Goal: Communication & Community: Answer question/provide support

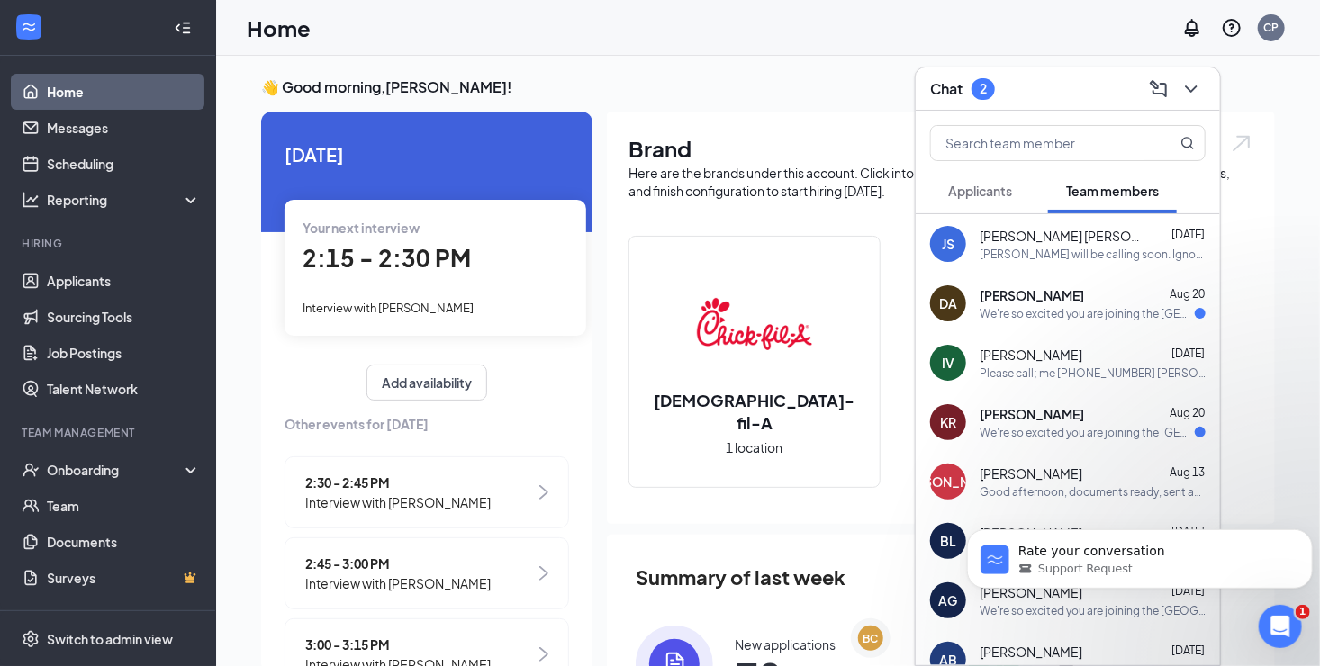
click at [1036, 303] on span "[PERSON_NAME]" at bounding box center [1032, 295] width 104 height 18
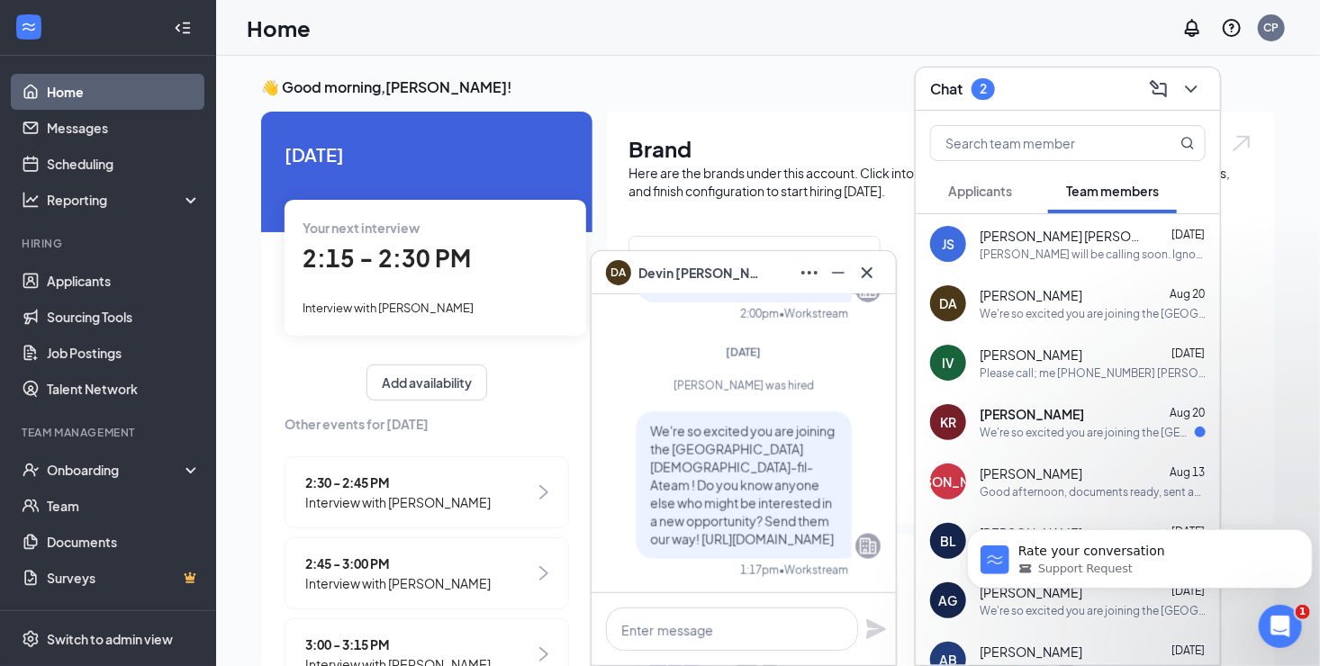
click at [1034, 416] on span "[PERSON_NAME]" at bounding box center [1032, 414] width 104 height 18
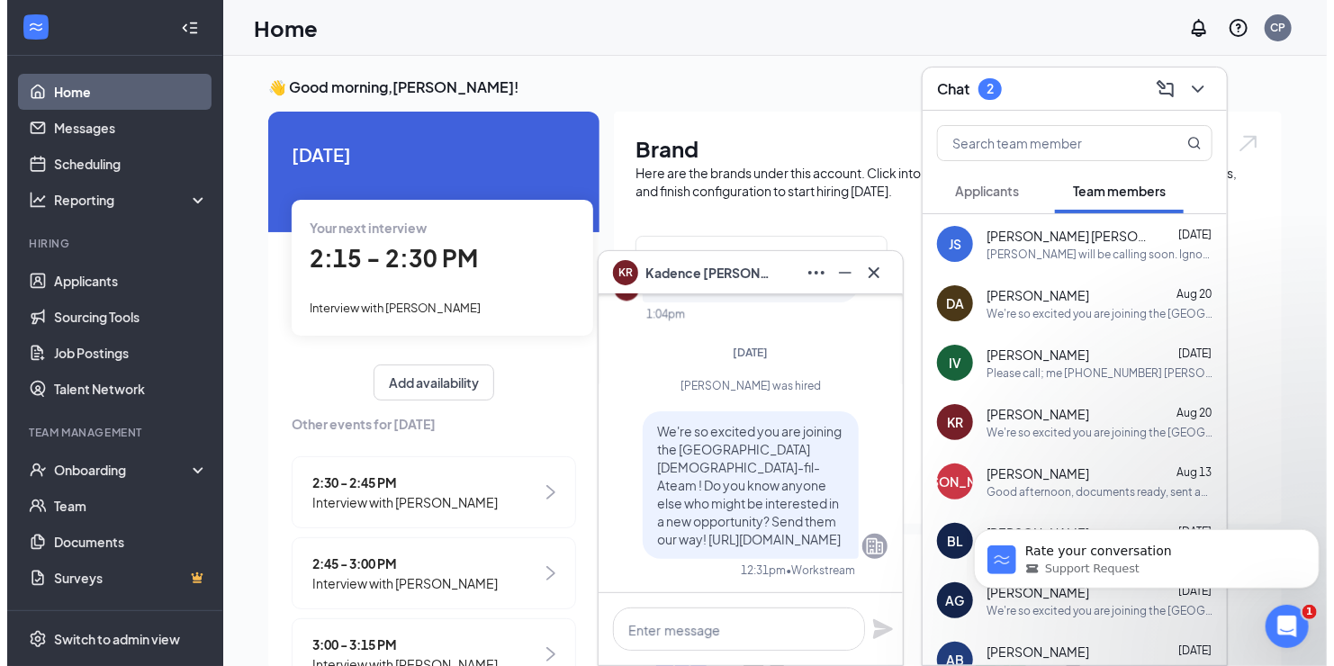
scroll to position [-269, 0]
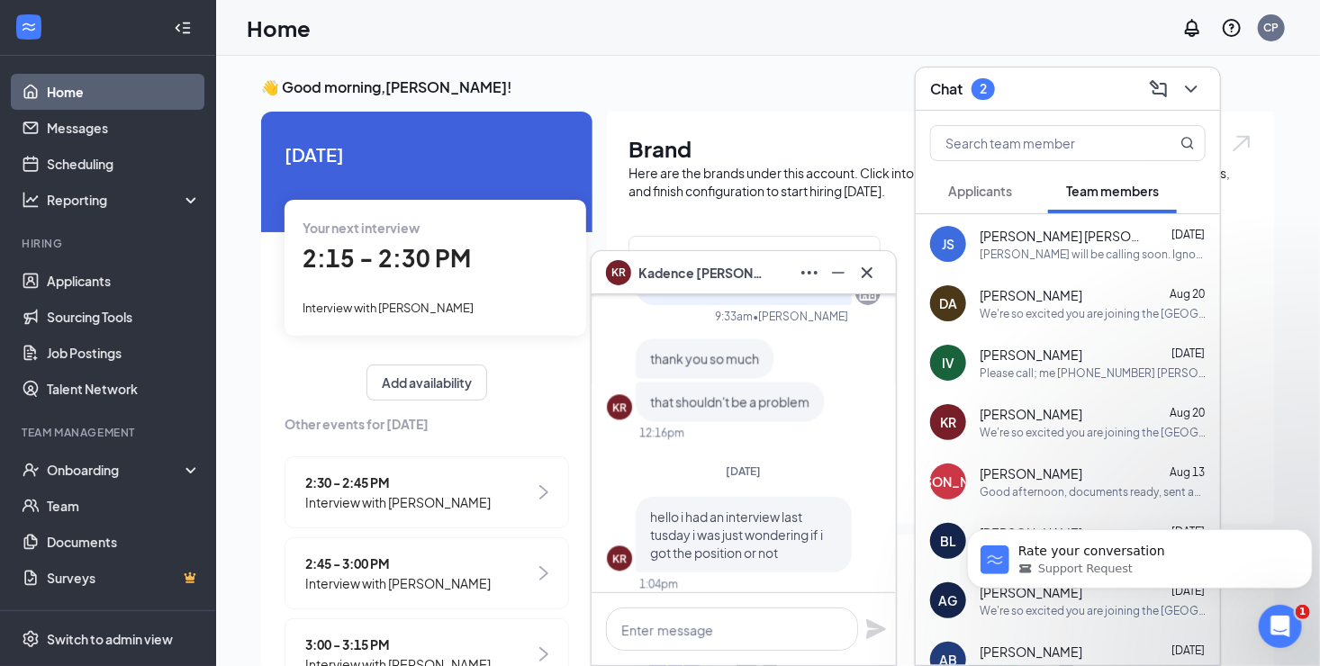
click at [990, 191] on span "Applicants" at bounding box center [980, 191] width 64 height 16
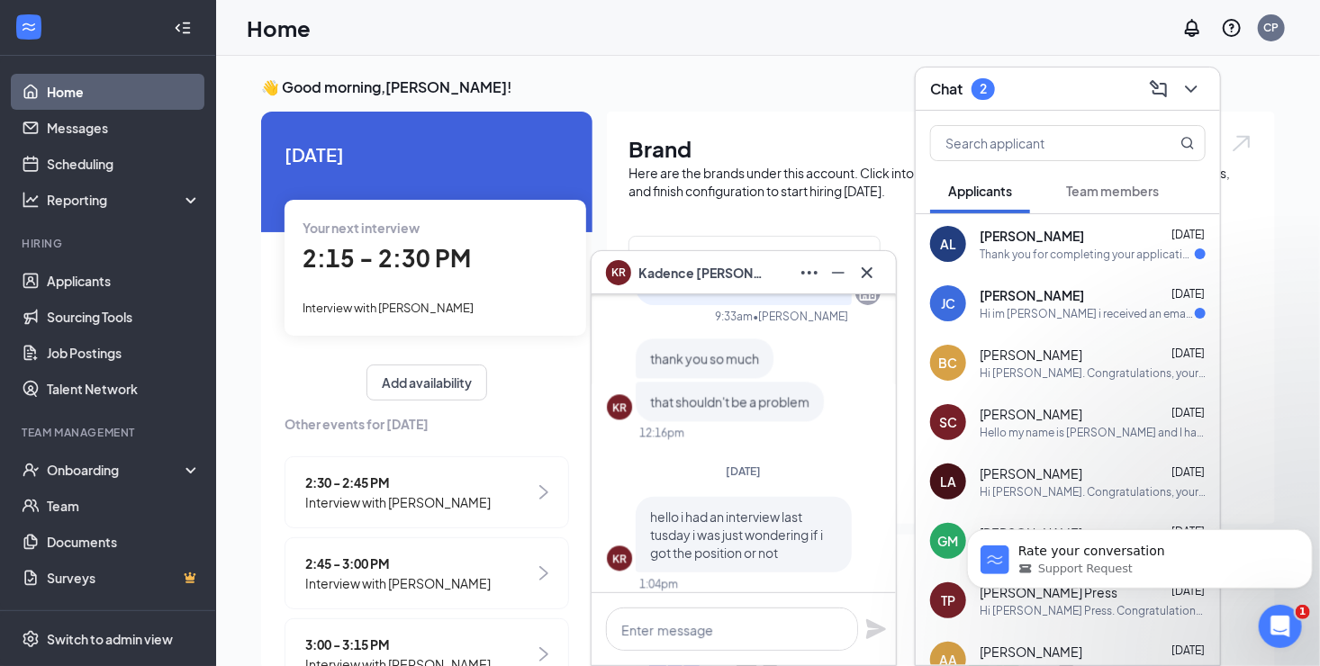
click at [1026, 239] on span "[PERSON_NAME]" at bounding box center [1032, 236] width 104 height 18
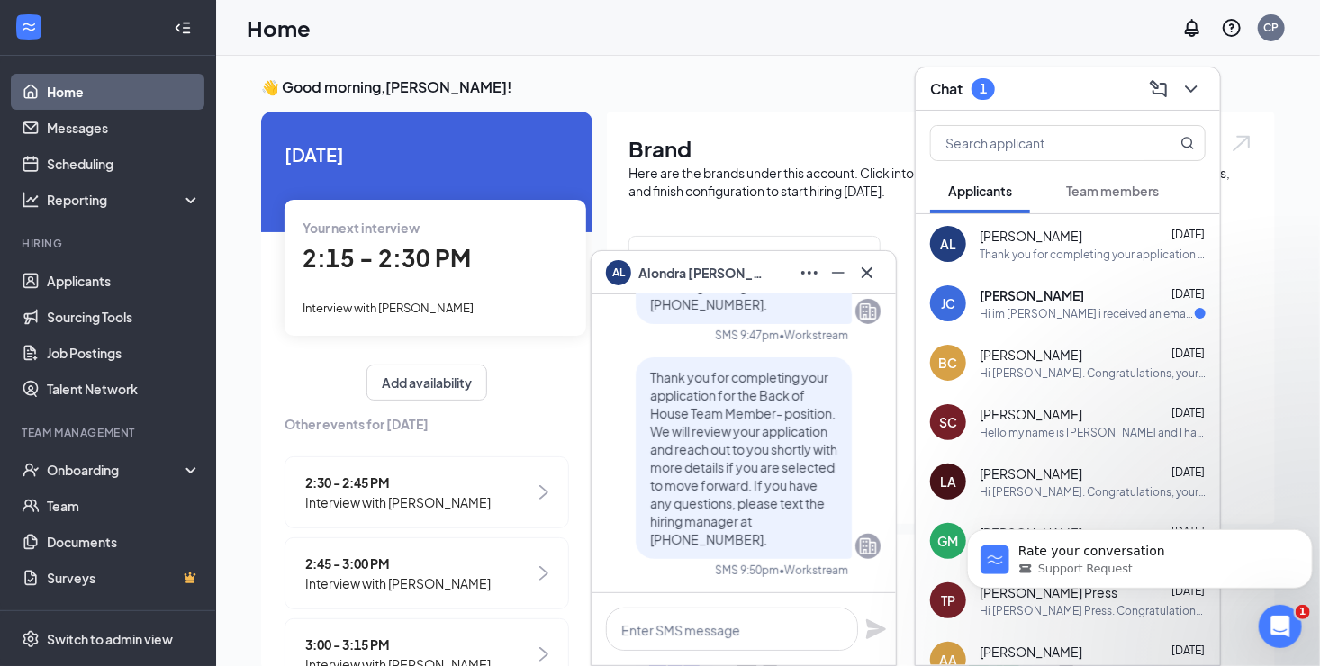
click at [1091, 303] on div "[PERSON_NAME] [DATE]" at bounding box center [1093, 295] width 226 height 18
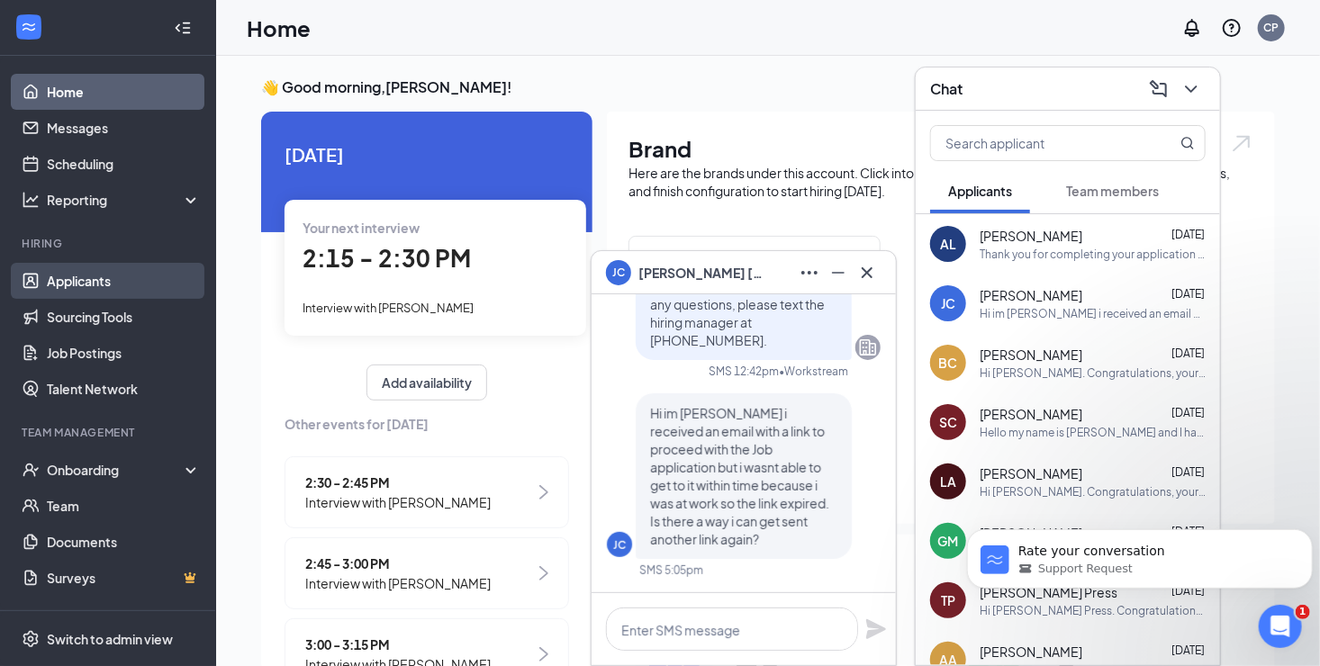
click at [97, 288] on link "Applicants" at bounding box center [124, 281] width 154 height 36
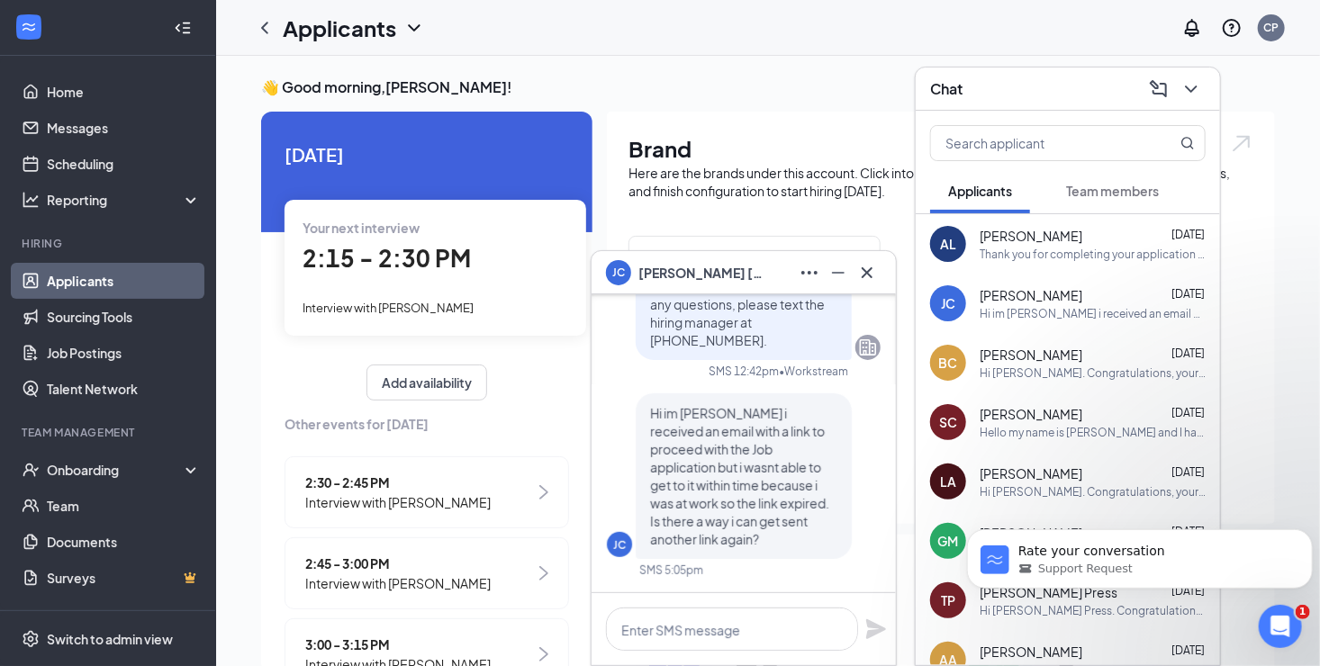
click at [78, 276] on link "Applicants" at bounding box center [124, 281] width 154 height 36
click at [1189, 85] on icon "ChevronDown" at bounding box center [1191, 89] width 22 height 22
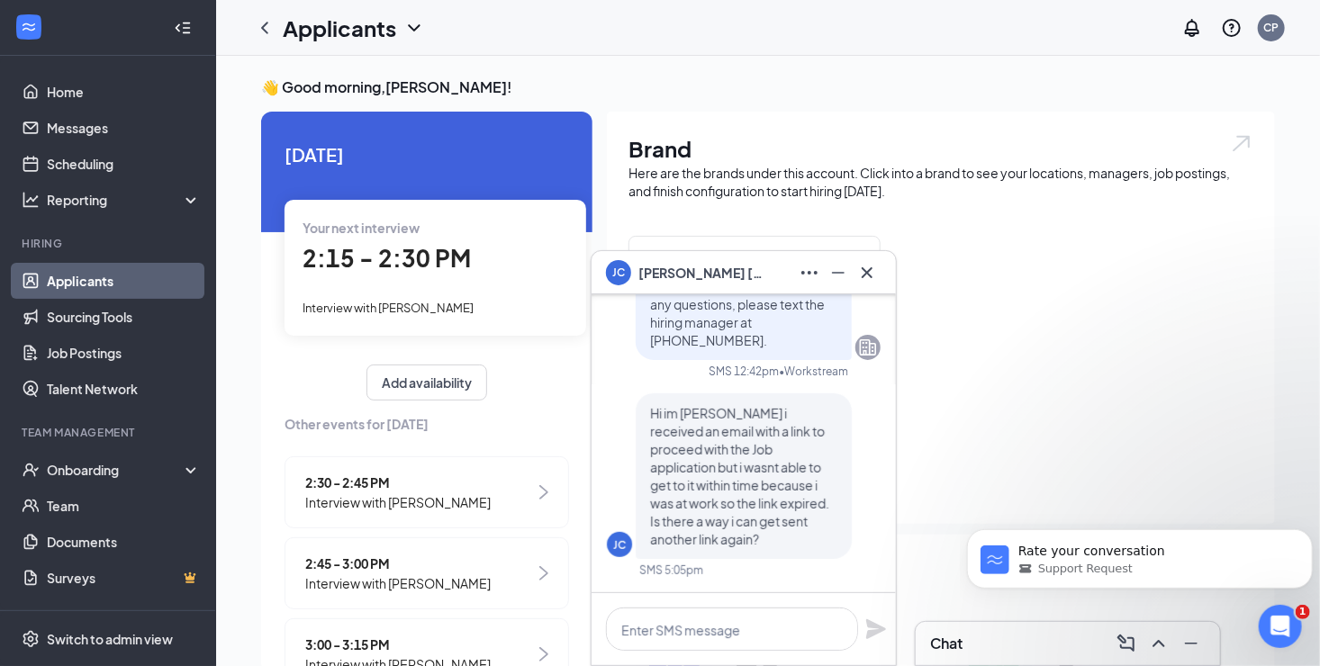
click at [112, 277] on link "Applicants" at bounding box center [124, 281] width 154 height 36
click at [81, 283] on link "Applicants" at bounding box center [124, 281] width 154 height 36
click at [840, 270] on icon "Minimize" at bounding box center [838, 273] width 22 height 22
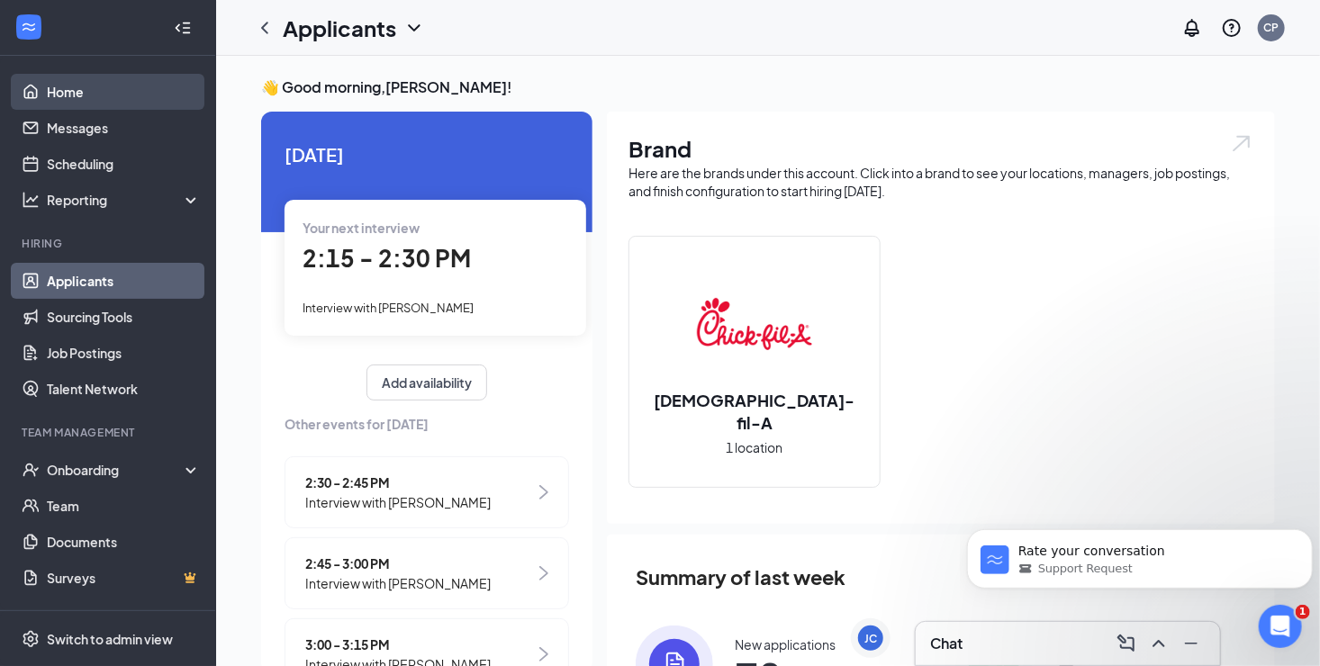
click at [68, 98] on link "Home" at bounding box center [124, 92] width 154 height 36
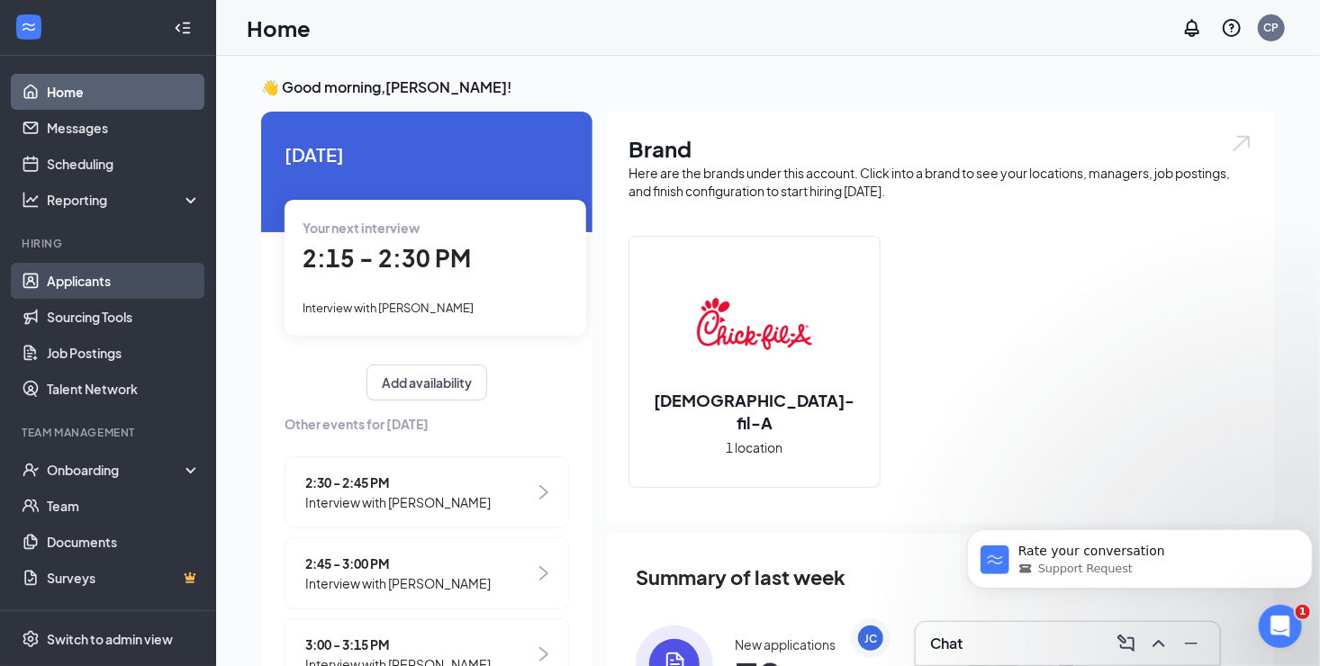
click at [82, 285] on link "Applicants" at bounding box center [124, 281] width 154 height 36
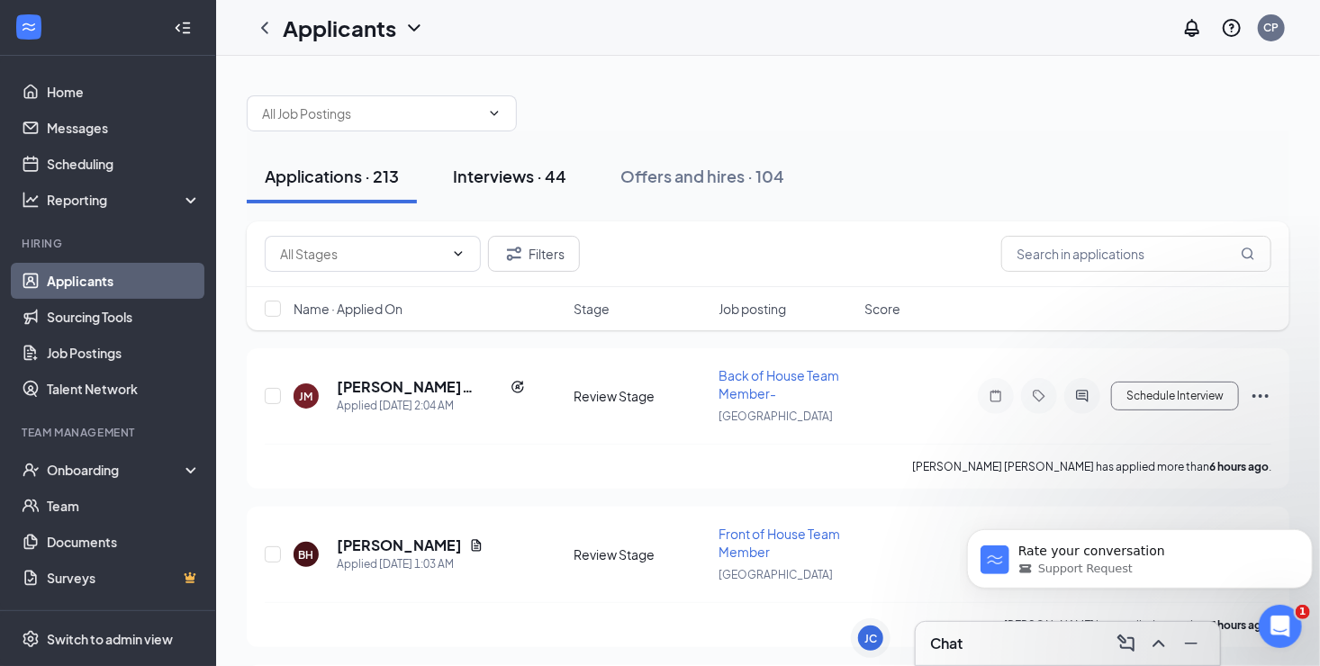
click at [537, 176] on div "Interviews · 44" at bounding box center [509, 176] width 113 height 23
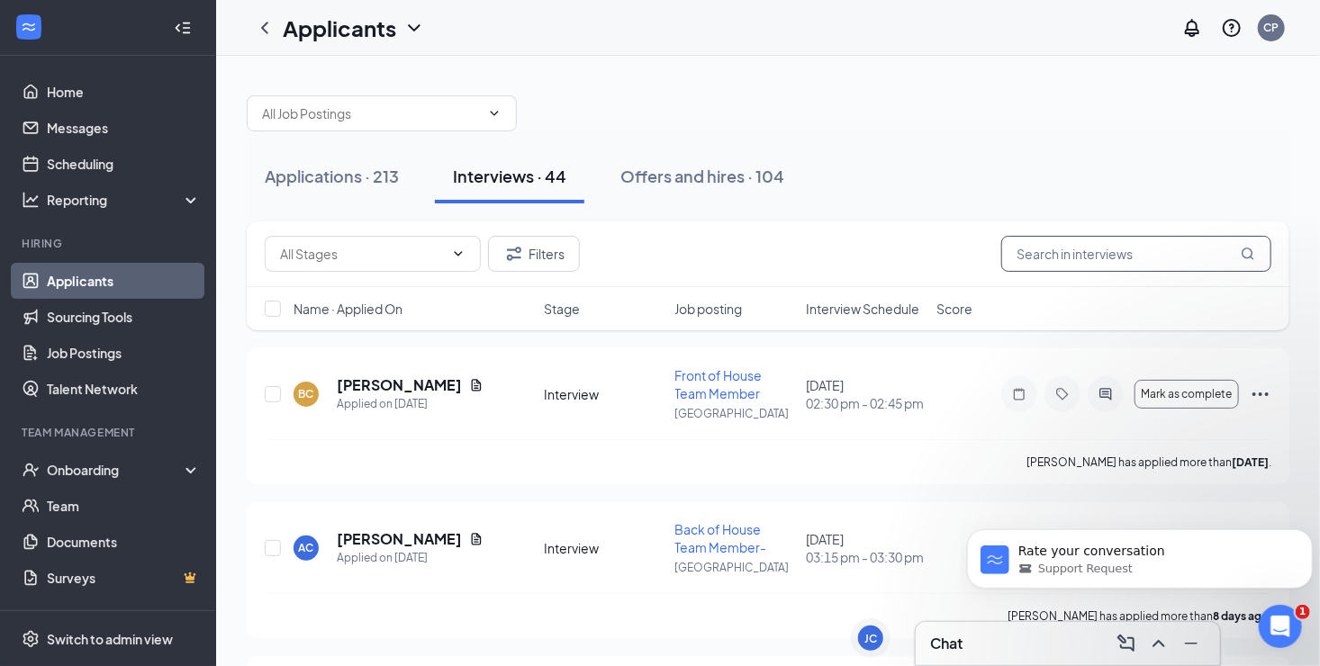
click at [1092, 256] on input "text" at bounding box center [1136, 254] width 270 height 36
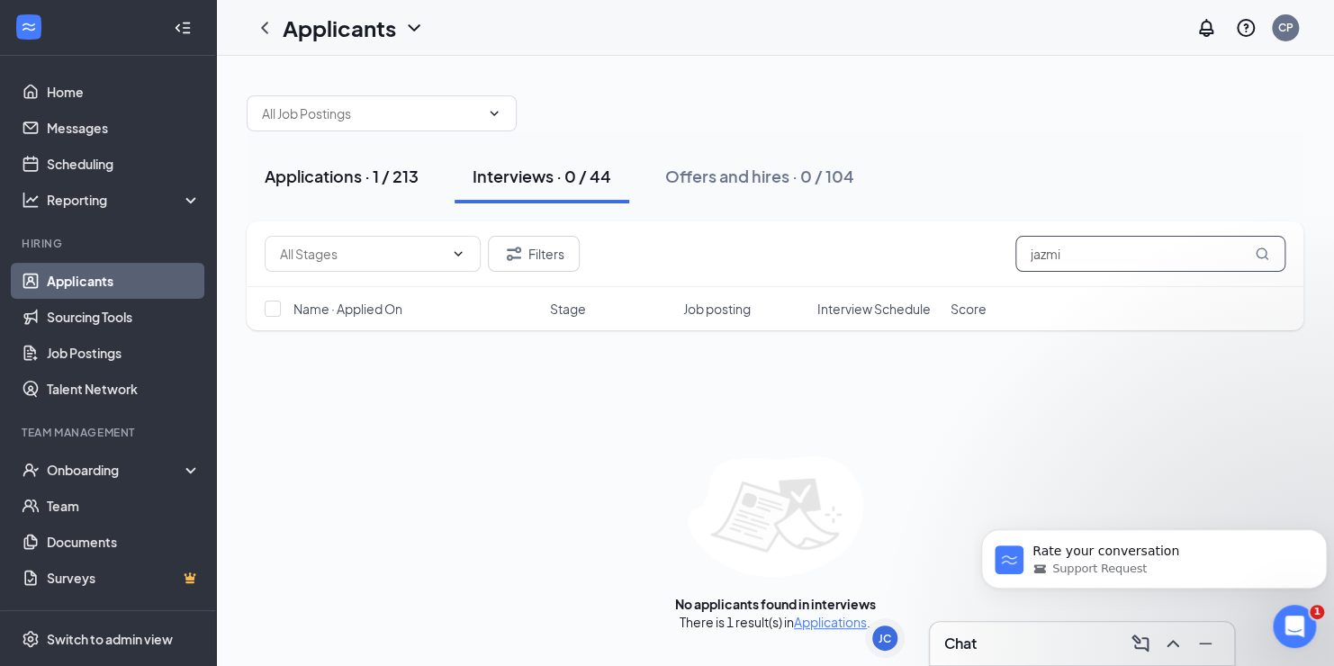
type input "jazmi"
click at [321, 176] on div "Applications · 1 / 213" at bounding box center [342, 176] width 154 height 23
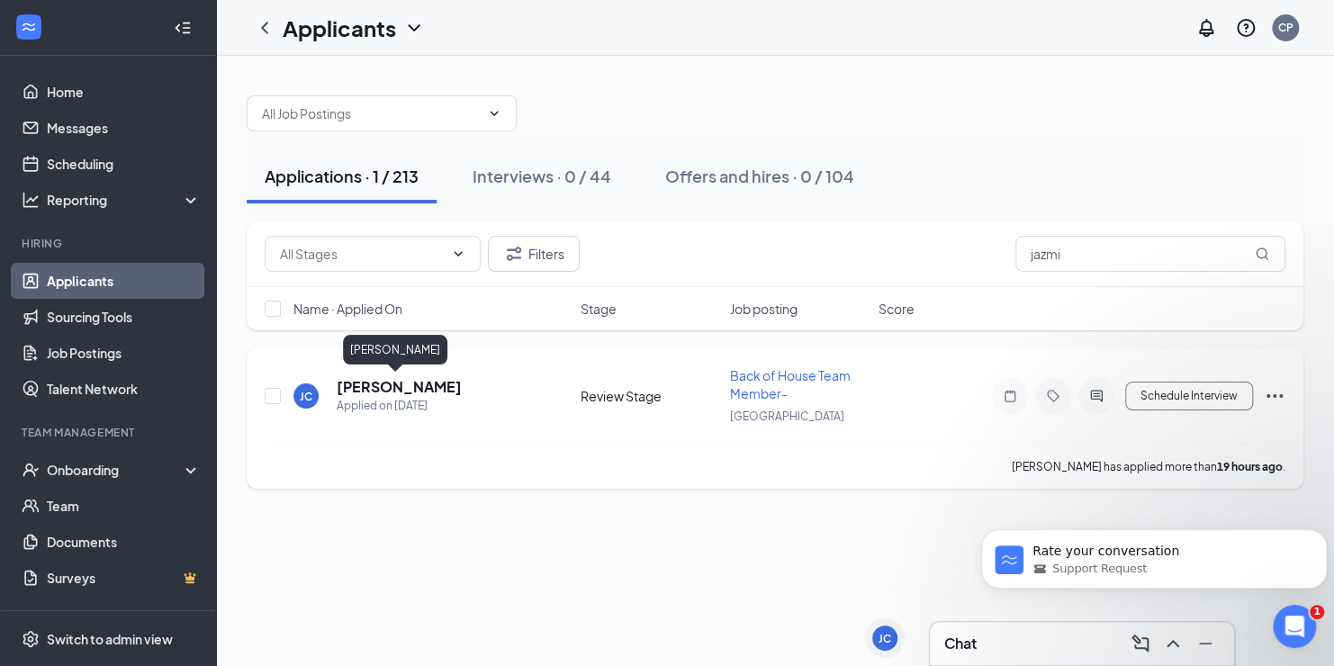
click at [355, 385] on h5 "[PERSON_NAME]" at bounding box center [399, 387] width 125 height 20
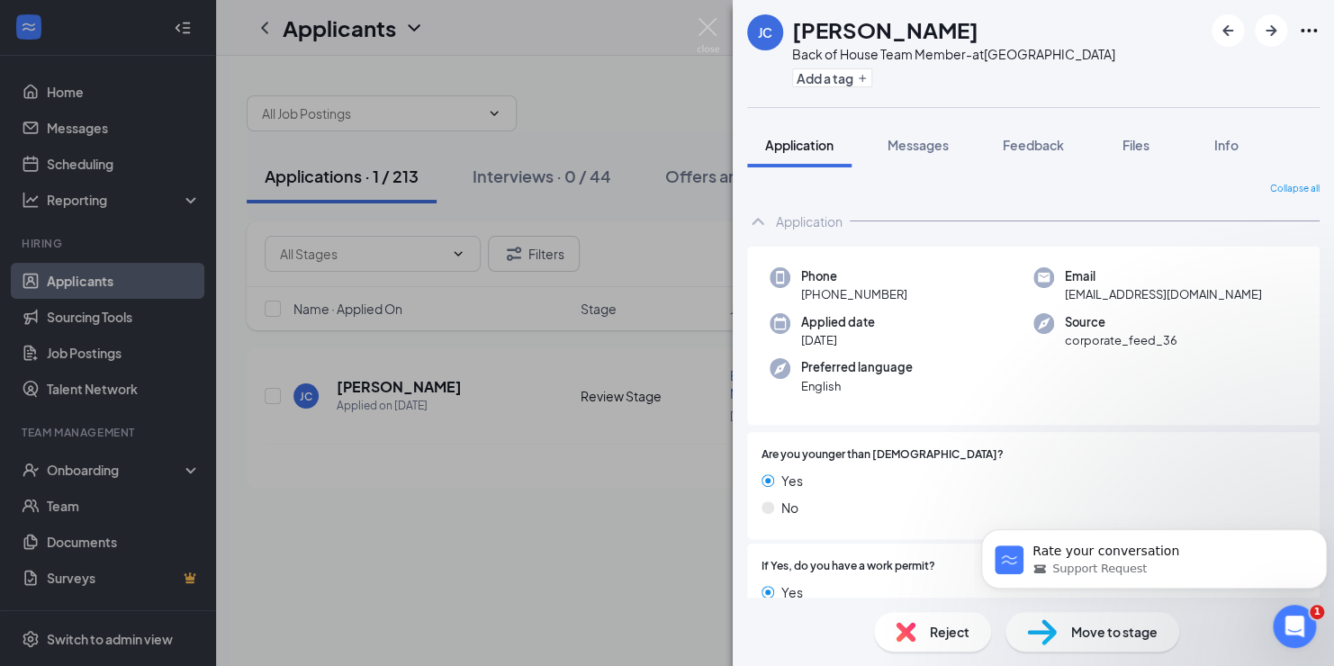
click at [1079, 630] on span "Move to stage" at bounding box center [1115, 632] width 86 height 20
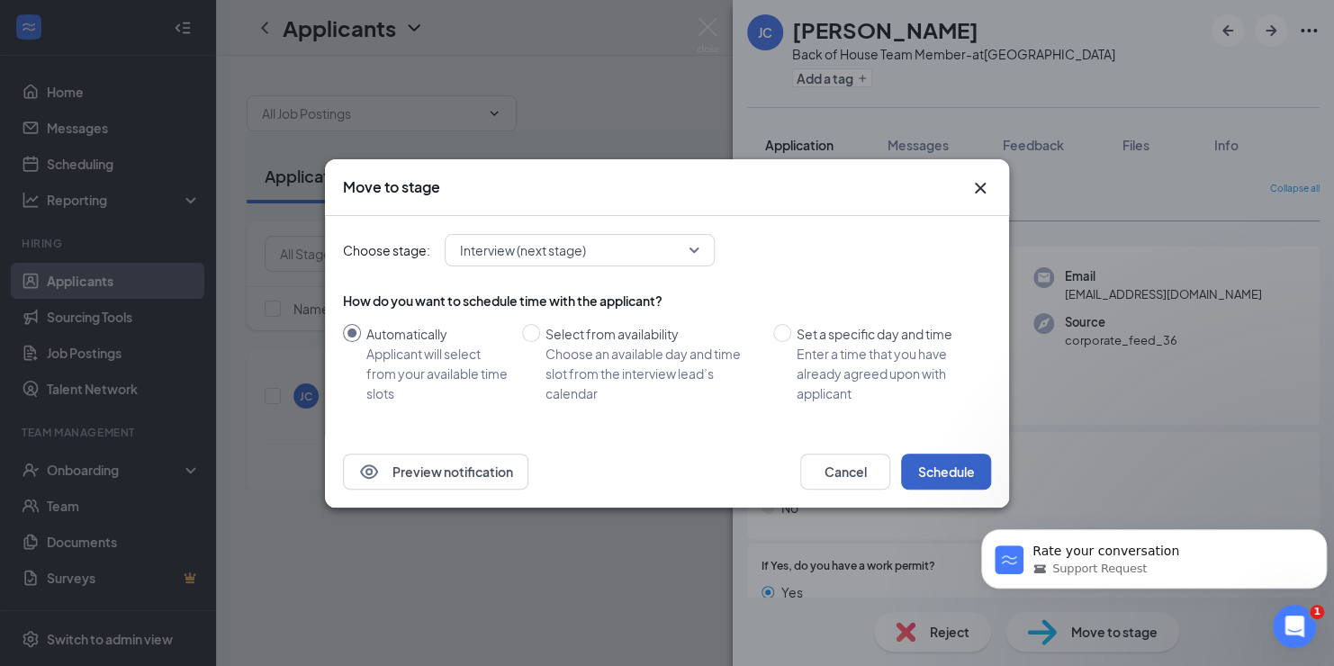
click at [940, 469] on button "Schedule" at bounding box center [946, 472] width 90 height 36
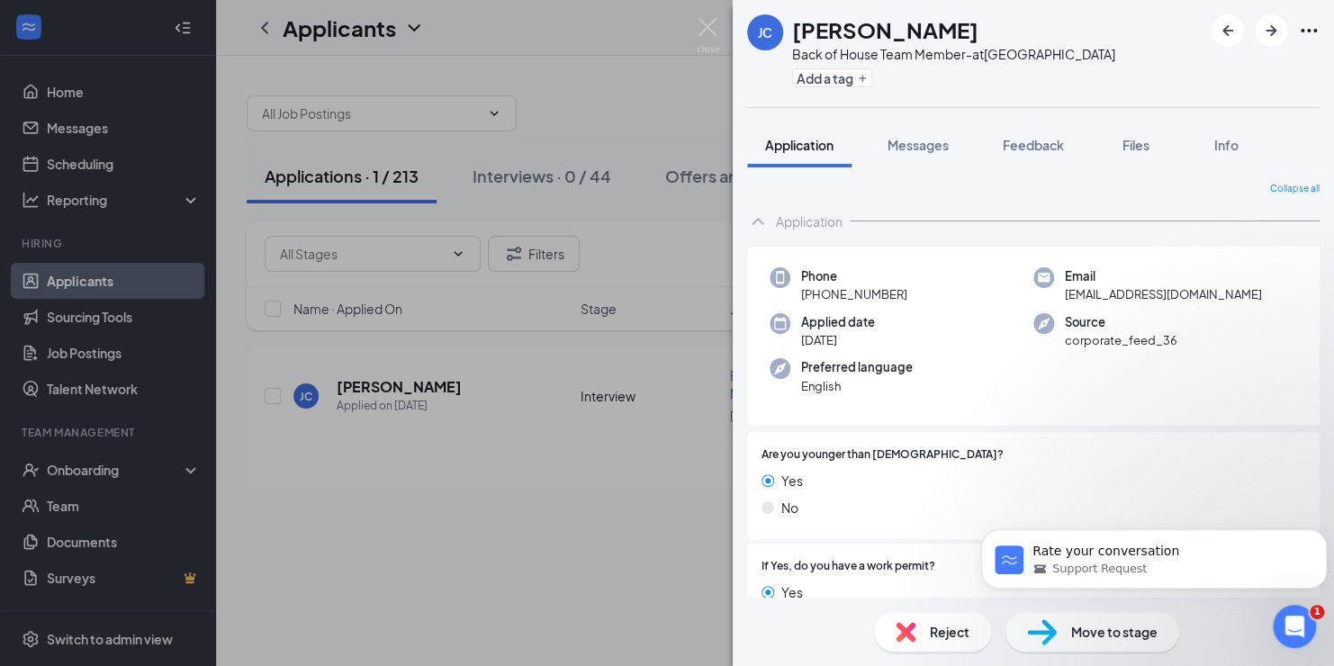
click at [59, 90] on div "[PERSON_NAME] Back of House Team Member- at [GEOGRAPHIC_DATA] Add a tag Applica…" at bounding box center [667, 333] width 1334 height 666
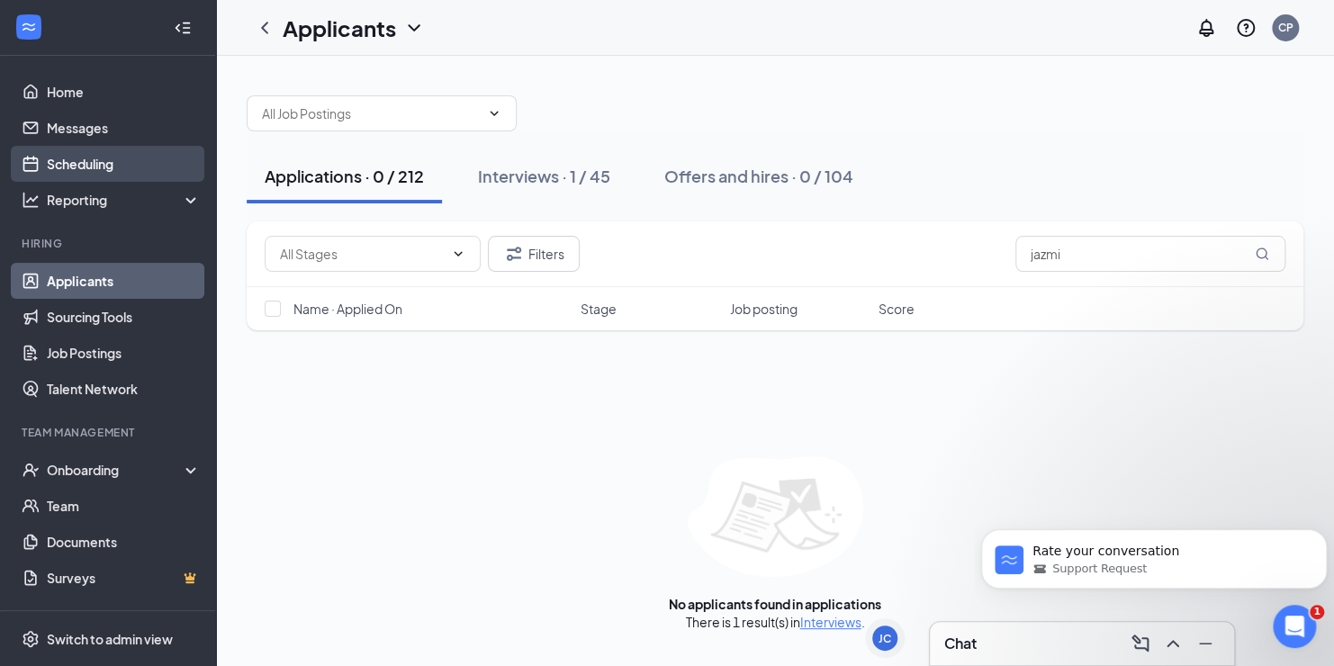
click at [84, 163] on link "Scheduling" at bounding box center [124, 164] width 154 height 36
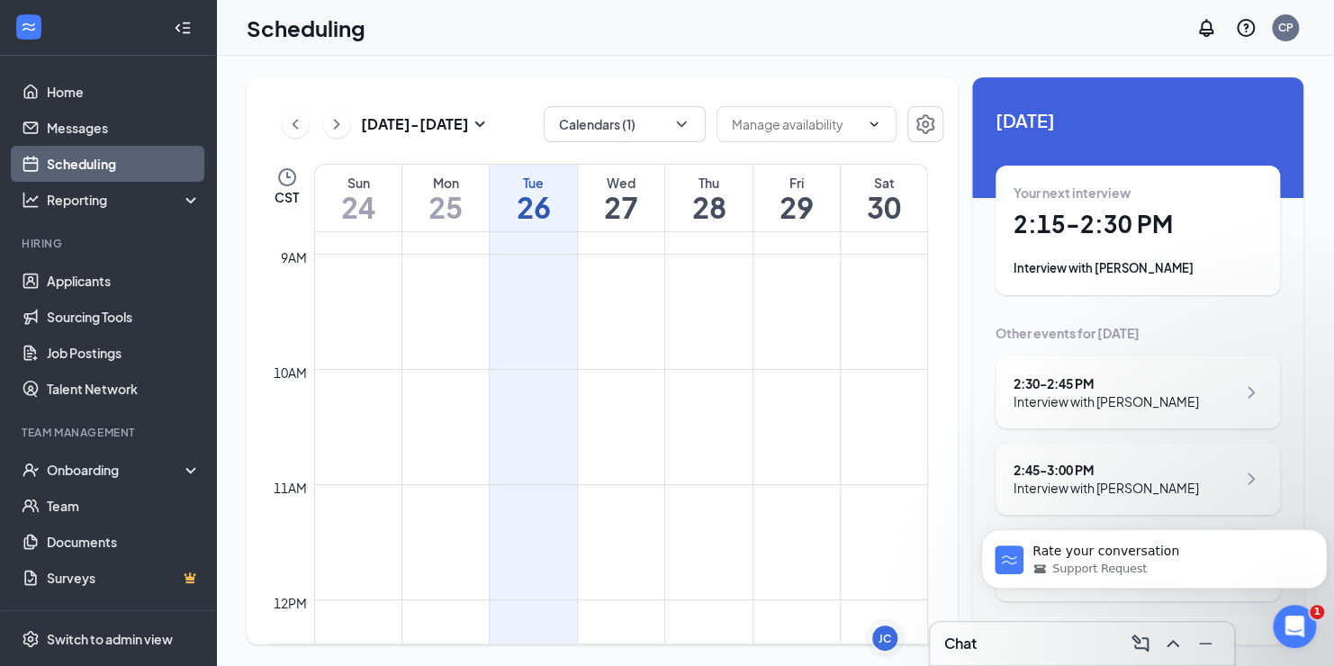
scroll to position [1245, 0]
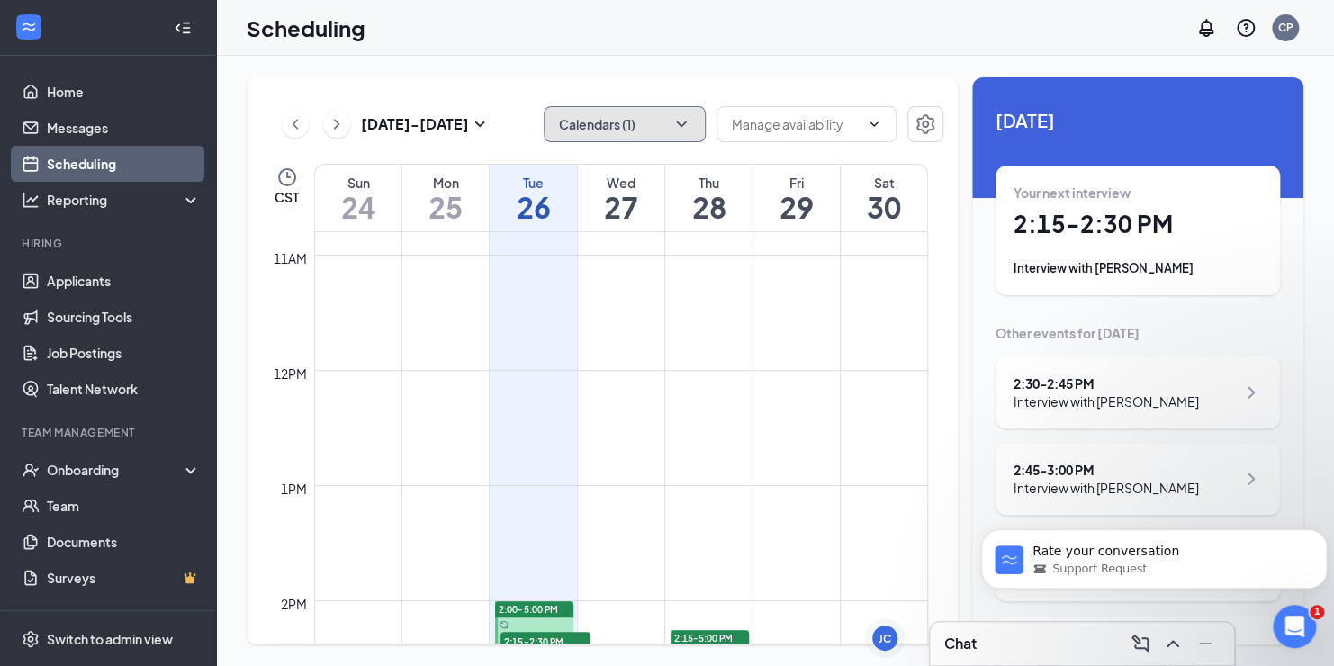
click at [634, 132] on button "Calendars (1)" at bounding box center [625, 124] width 162 height 36
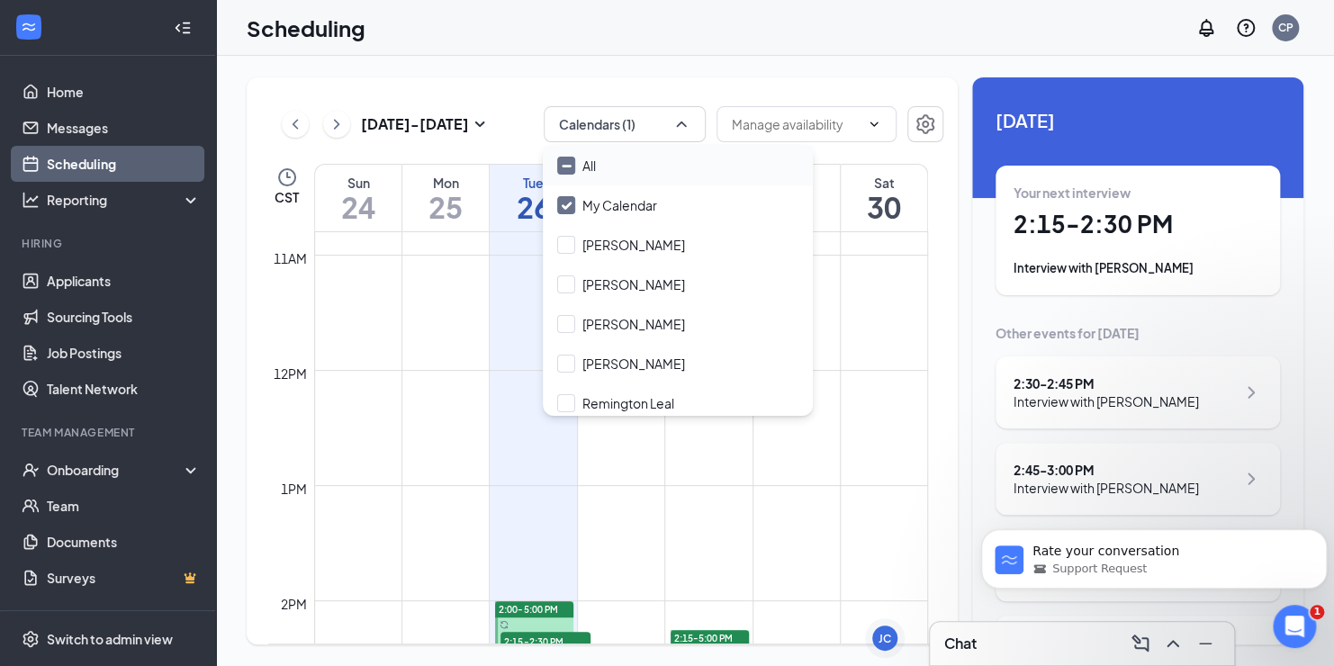
click at [584, 165] on input "All" at bounding box center [576, 166] width 39 height 18
checkbox input "true"
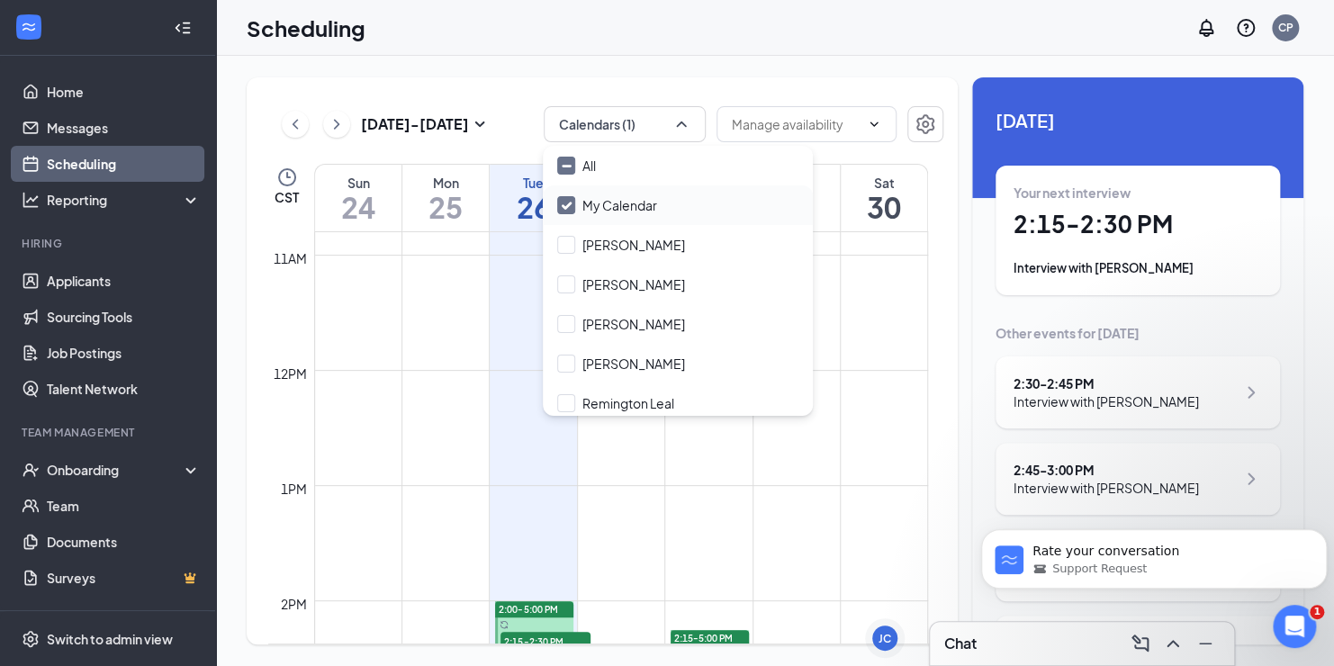
checkbox input "true"
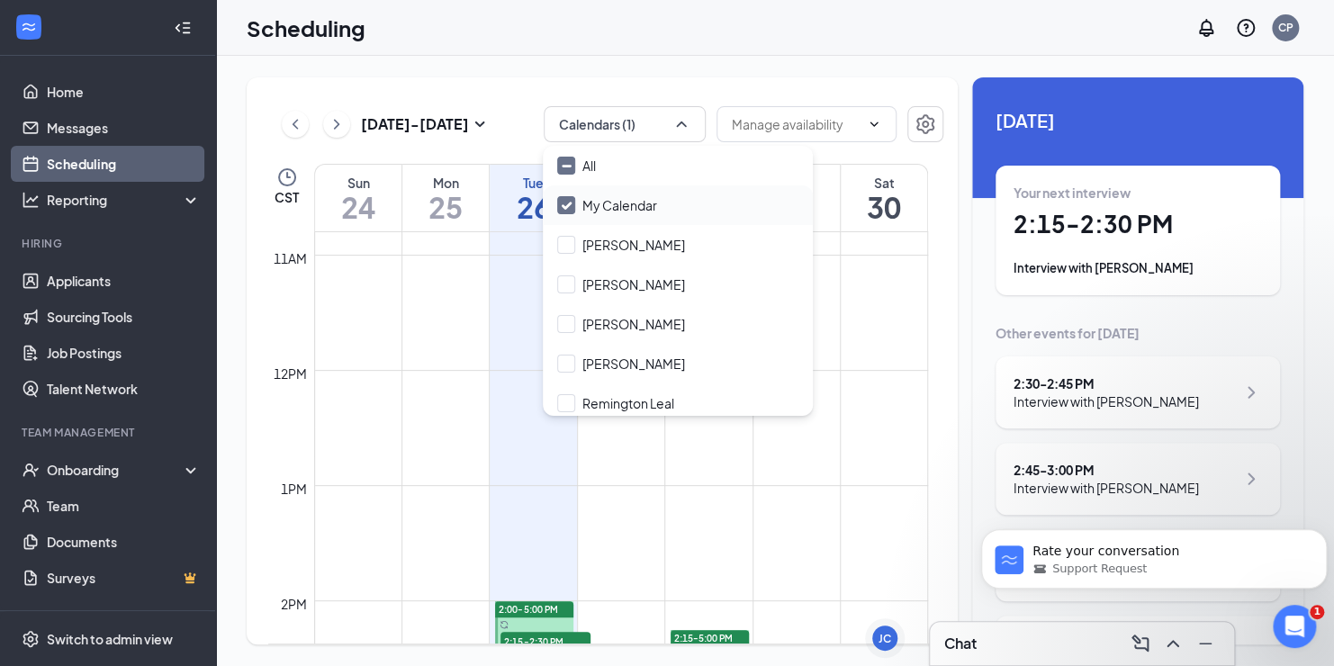
checkbox input "true"
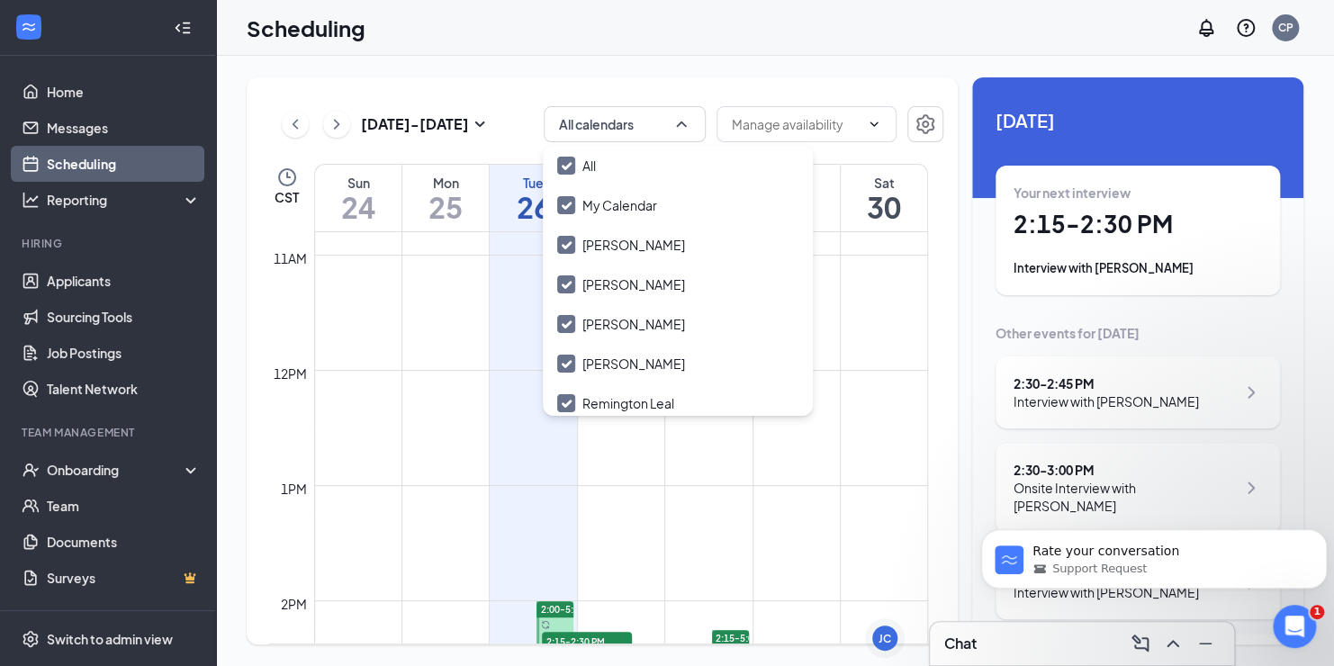
click at [661, 497] on td at bounding box center [621, 499] width 614 height 29
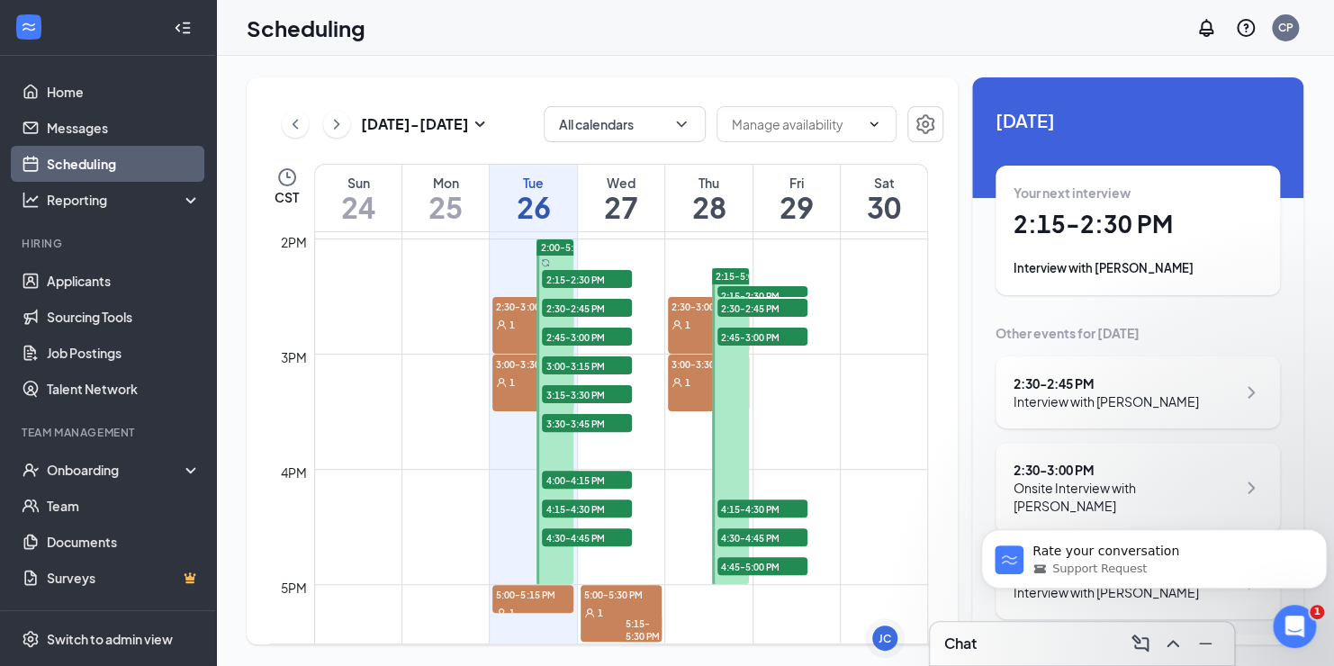
scroll to position [1605, 0]
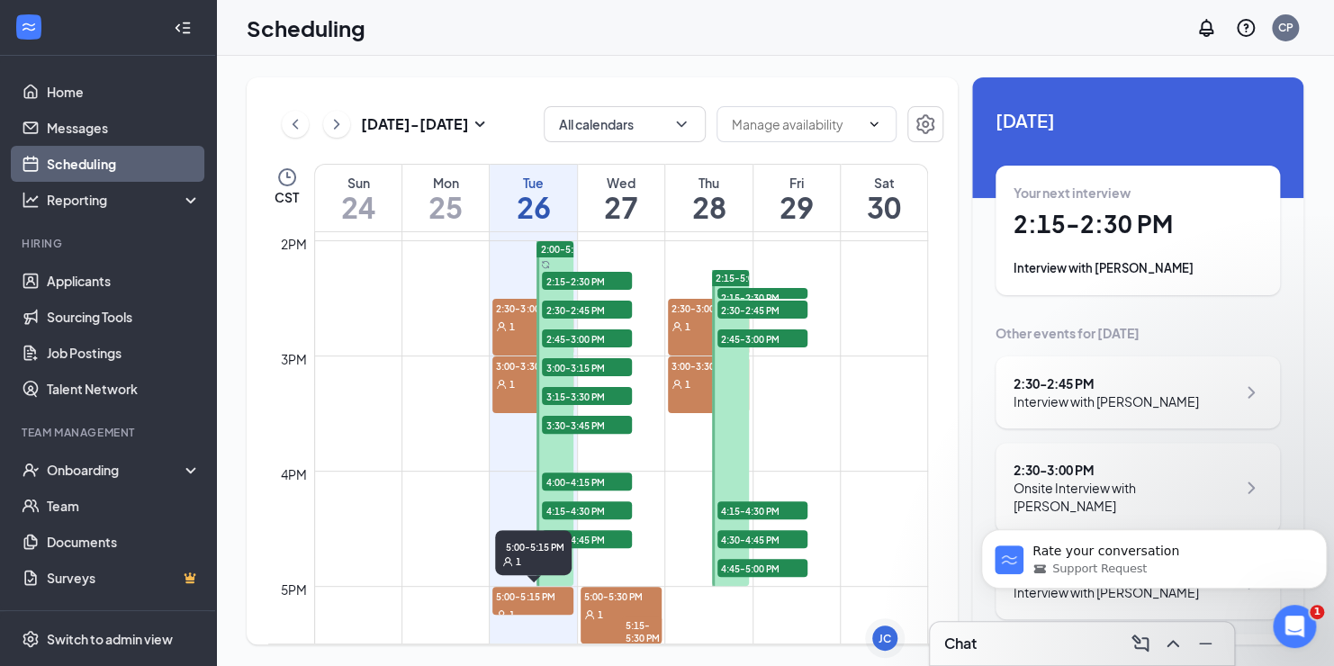
click at [507, 595] on span "5:00-5:15 PM" at bounding box center [533, 596] width 81 height 18
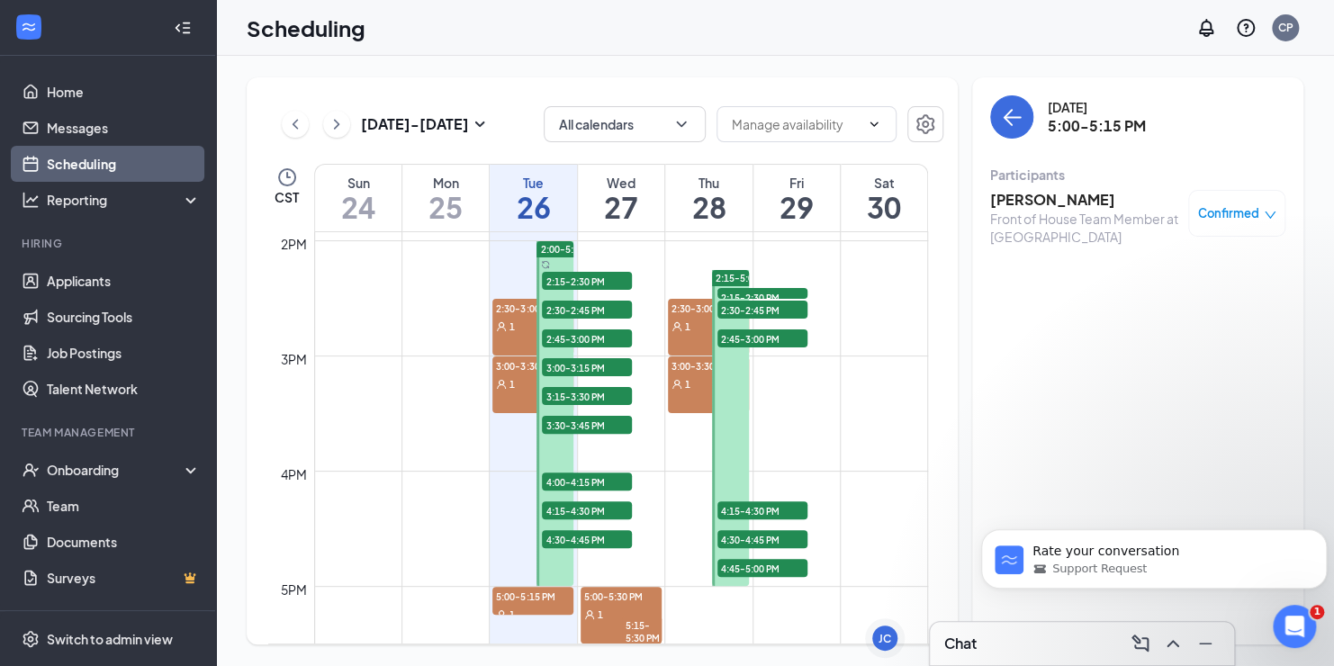
click at [511, 315] on span "2:30-3:00 PM" at bounding box center [533, 308] width 81 height 18
click at [510, 390] on div "1" at bounding box center [533, 384] width 81 height 18
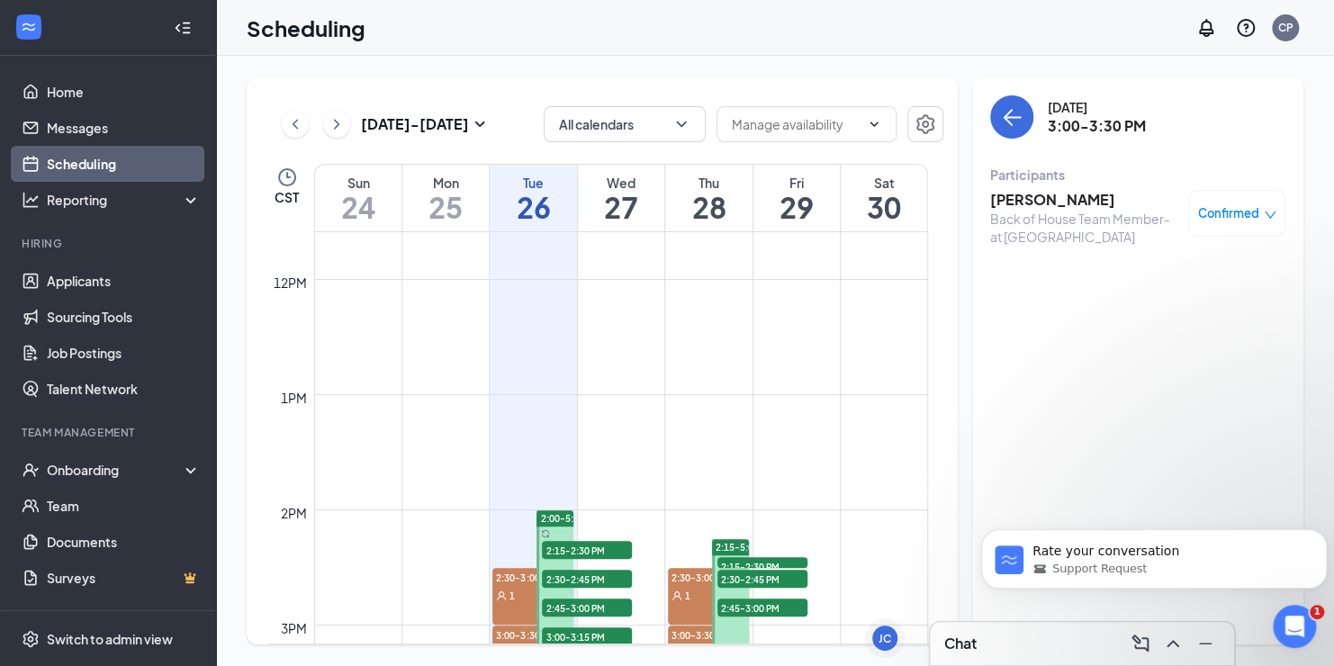
scroll to position [1335, 0]
click at [597, 547] on span "2:15-2:30 PM" at bounding box center [587, 551] width 90 height 18
click at [556, 547] on span "2:15-2:30 PM" at bounding box center [587, 551] width 90 height 18
click at [578, 551] on span "2:15-2:30 PM" at bounding box center [587, 551] width 90 height 18
click at [999, 202] on h3 "[PERSON_NAME]" at bounding box center [1084, 200] width 189 height 20
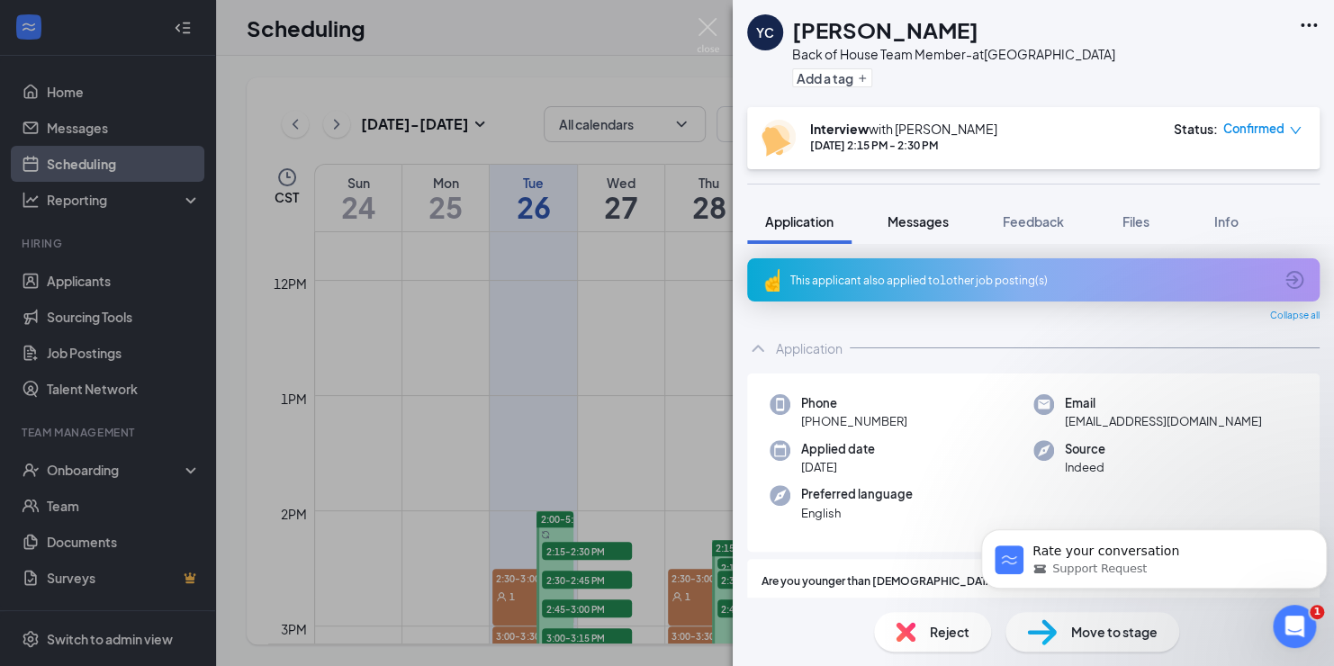
click at [915, 223] on span "Messages" at bounding box center [918, 221] width 61 height 16
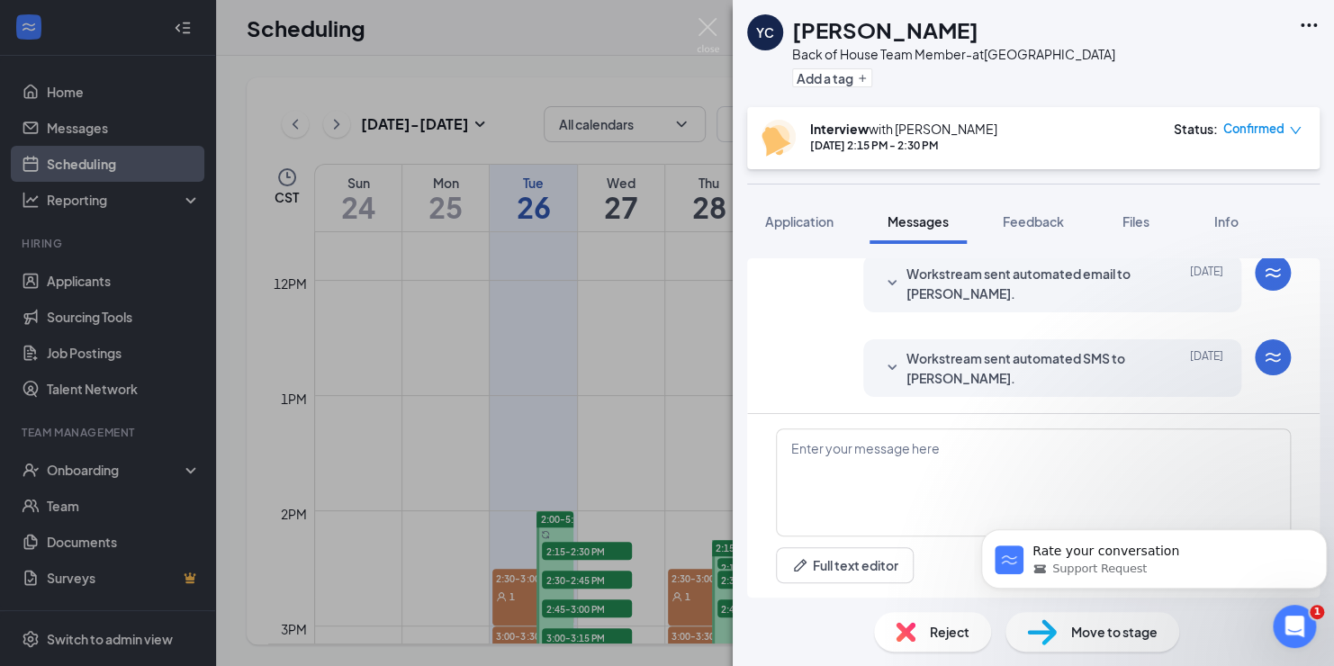
scroll to position [566, 0]
click at [895, 466] on textarea at bounding box center [1033, 483] width 515 height 108
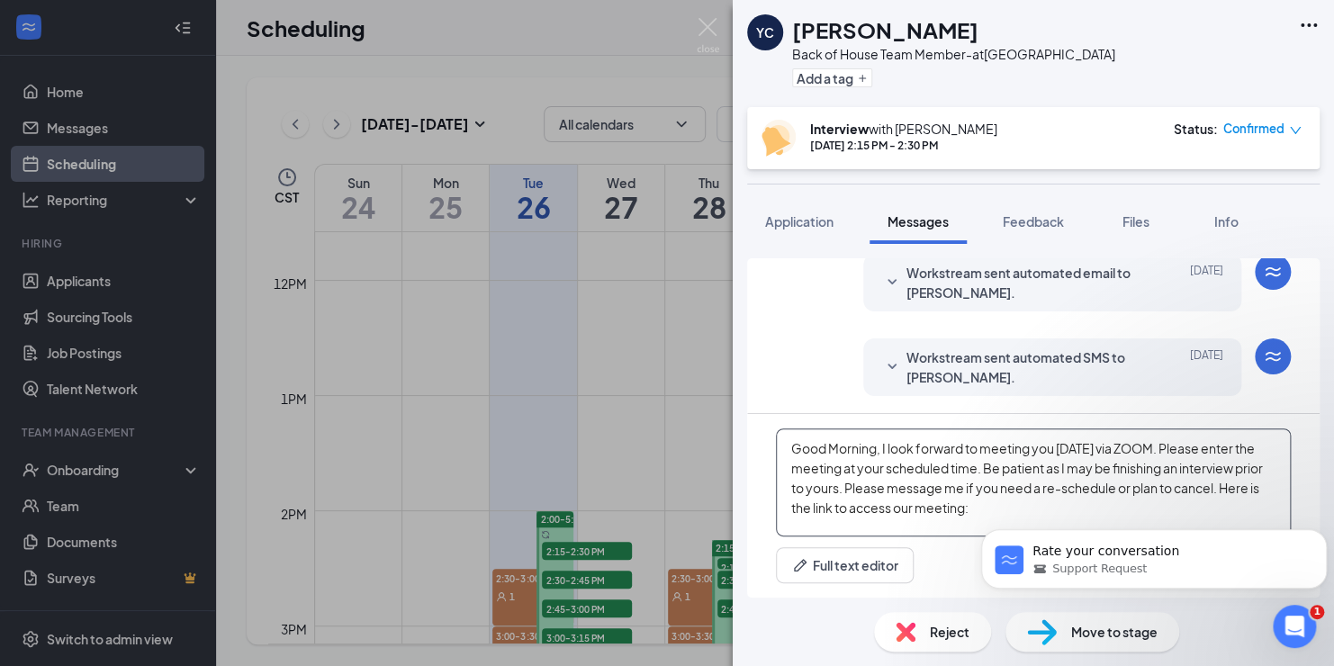
paste textarea "[URL][DOMAIN_NAME]"
type textarea "Good Morning, I look forward to meeting you [DATE] via ZOOM. Please enter the m…"
click at [827, 358] on div "Workstream sent automated SMS to [PERSON_NAME]. [DATE] Hi Ymar. Congratulations…" at bounding box center [1033, 372] width 515 height 67
drag, startPoint x: 1160, startPoint y: 551, endPoint x: 1162, endPoint y: 474, distance: 77.5
click html "Rate your conversation Support Request"
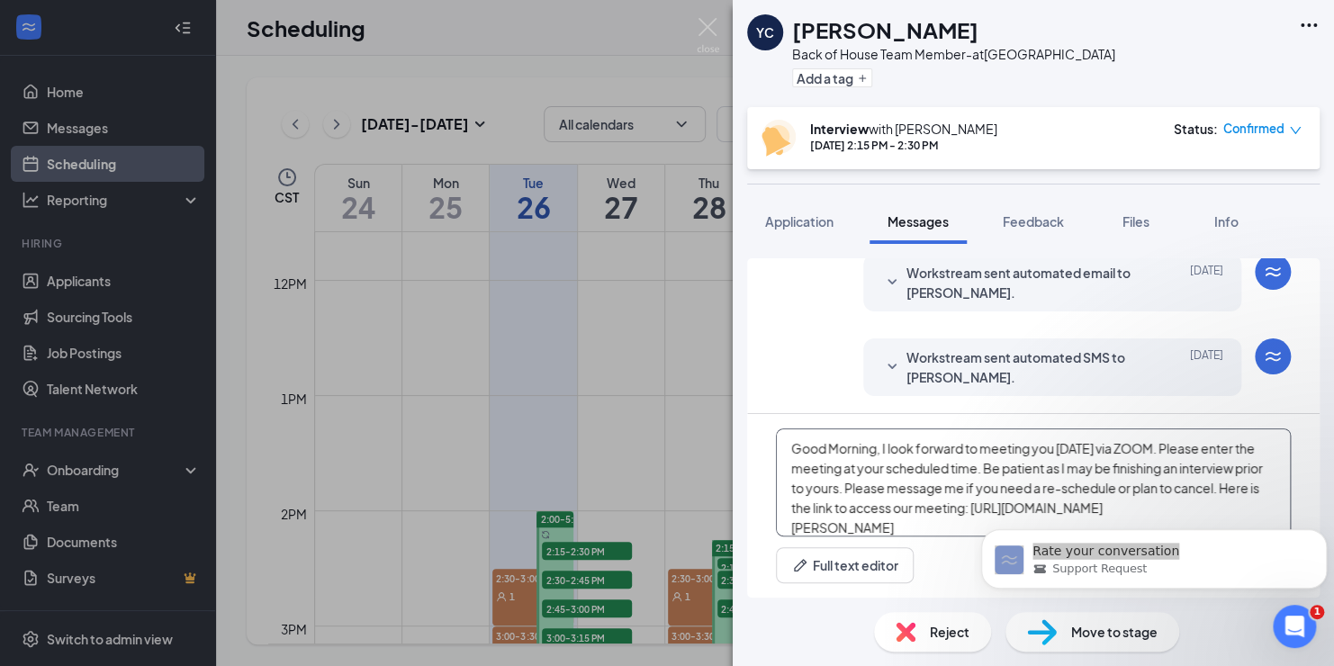
drag, startPoint x: 853, startPoint y: 528, endPoint x: 782, endPoint y: 443, distance: 110.6
click at [782, 443] on textarea "Good Morning, I look forward to meeting you [DATE] via ZOOM. Please enter the m…" at bounding box center [1033, 483] width 515 height 108
click at [1324, 531] on icon "Dismiss notification" at bounding box center [1322, 534] width 10 height 10
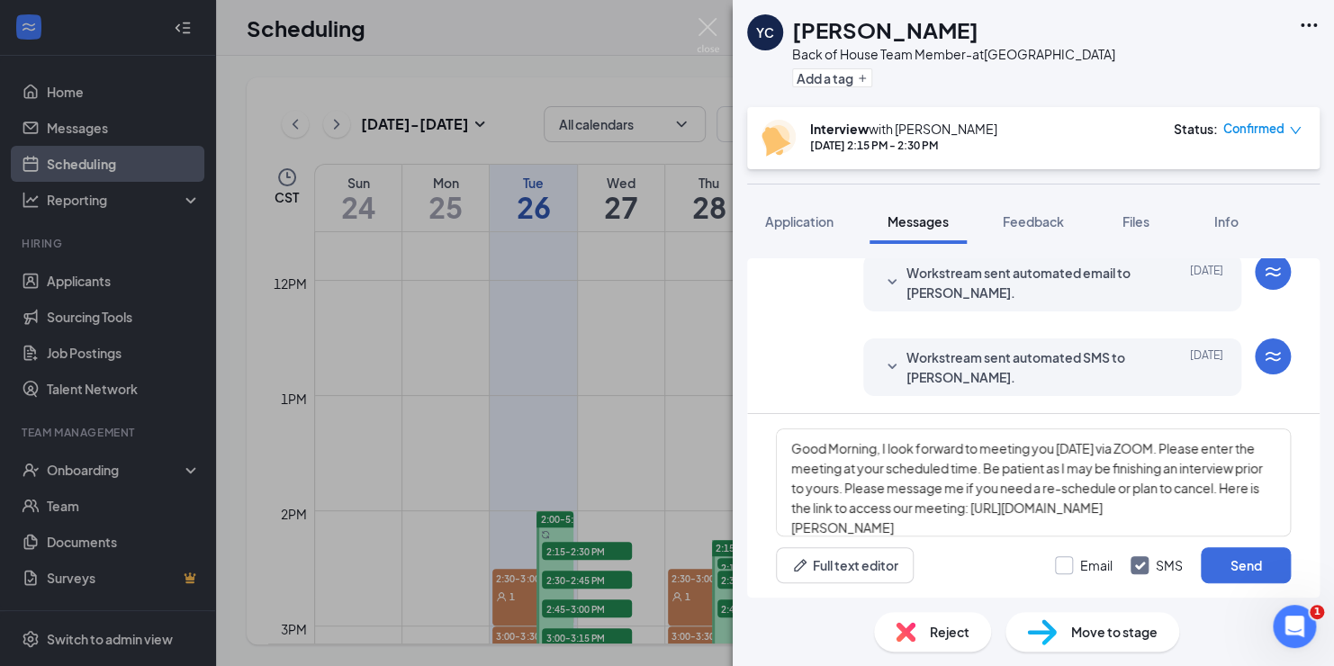
click at [1061, 570] on input "Email" at bounding box center [1084, 565] width 58 height 18
checkbox input "true"
click at [1249, 570] on button "Send" at bounding box center [1246, 565] width 90 height 36
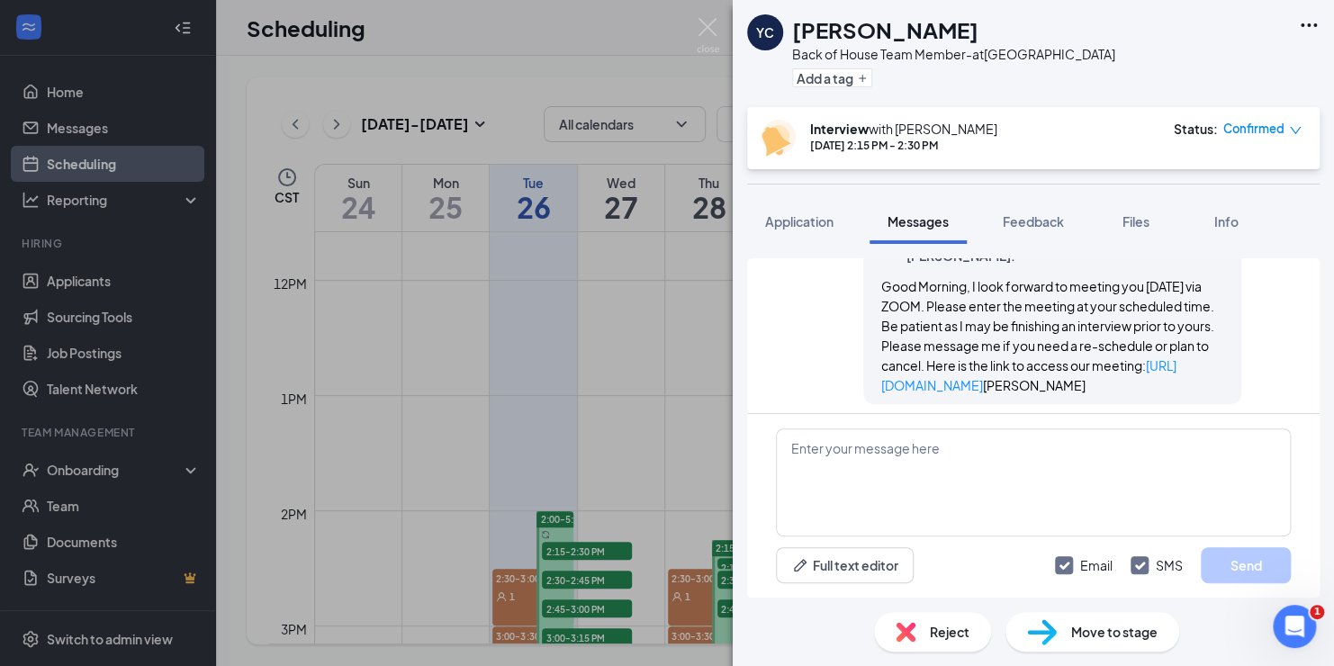
scroll to position [999, 0]
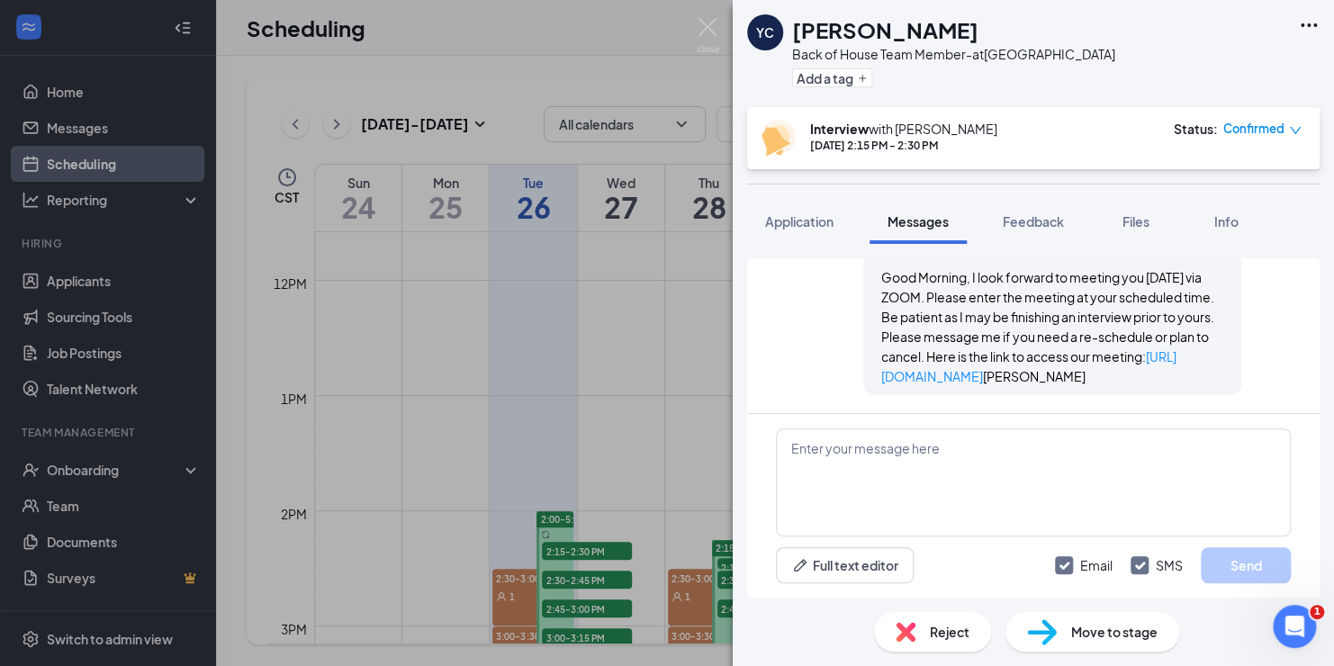
click at [584, 581] on div "[PERSON_NAME] Back of House Team Member- at [GEOGRAPHIC_DATA] Add a tag Intervi…" at bounding box center [667, 333] width 1334 height 666
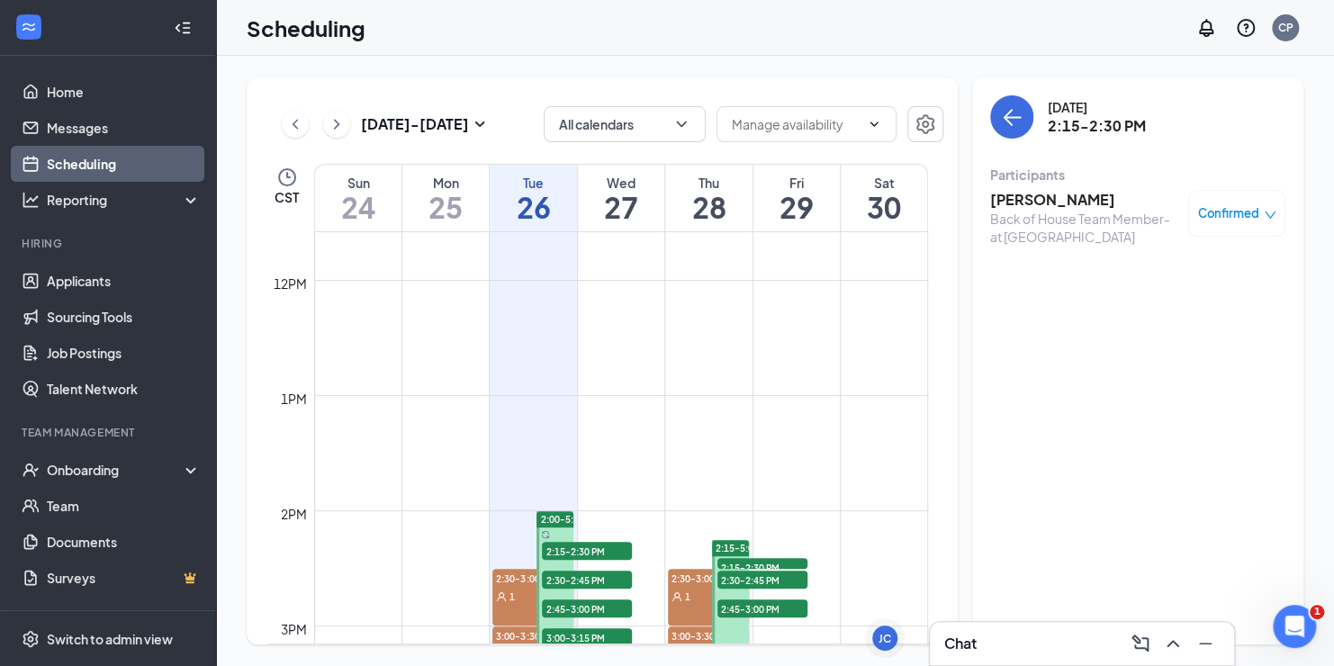
click at [593, 578] on span "2:30-2:45 PM" at bounding box center [587, 580] width 90 height 18
click at [1033, 198] on h3 "[PERSON_NAME]" at bounding box center [1084, 200] width 189 height 20
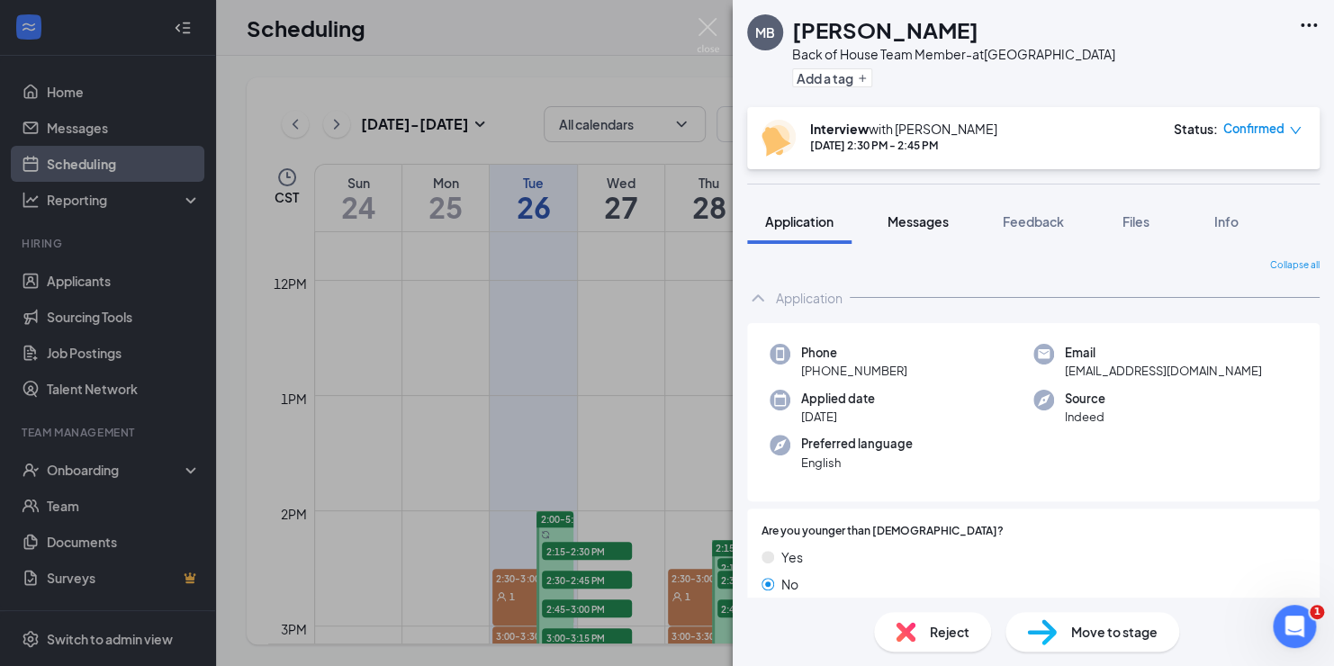
click at [949, 222] on span "Messages" at bounding box center [918, 221] width 61 height 16
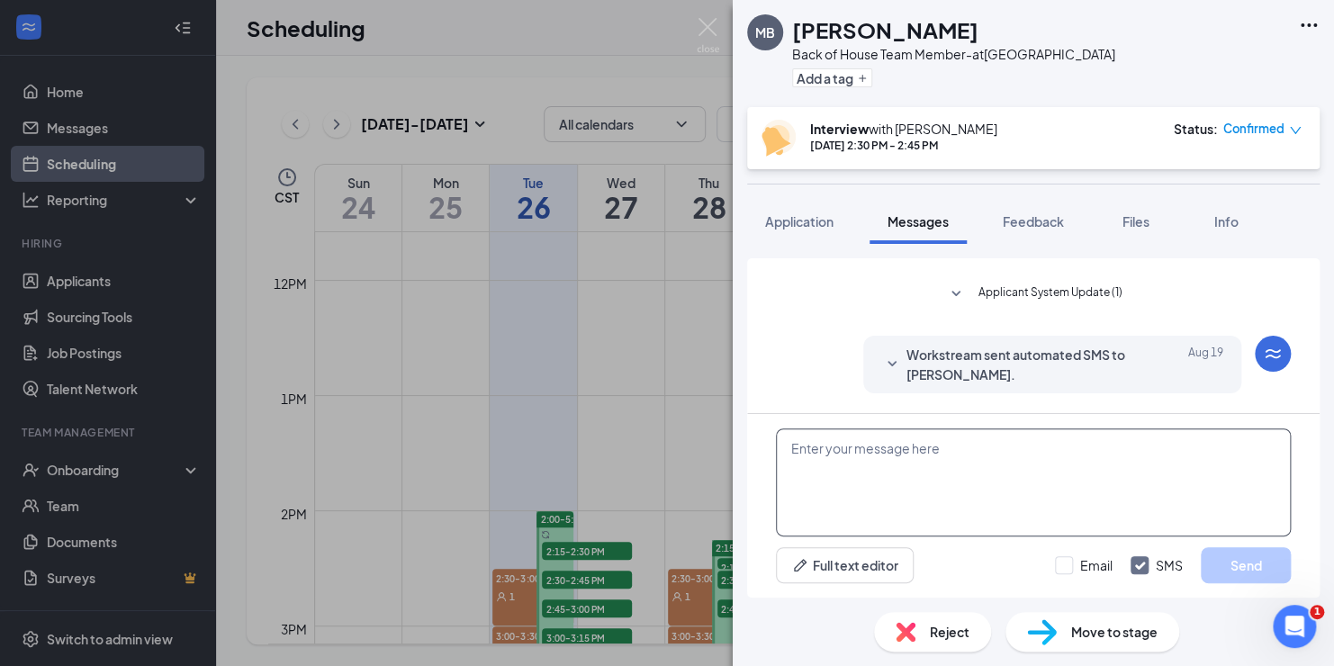
scroll to position [566, 0]
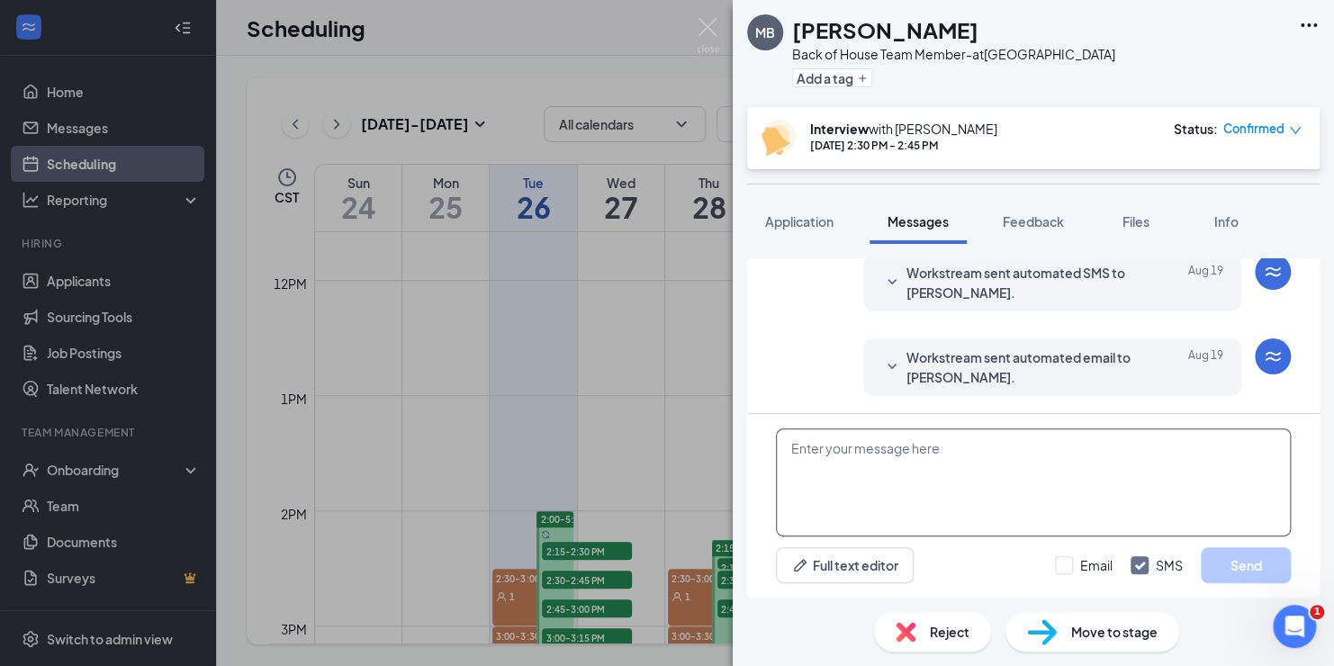
click at [874, 456] on textarea at bounding box center [1033, 483] width 515 height 108
paste textarea "Good Morning, I look forward to meeting you [DATE] via ZOOM. Please enter the m…"
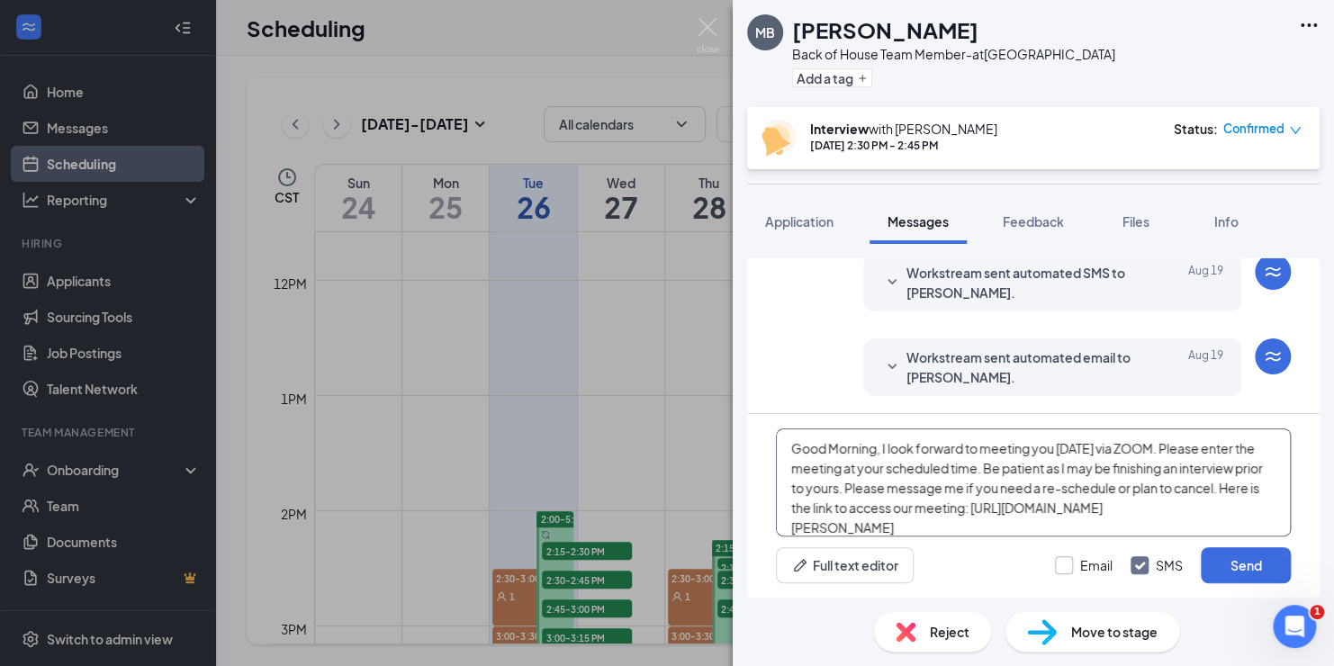
type textarea "Good Morning, I look forward to meeting you [DATE] via ZOOM. Please enter the m…"
click at [1065, 566] on input "Email" at bounding box center [1084, 565] width 58 height 18
checkbox input "true"
click at [1264, 573] on button "Send" at bounding box center [1246, 565] width 90 height 36
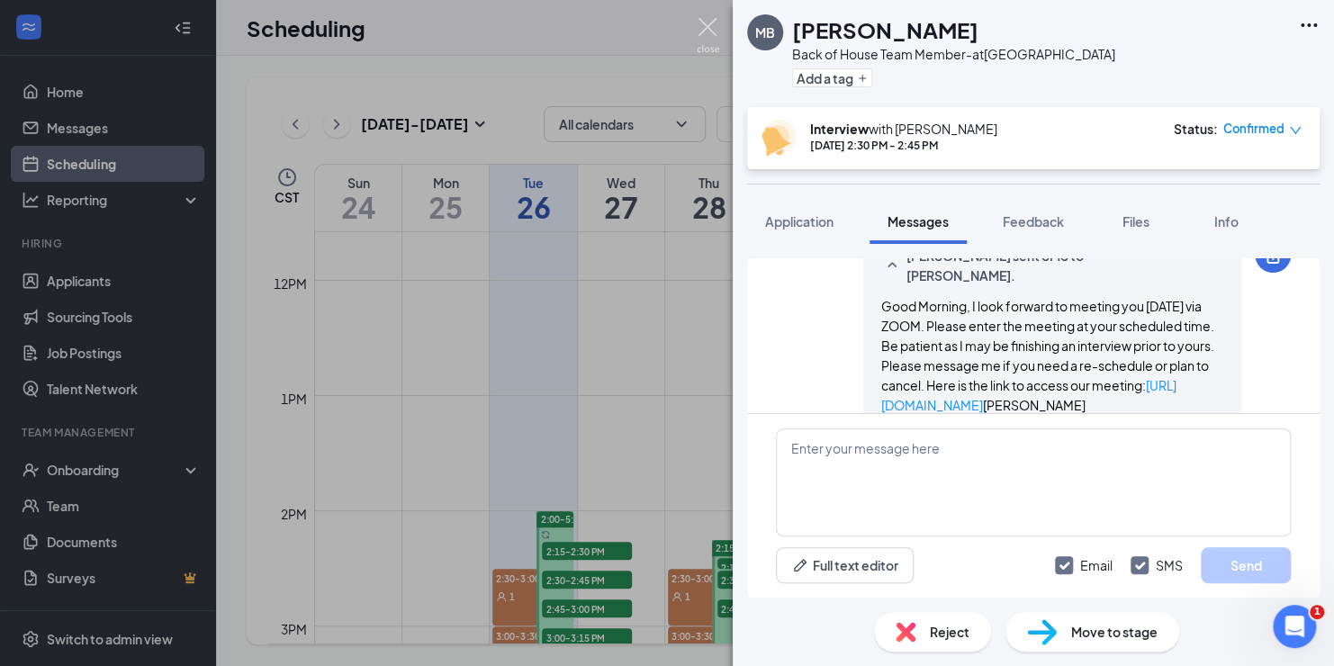
scroll to position [1035, 0]
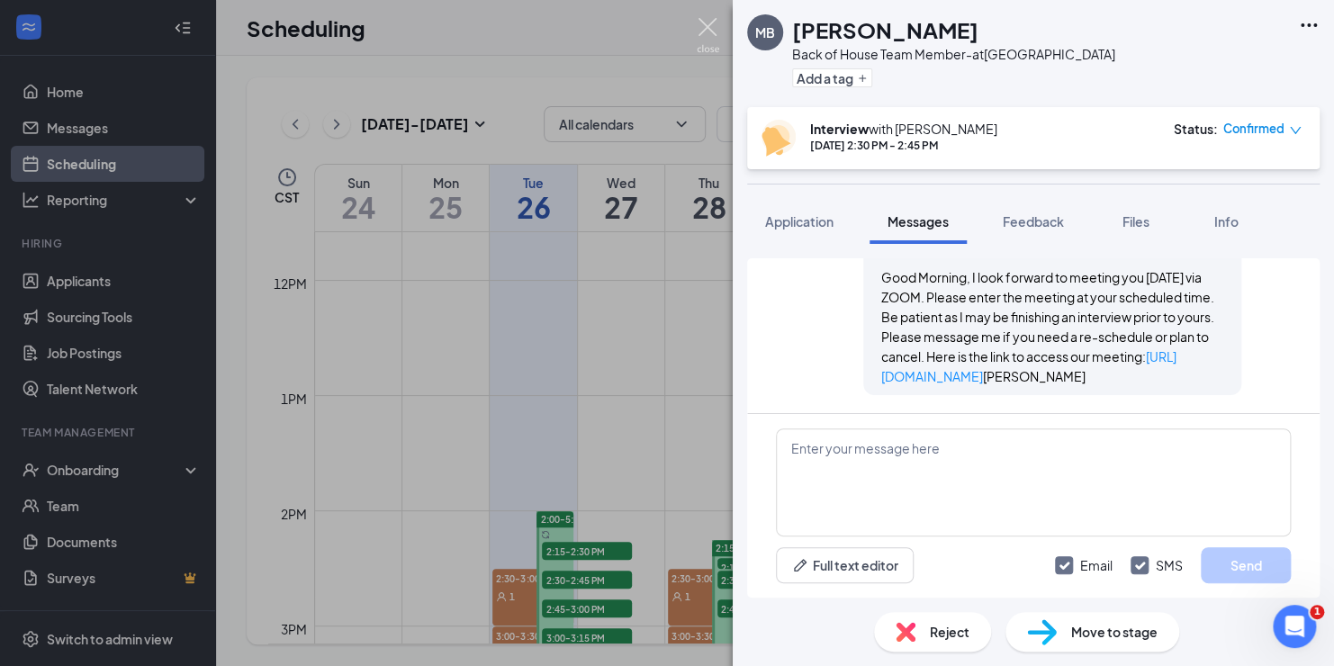
click at [703, 25] on img at bounding box center [708, 35] width 23 height 35
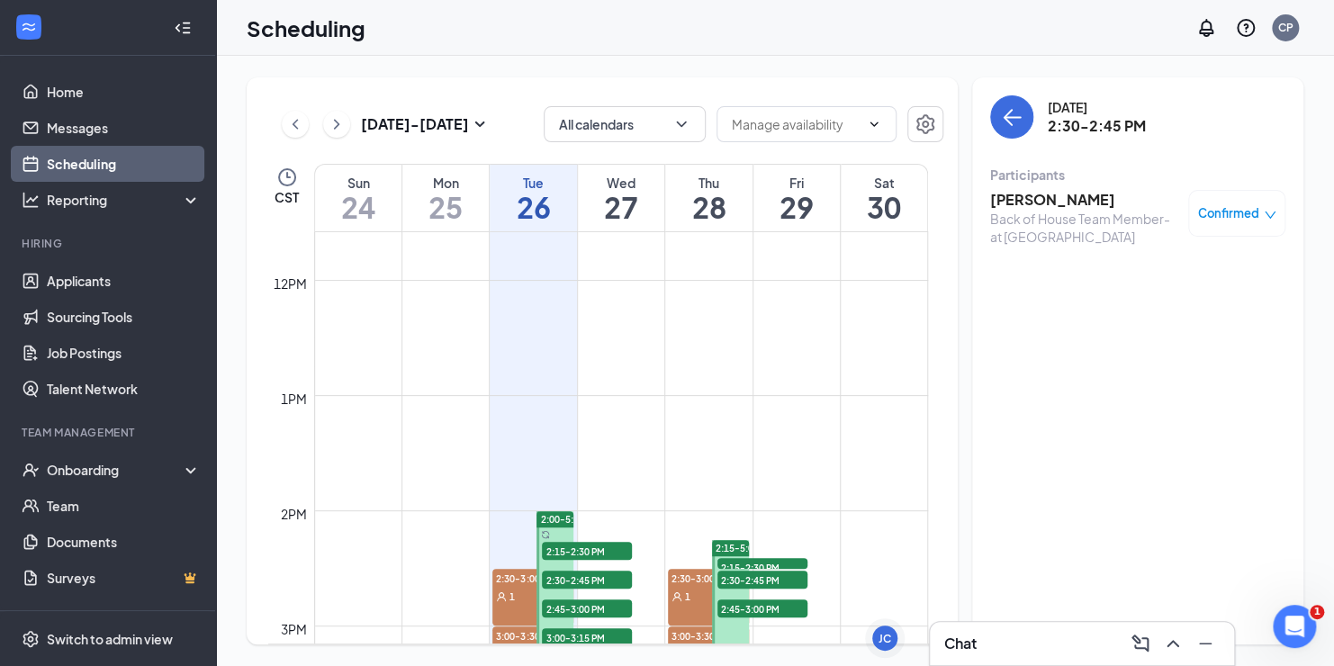
click at [585, 600] on span "2:45-3:00 PM" at bounding box center [587, 609] width 90 height 18
click at [592, 605] on span "2:45-3:00 PM" at bounding box center [587, 609] width 90 height 18
click at [1020, 198] on h3 "[PERSON_NAME]" at bounding box center [1084, 200] width 189 height 20
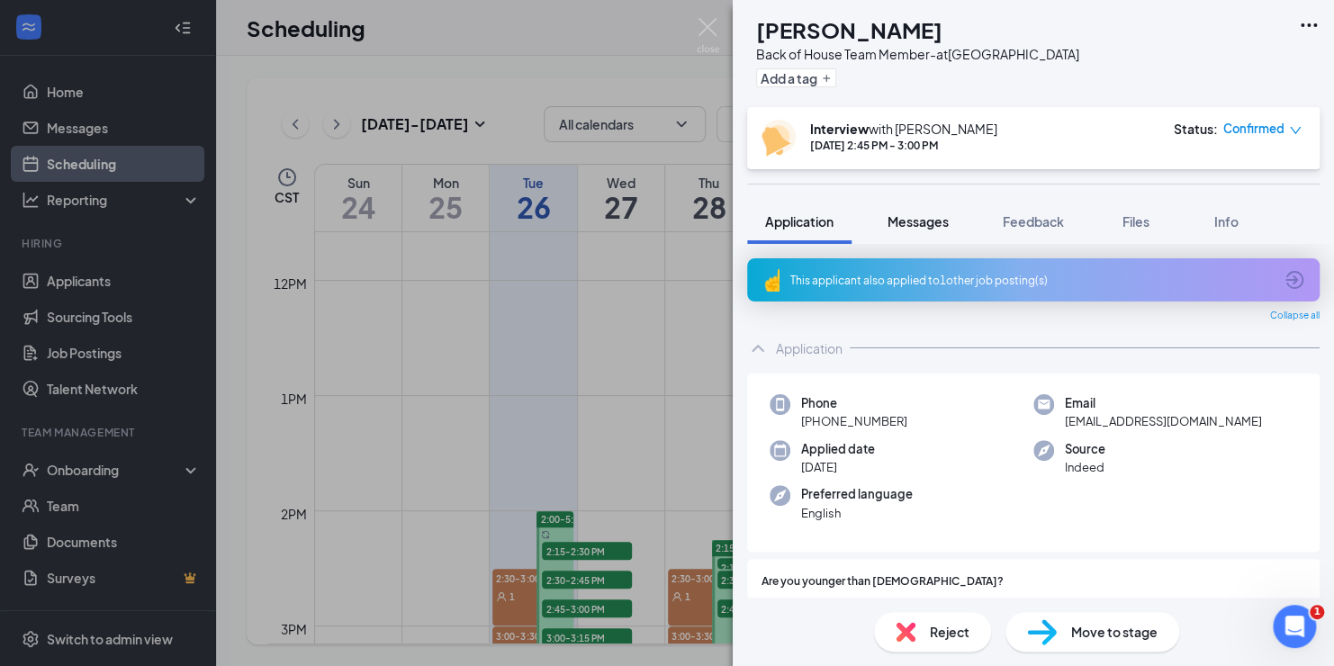
click at [924, 215] on span "Messages" at bounding box center [918, 221] width 61 height 16
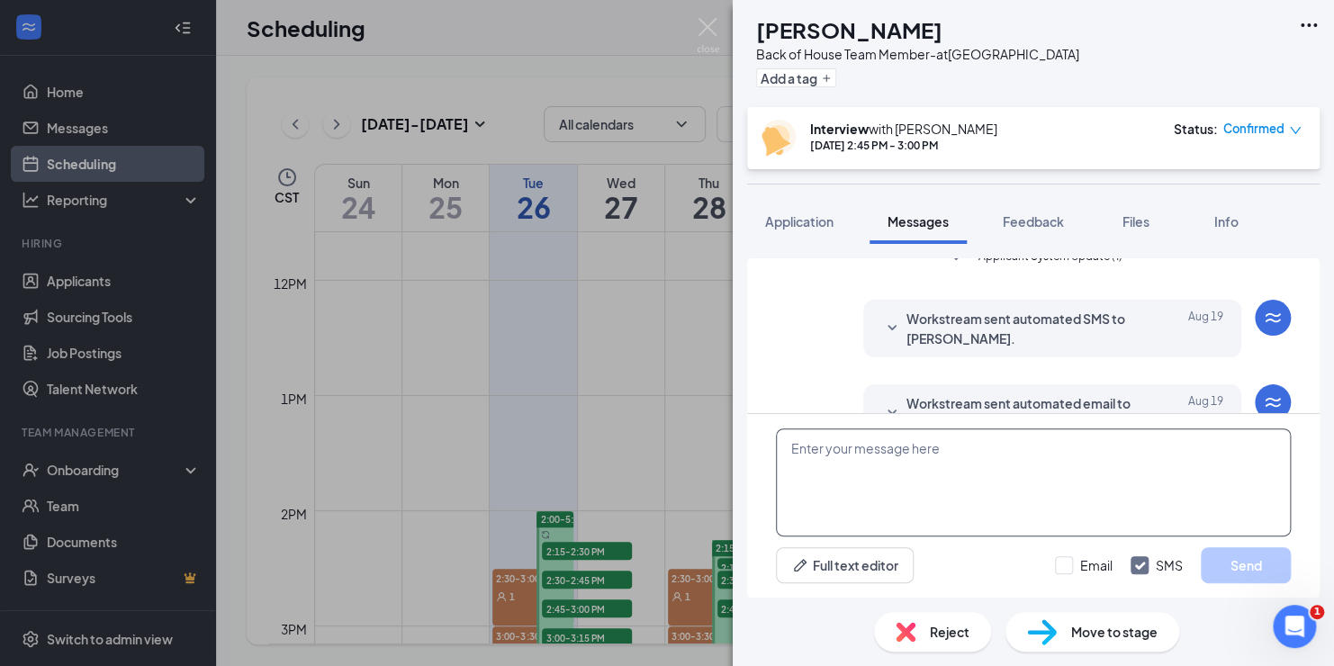
scroll to position [925, 0]
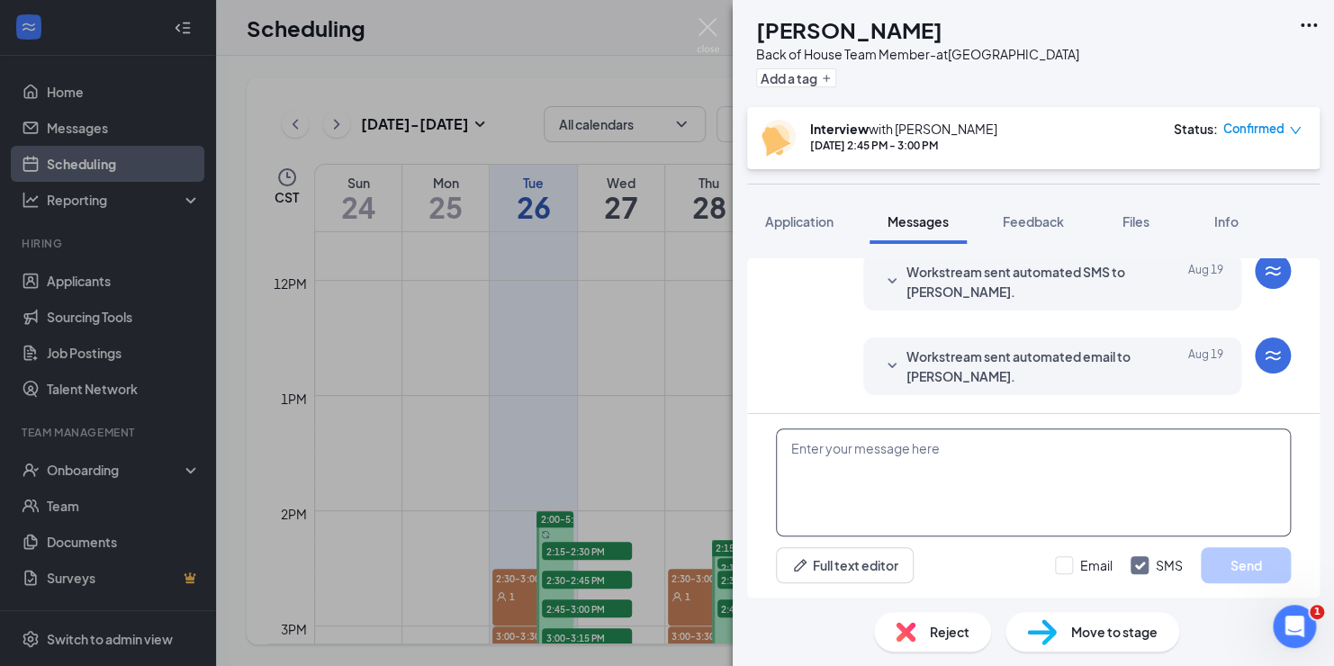
click at [851, 448] on textarea at bounding box center [1033, 483] width 515 height 108
paste textarea "Good Morning, I look forward to meeting you [DATE] via ZOOM. Please enter the m…"
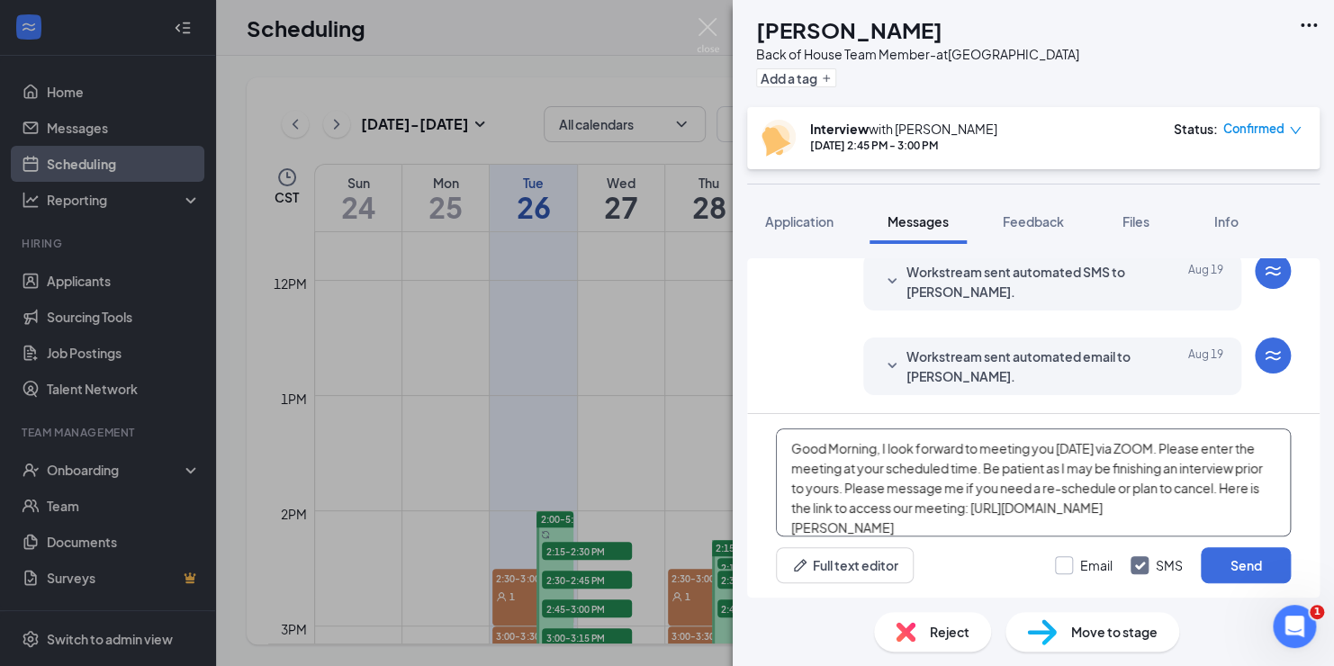
type textarea "Good Morning, I look forward to meeting you [DATE] via ZOOM. Please enter the m…"
click at [1060, 565] on input "Email" at bounding box center [1084, 565] width 58 height 18
checkbox input "true"
click at [1243, 565] on button "Send" at bounding box center [1246, 565] width 90 height 36
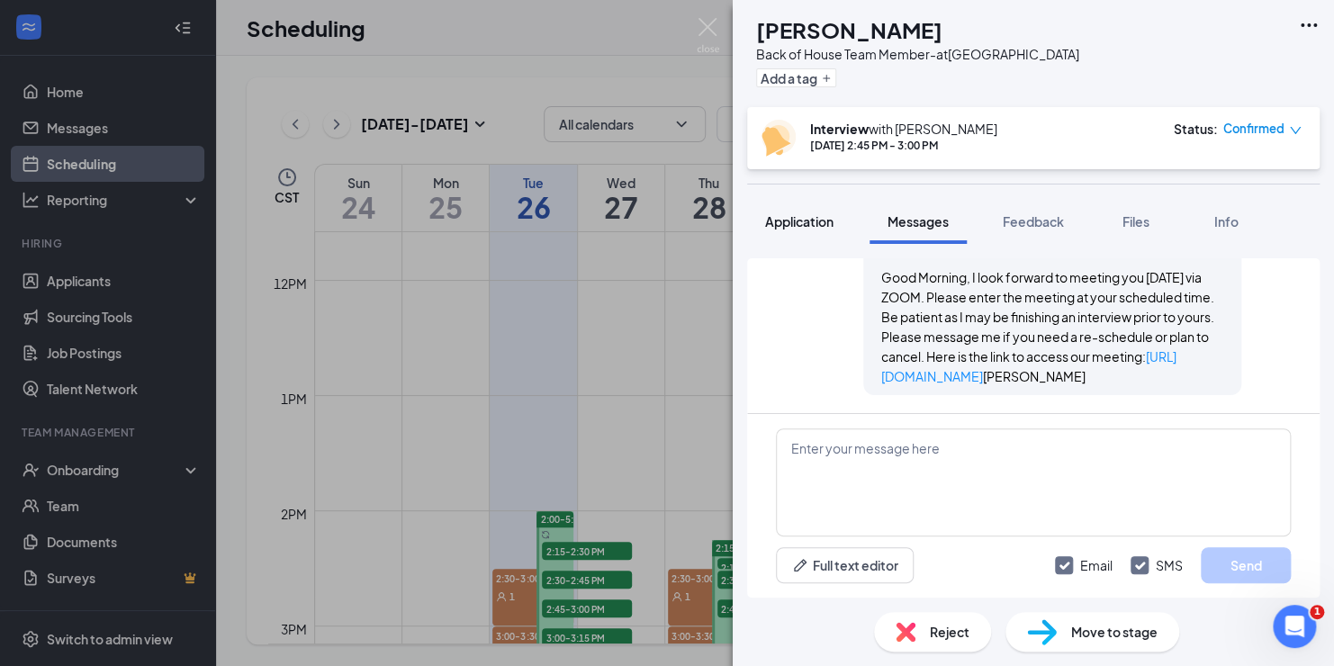
scroll to position [1375, 0]
click at [705, 29] on img at bounding box center [708, 35] width 23 height 35
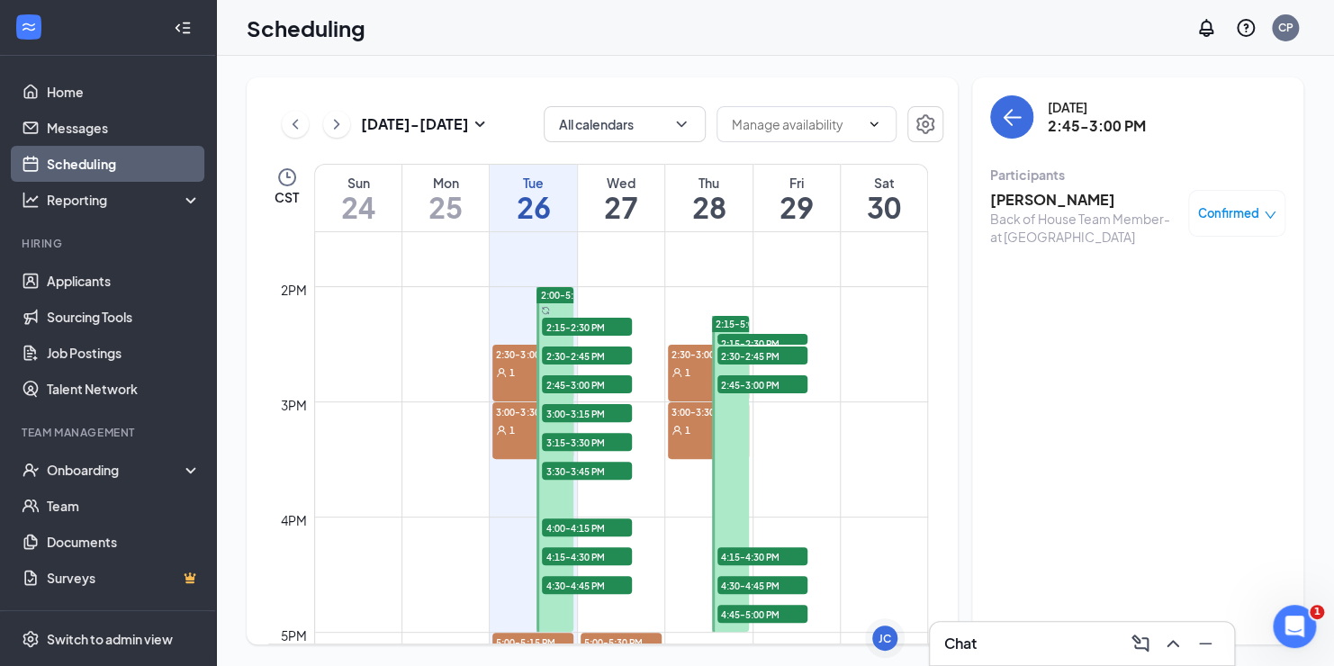
scroll to position [1605, 0]
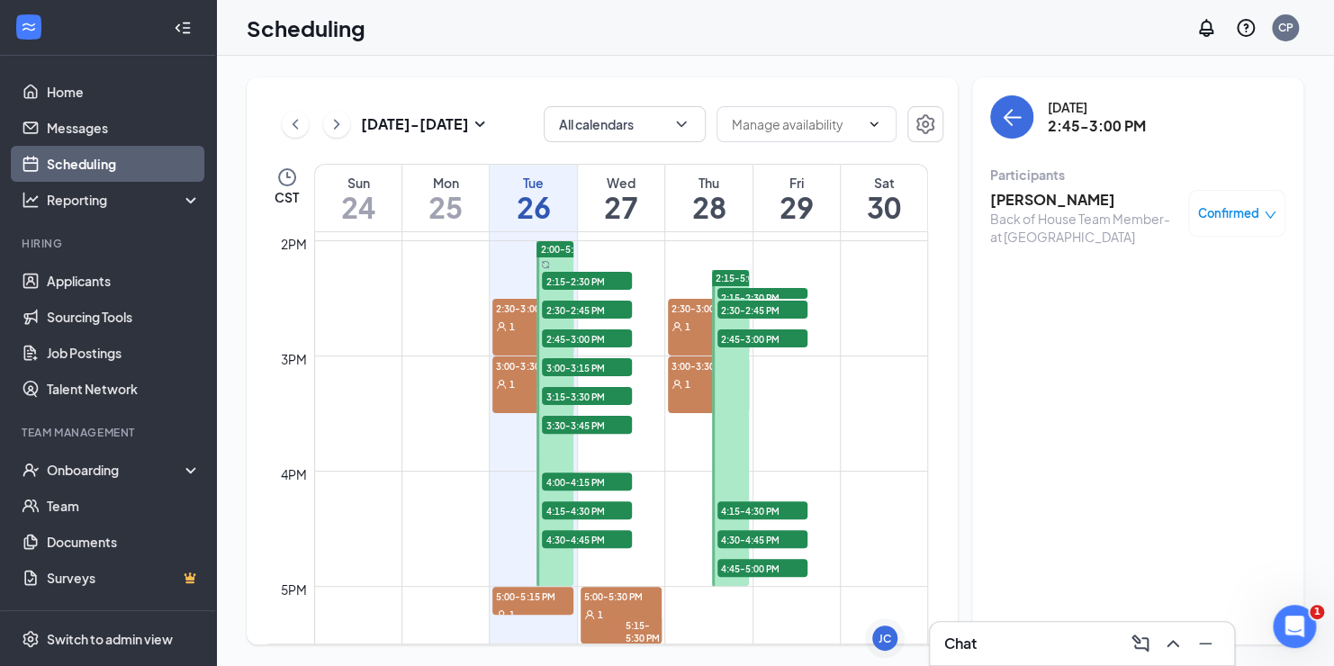
click at [577, 368] on span "3:00-3:15 PM" at bounding box center [587, 367] width 90 height 18
click at [1009, 199] on h3 "[PERSON_NAME]" at bounding box center [1084, 200] width 189 height 20
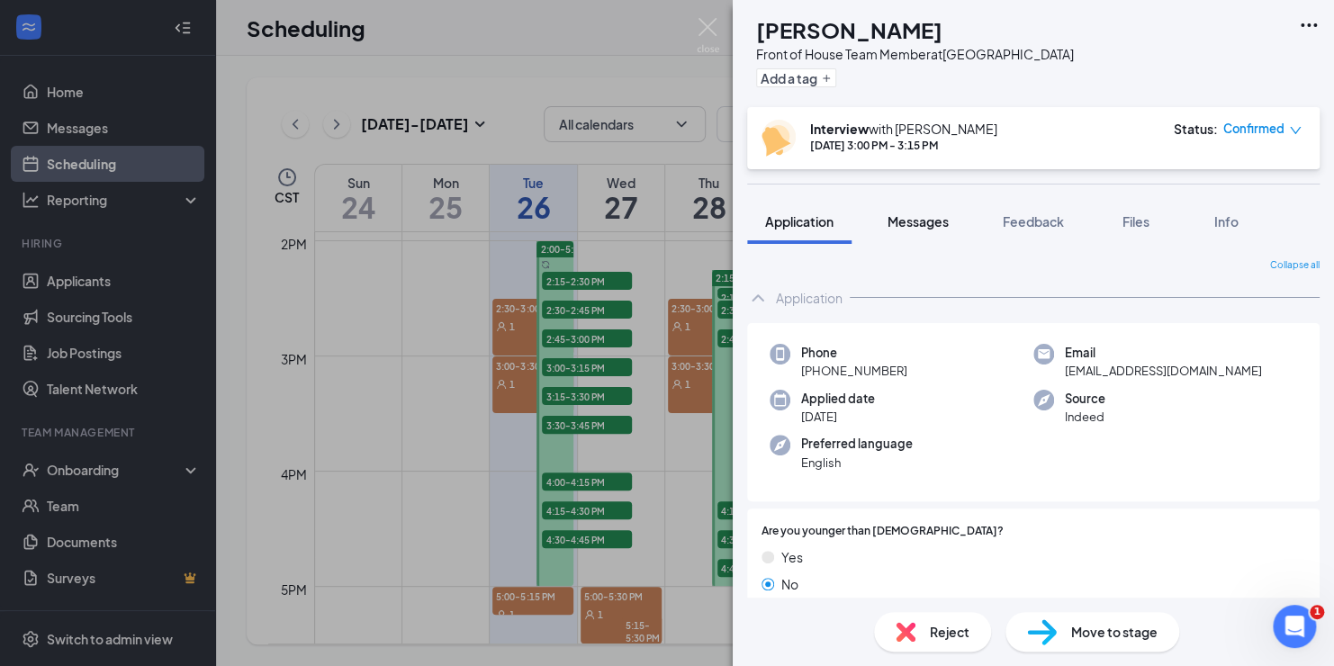
click at [934, 219] on span "Messages" at bounding box center [918, 221] width 61 height 16
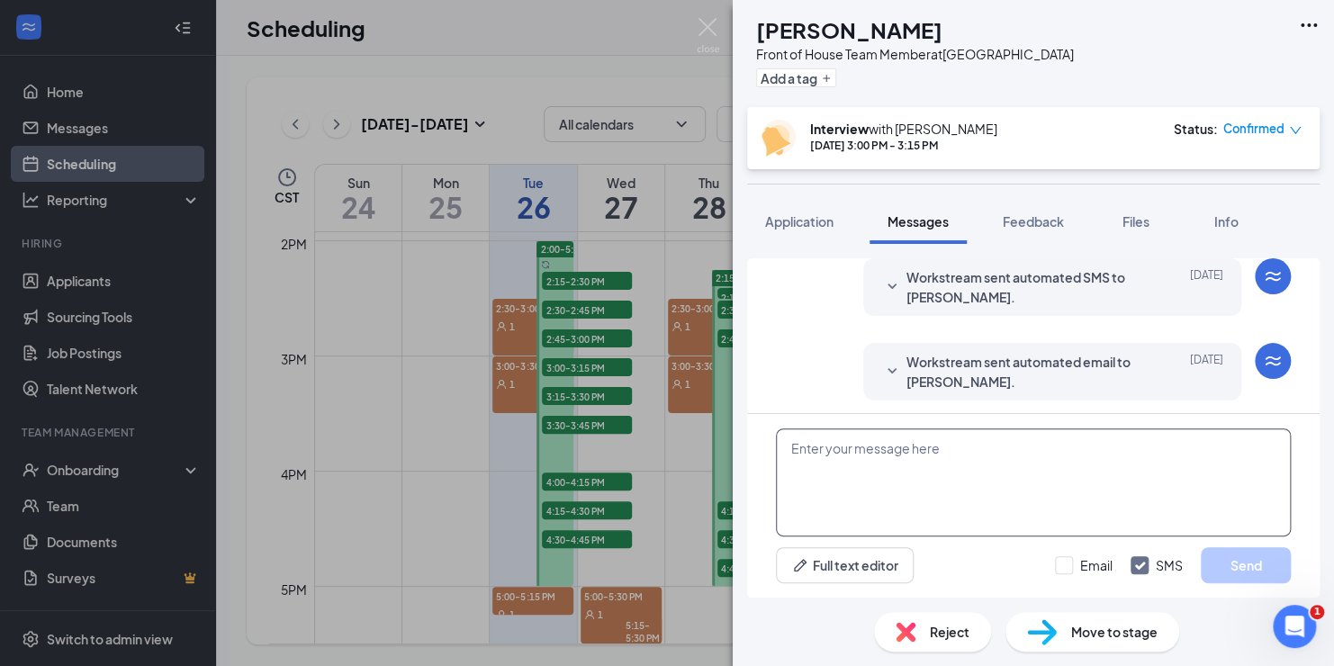
scroll to position [566, 0]
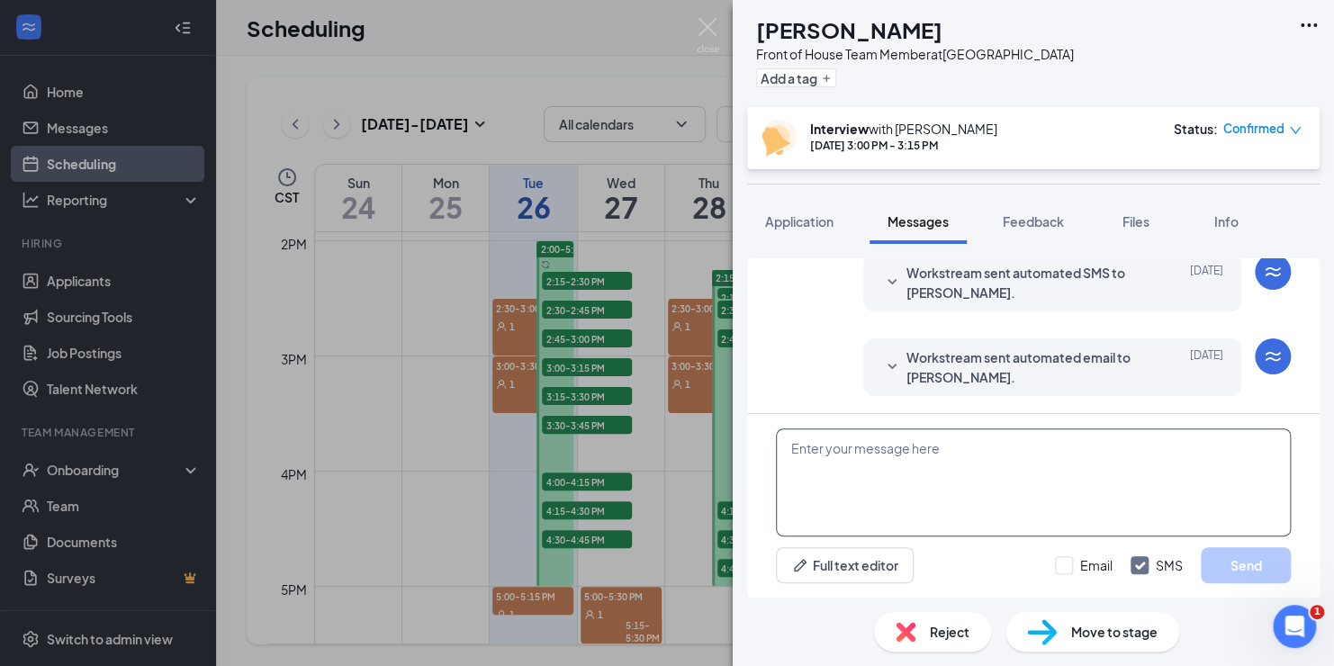
click at [876, 458] on textarea at bounding box center [1033, 483] width 515 height 108
paste textarea "Good Morning, I look forward to meeting you [DATE] via ZOOM. Please enter the m…"
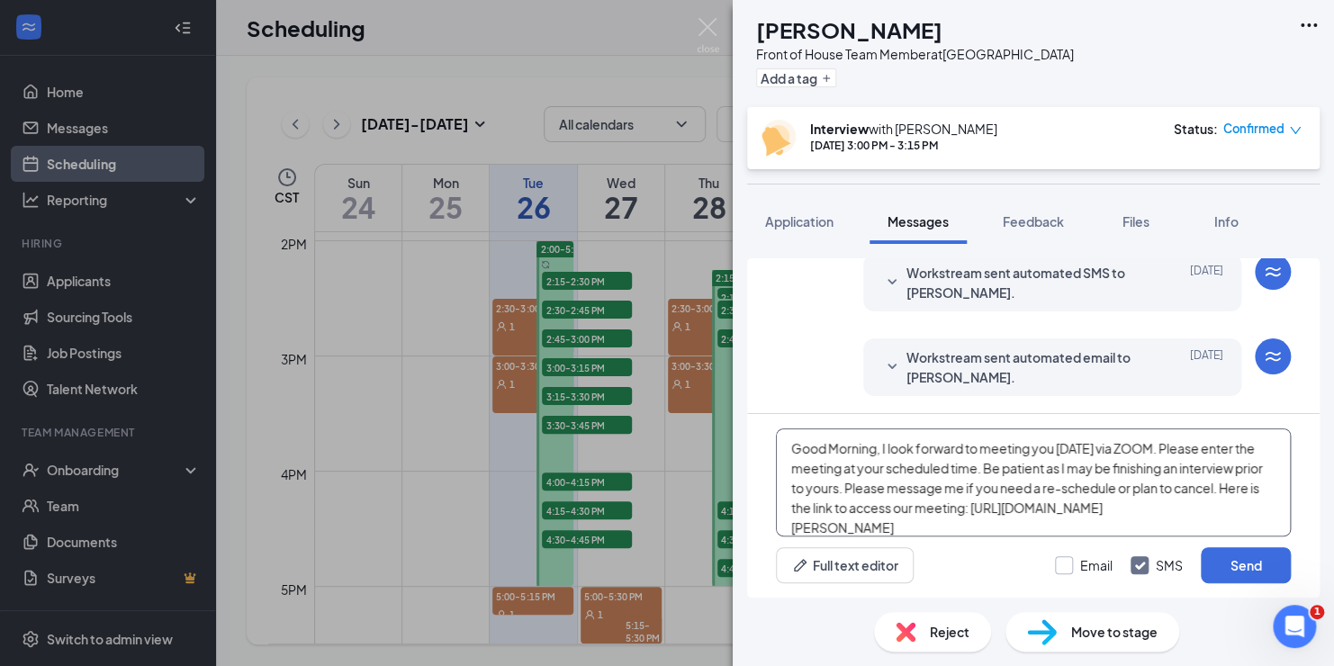
type textarea "Good Morning, I look forward to meeting you [DATE] via ZOOM. Please enter the m…"
click at [1067, 565] on input "Email" at bounding box center [1084, 565] width 58 height 18
checkbox input "true"
click at [1253, 565] on button "Send" at bounding box center [1246, 565] width 90 height 36
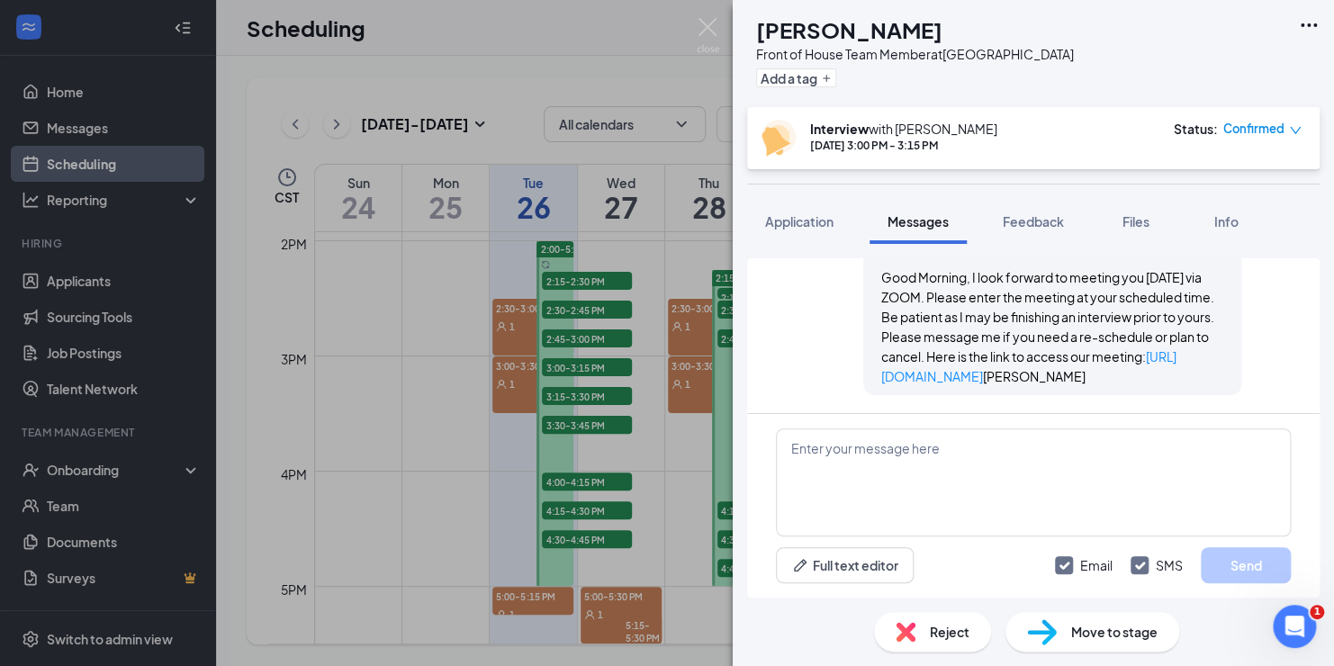
scroll to position [1017, 0]
click at [700, 32] on img at bounding box center [708, 35] width 23 height 35
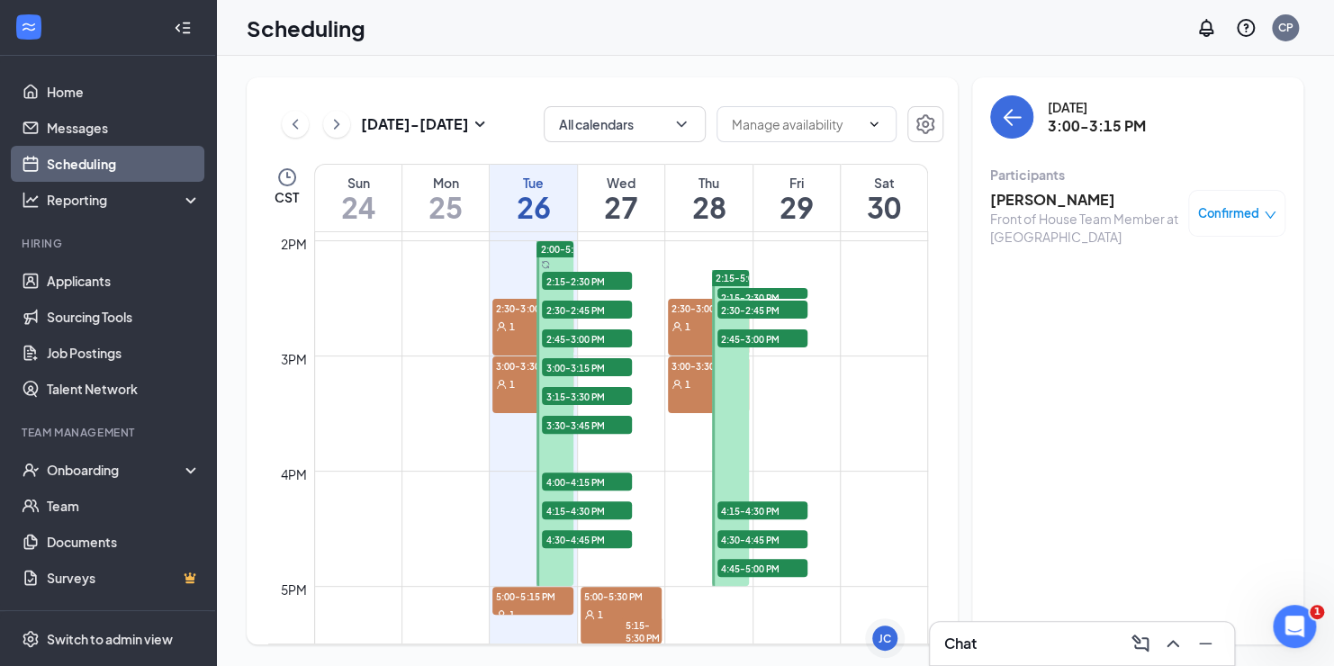
click at [585, 392] on span "3:15-3:30 PM" at bounding box center [587, 396] width 90 height 18
click at [1020, 203] on h3 "[PERSON_NAME]" at bounding box center [1084, 200] width 189 height 20
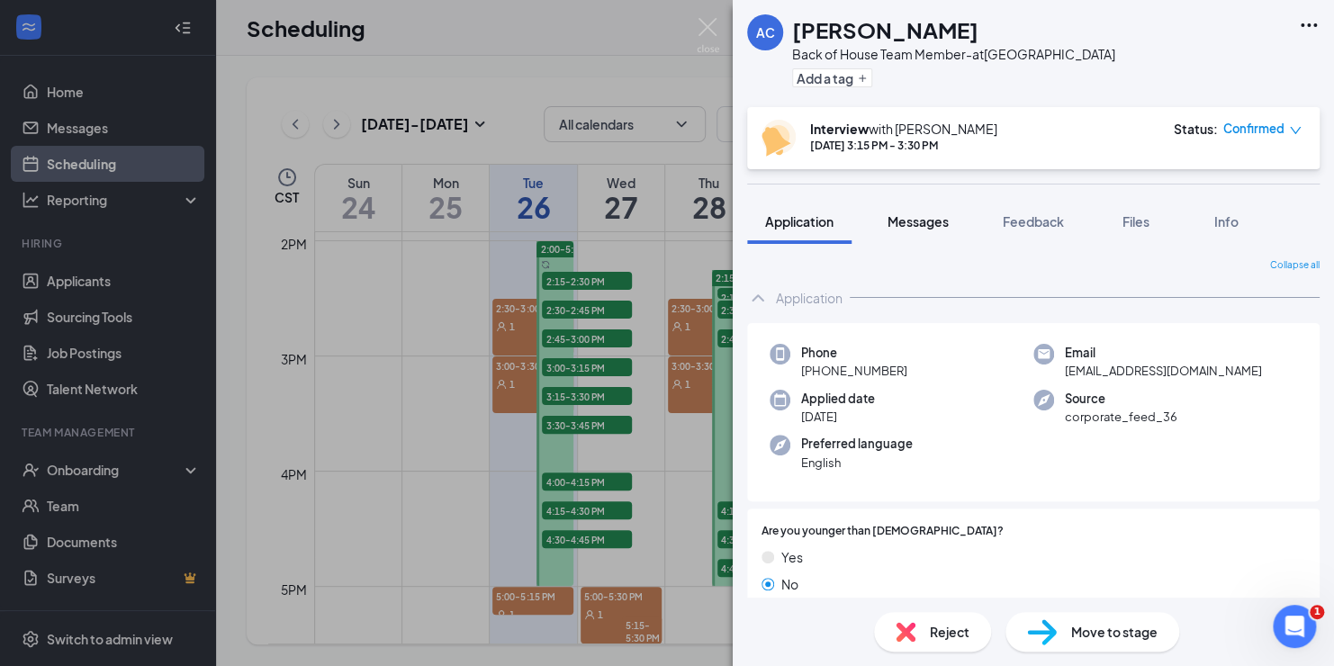
click at [920, 217] on span "Messages" at bounding box center [918, 221] width 61 height 16
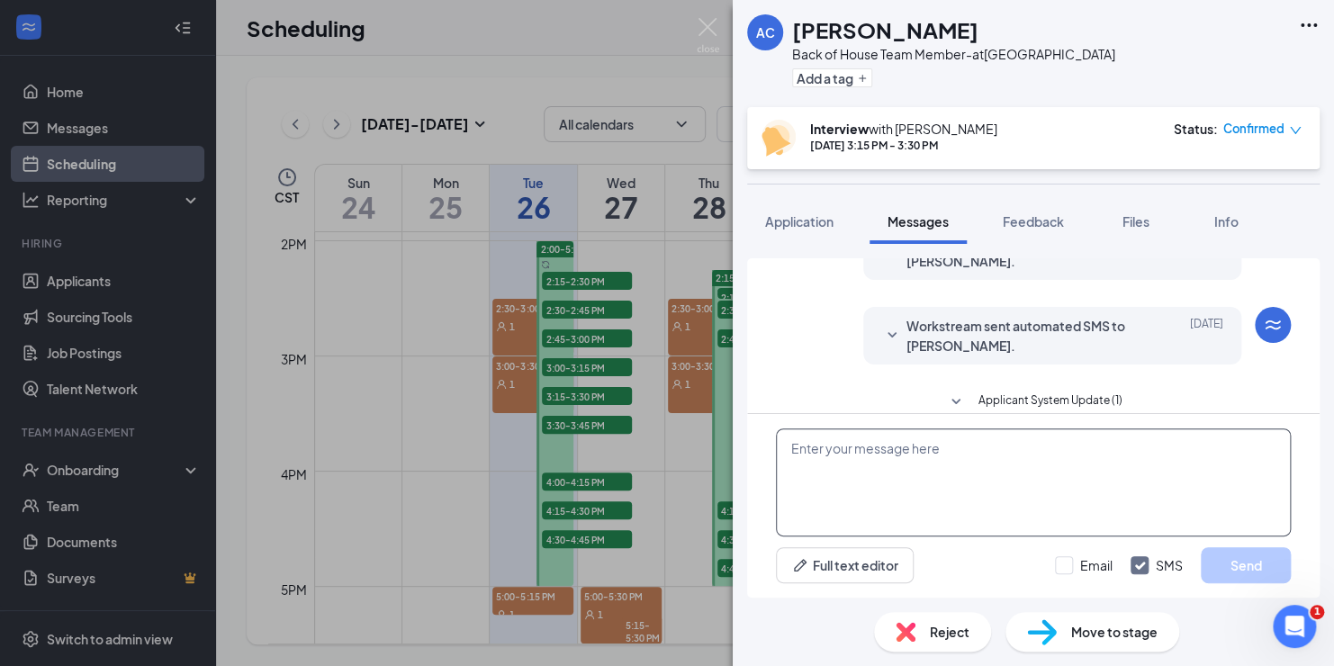
click at [945, 457] on textarea at bounding box center [1033, 483] width 515 height 108
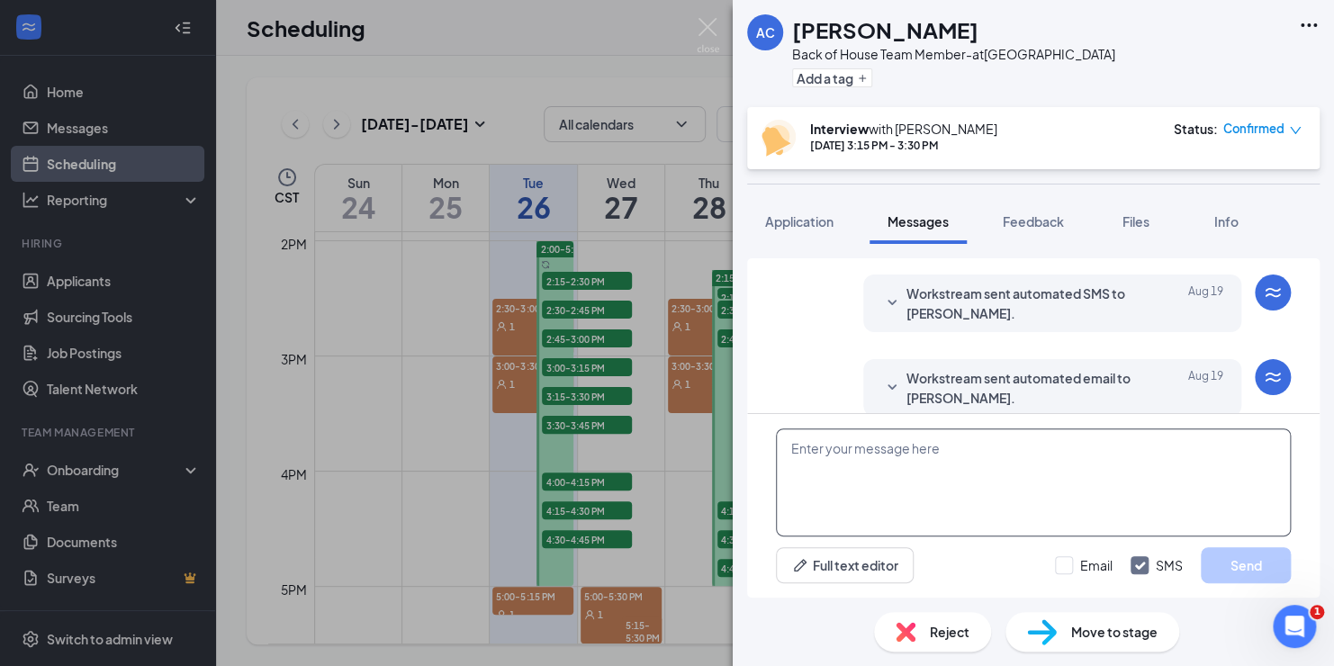
scroll to position [746, 0]
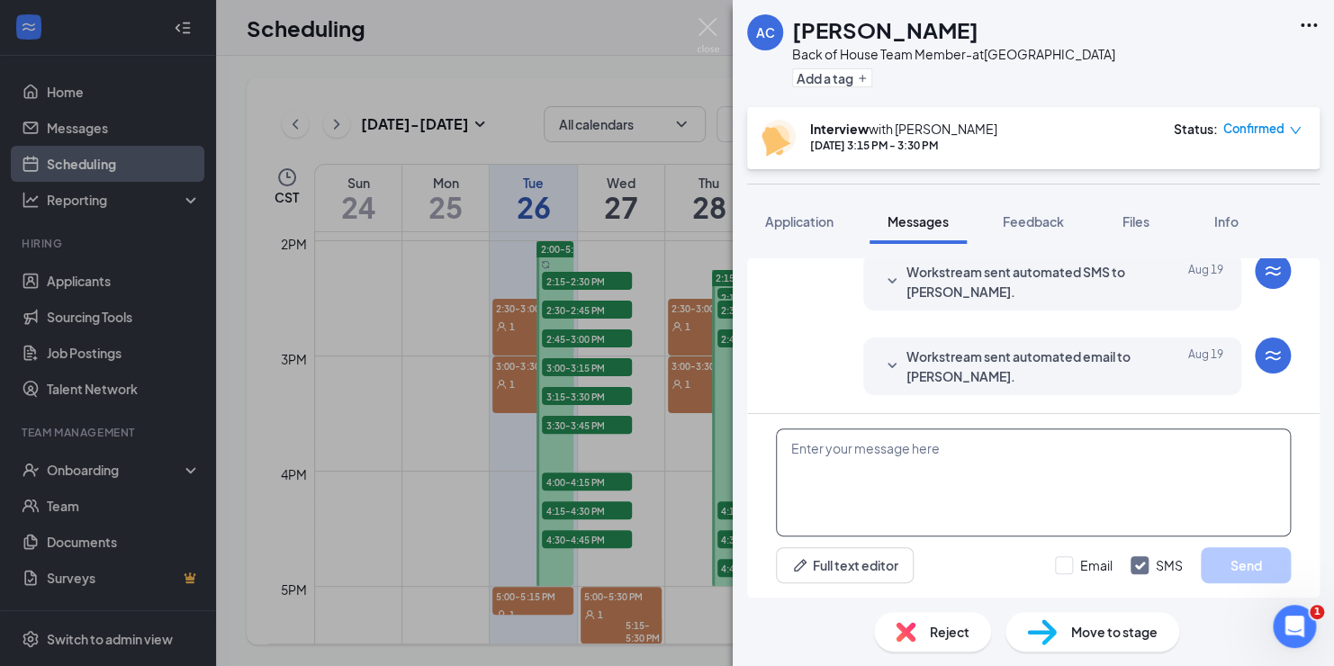
paste textarea "Good Morning, I look forward to meeting you [DATE] via ZOOM. Please enter the m…"
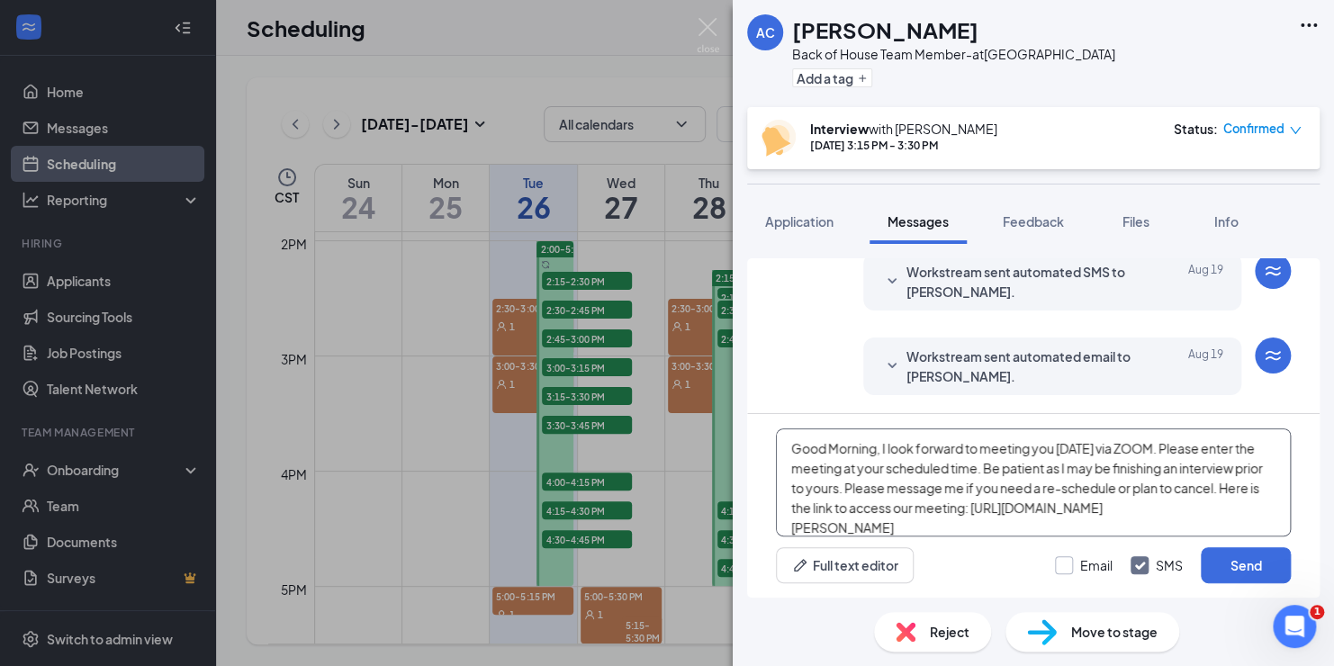
type textarea "Good Morning, I look forward to meeting you [DATE] via ZOOM. Please enter the m…"
drag, startPoint x: 1063, startPoint y: 569, endPoint x: 1150, endPoint y: 571, distance: 87.4
click at [1063, 569] on input "Email" at bounding box center [1084, 565] width 58 height 18
checkbox input "true"
click at [1243, 562] on button "Send" at bounding box center [1246, 565] width 90 height 36
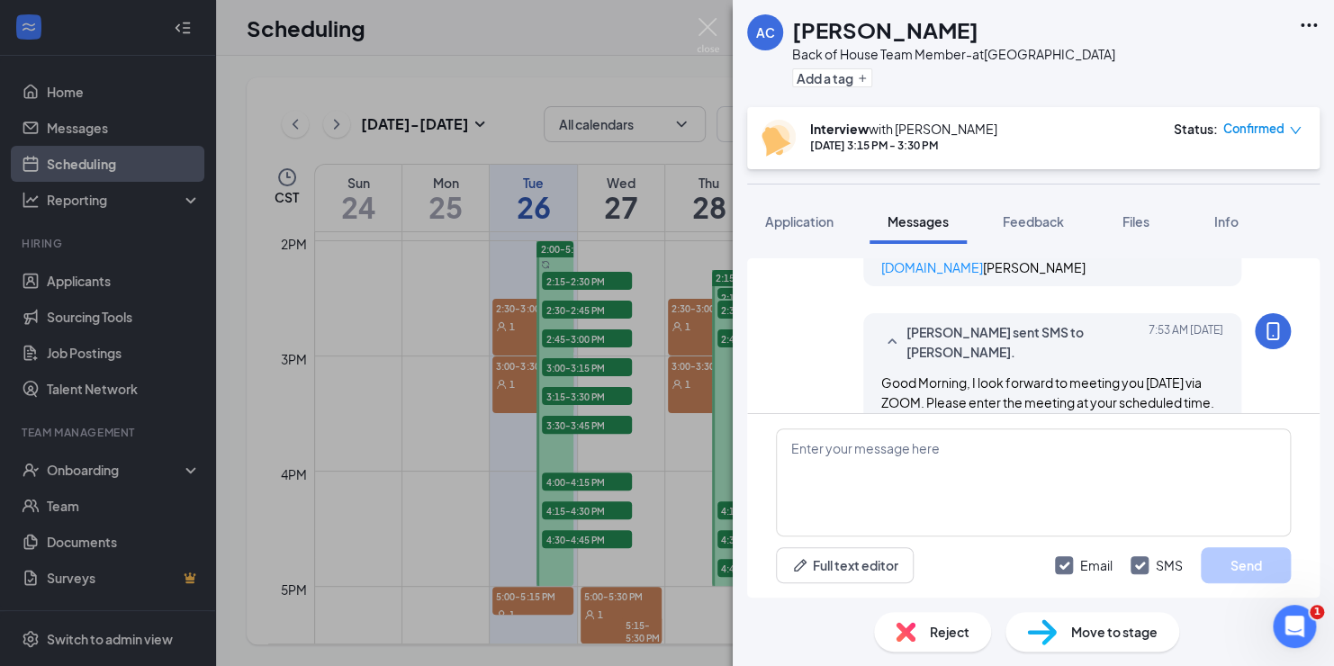
scroll to position [1215, 0]
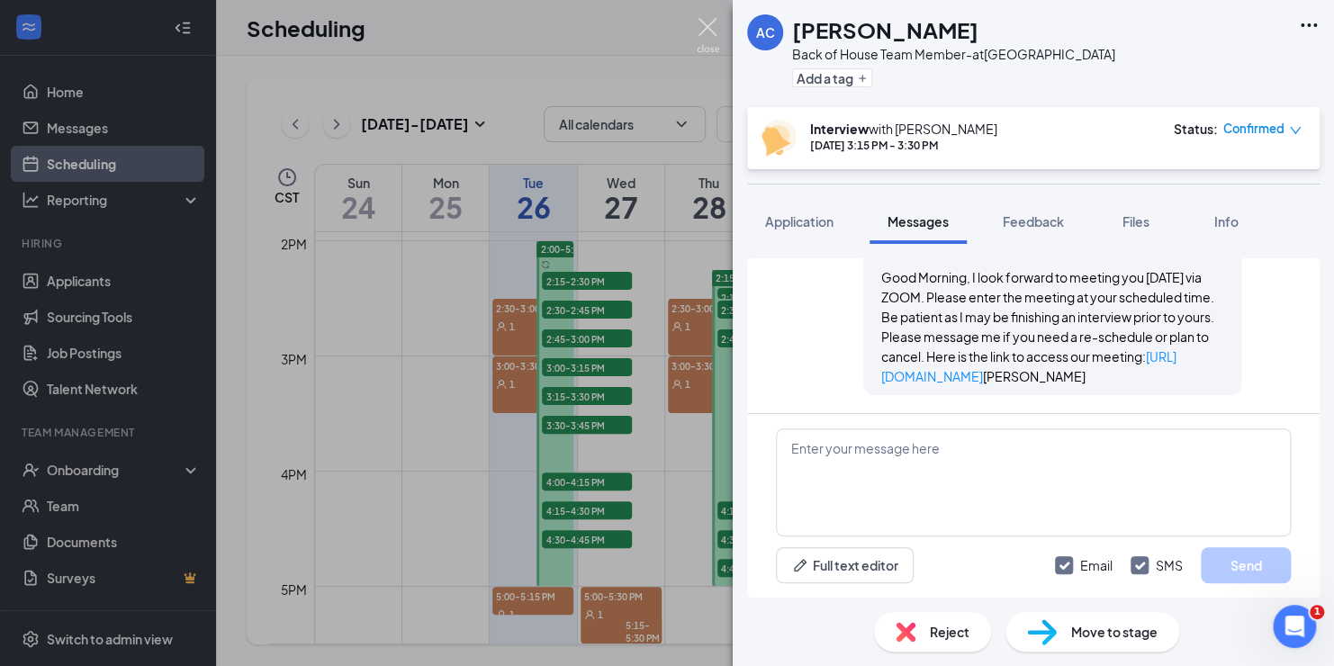
click at [701, 23] on img at bounding box center [708, 35] width 23 height 35
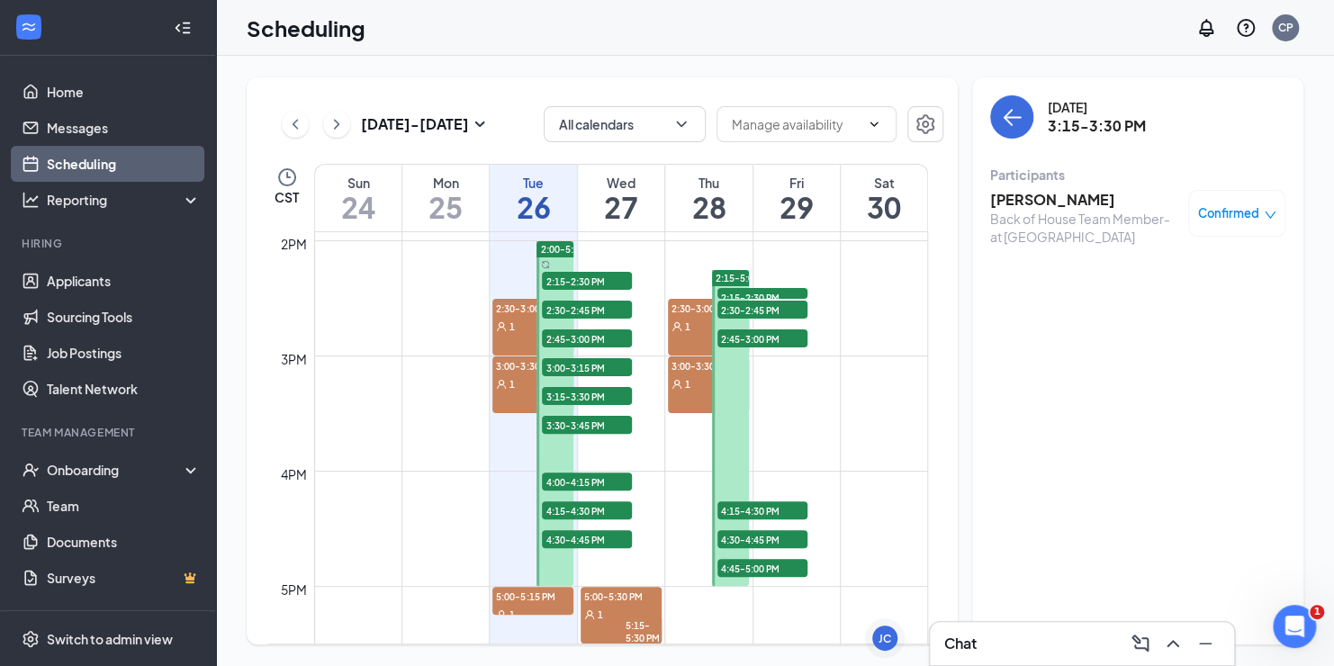
click at [573, 424] on span "3:30-3:45 PM" at bounding box center [587, 425] width 90 height 18
click at [554, 421] on span "3:30-3:45 PM" at bounding box center [587, 425] width 90 height 18
click at [596, 418] on span "3:30-3:45 PM" at bounding box center [587, 425] width 90 height 18
click at [1049, 198] on h3 "[PERSON_NAME]" at bounding box center [1084, 200] width 189 height 20
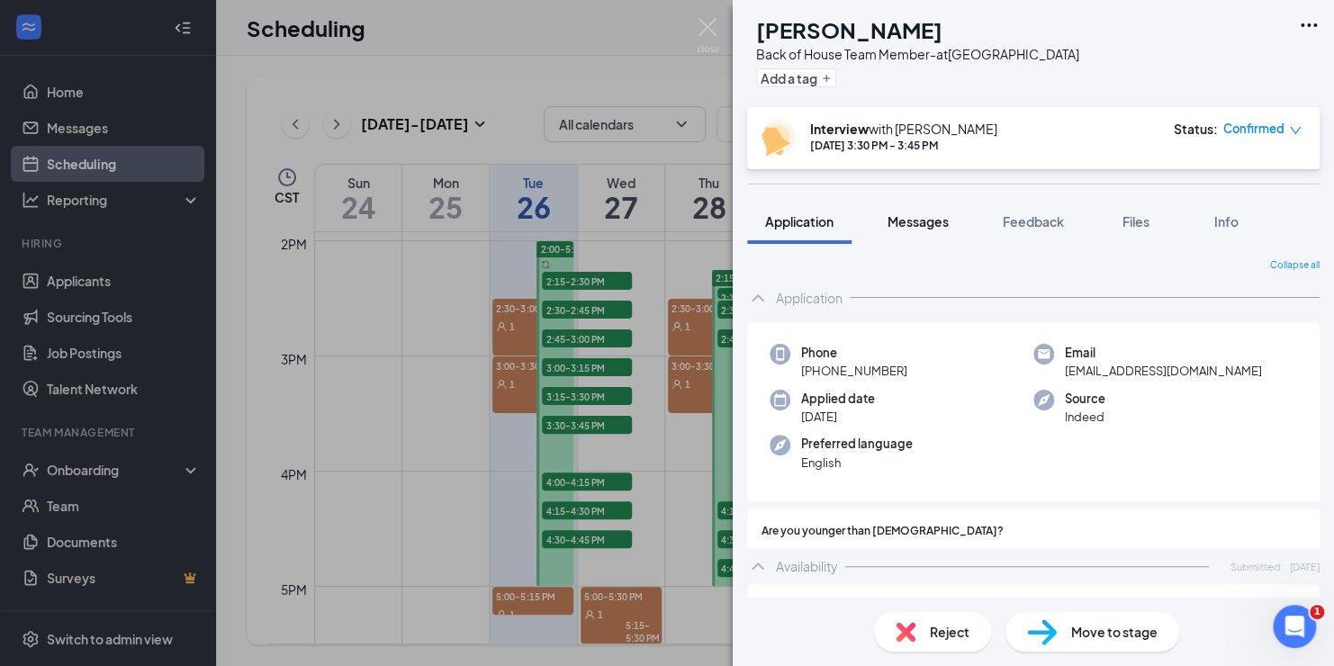
click at [922, 223] on span "Messages" at bounding box center [918, 221] width 61 height 16
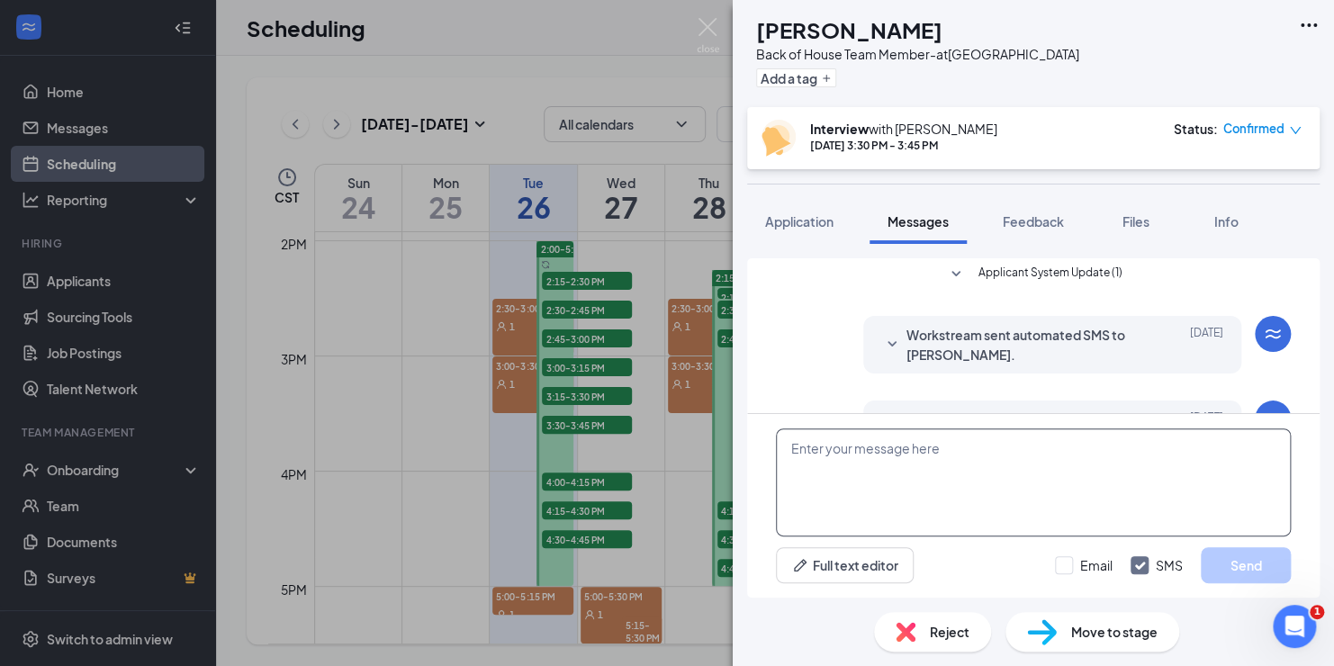
scroll to position [566, 0]
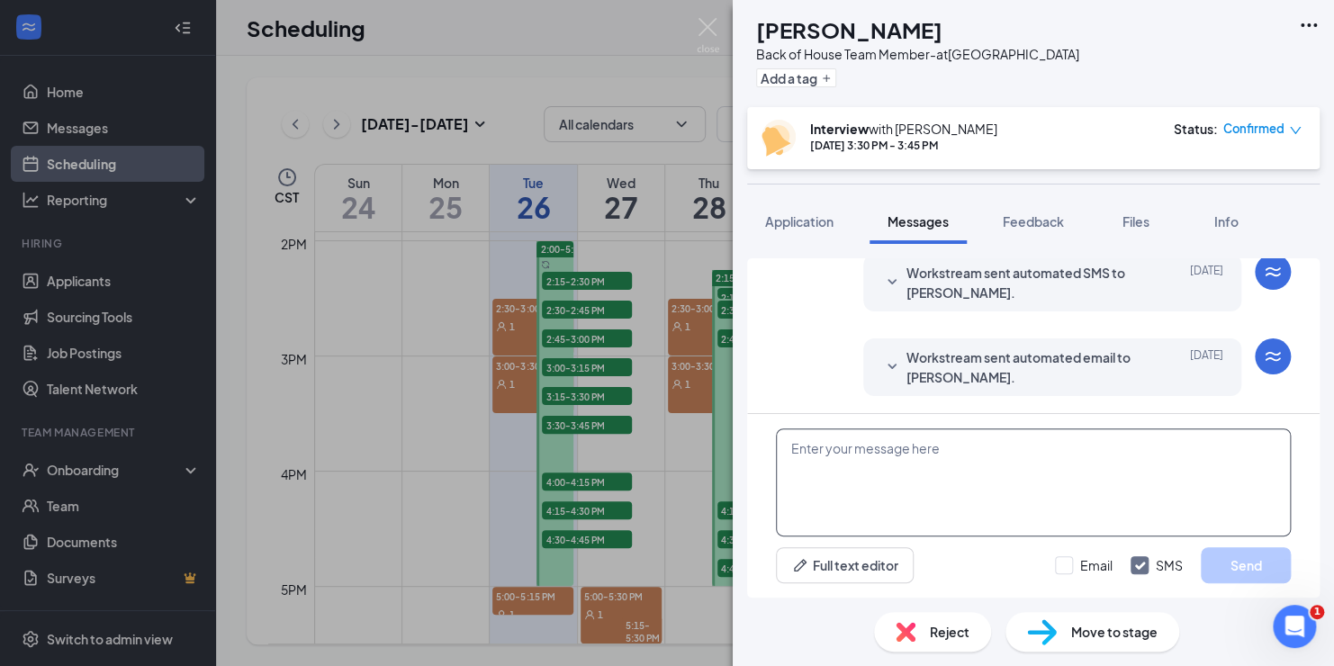
click at [889, 468] on textarea at bounding box center [1033, 483] width 515 height 108
paste textarea "Good Morning, I look forward to meeting you [DATE] via ZOOM. Please enter the m…"
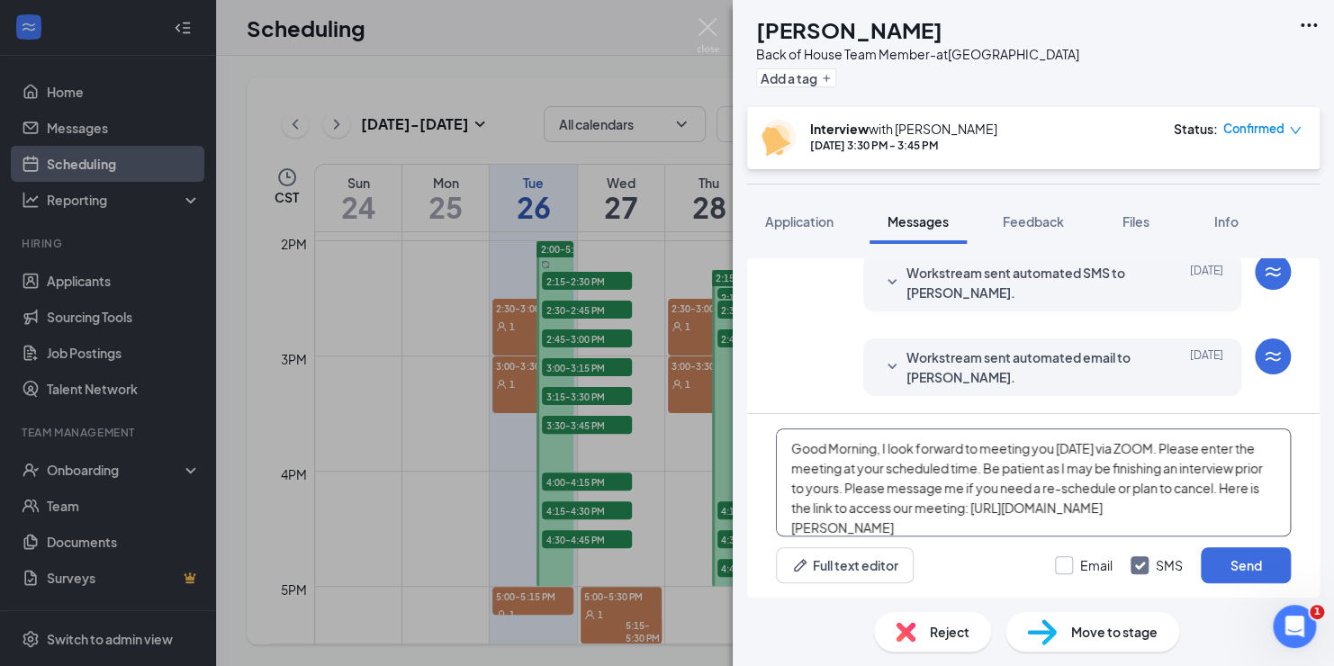
type textarea "Good Morning, I look forward to meeting you [DATE] via ZOOM. Please enter the m…"
click at [1058, 565] on input "Email" at bounding box center [1084, 565] width 58 height 18
checkbox input "true"
click at [1265, 560] on button "Send" at bounding box center [1246, 565] width 90 height 36
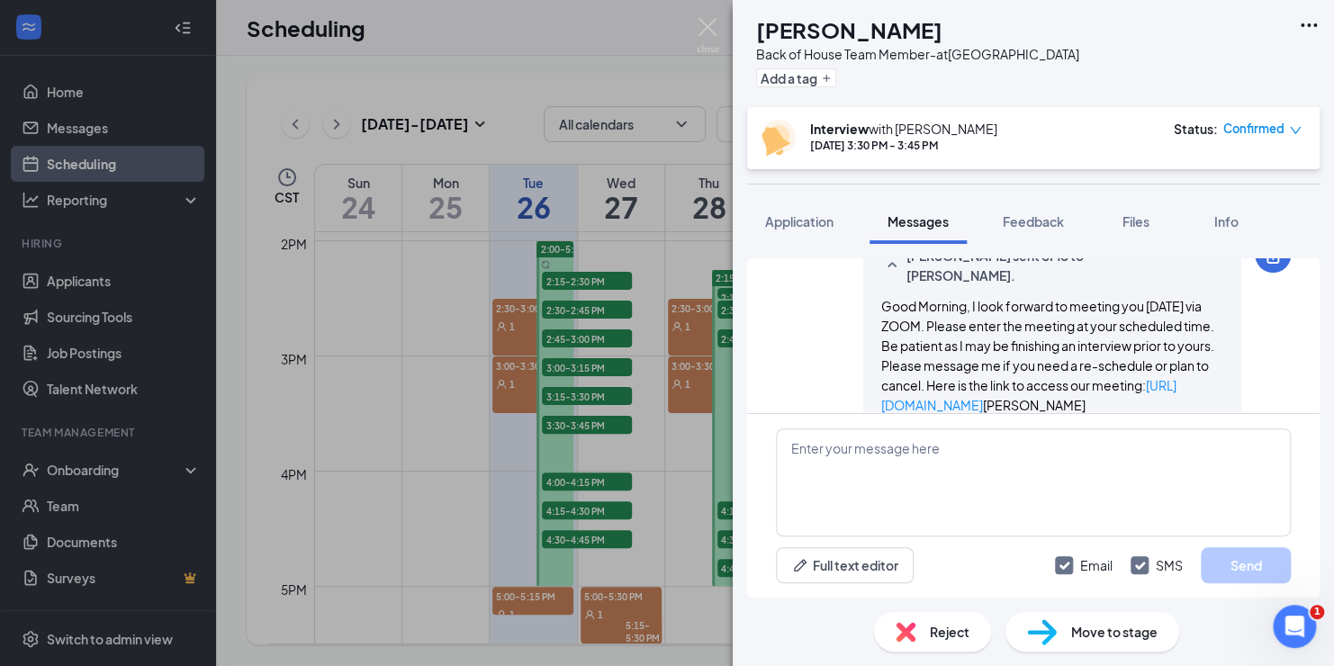
scroll to position [1035, 0]
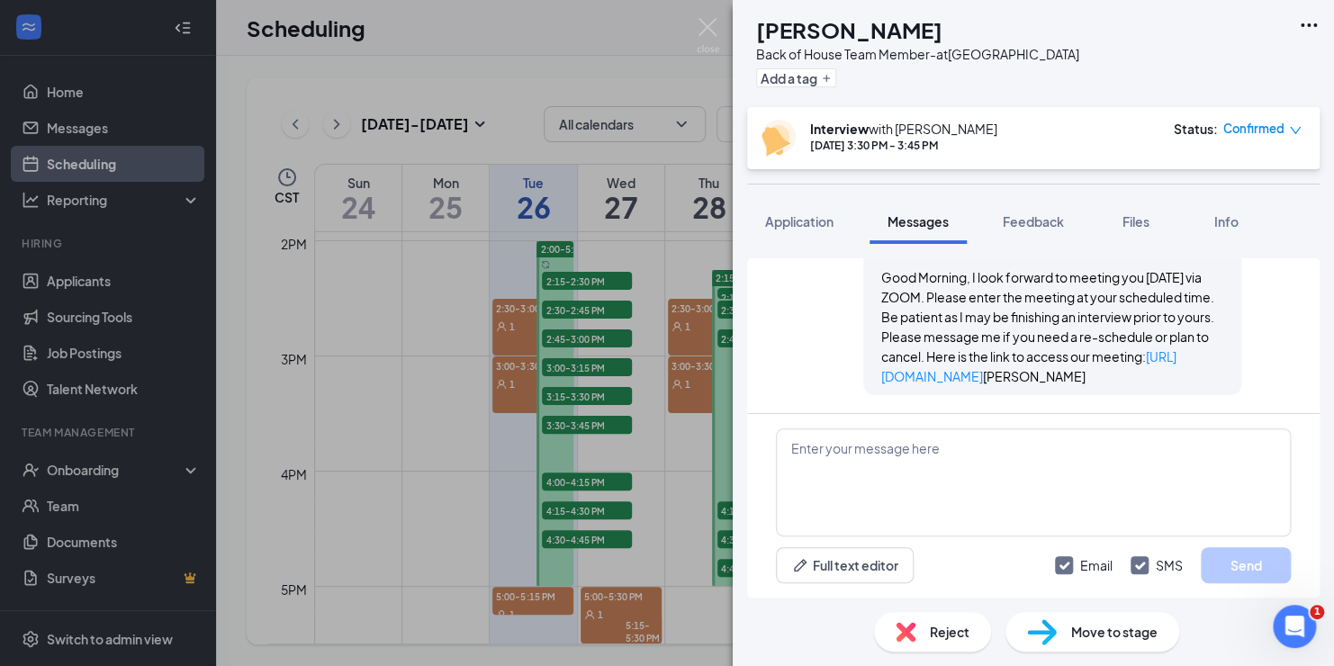
click at [560, 484] on div "AA [PERSON_NAME] Back of House Team Member- at [GEOGRAPHIC_DATA] Add a tag Inte…" at bounding box center [667, 333] width 1334 height 666
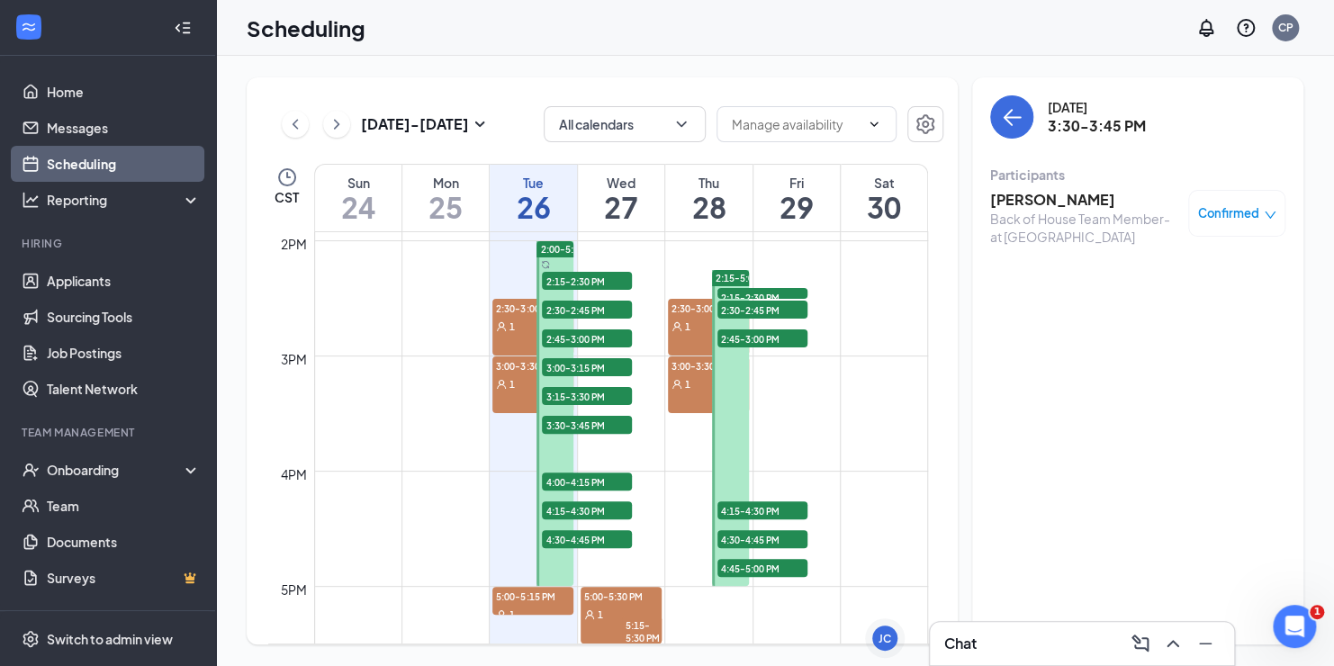
click at [569, 483] on span "4:00-4:15 PM" at bounding box center [587, 482] width 90 height 18
click at [1026, 197] on h3 "[PERSON_NAME]" at bounding box center [1084, 200] width 189 height 20
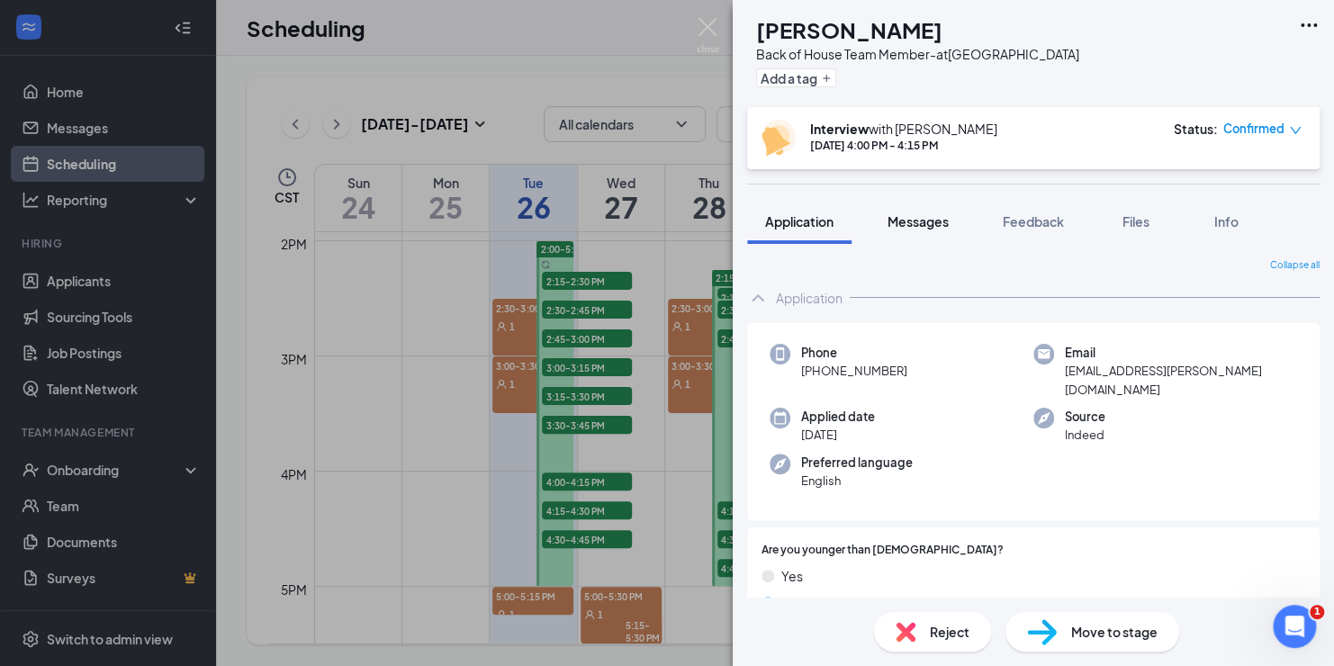
click at [929, 222] on span "Messages" at bounding box center [918, 221] width 61 height 16
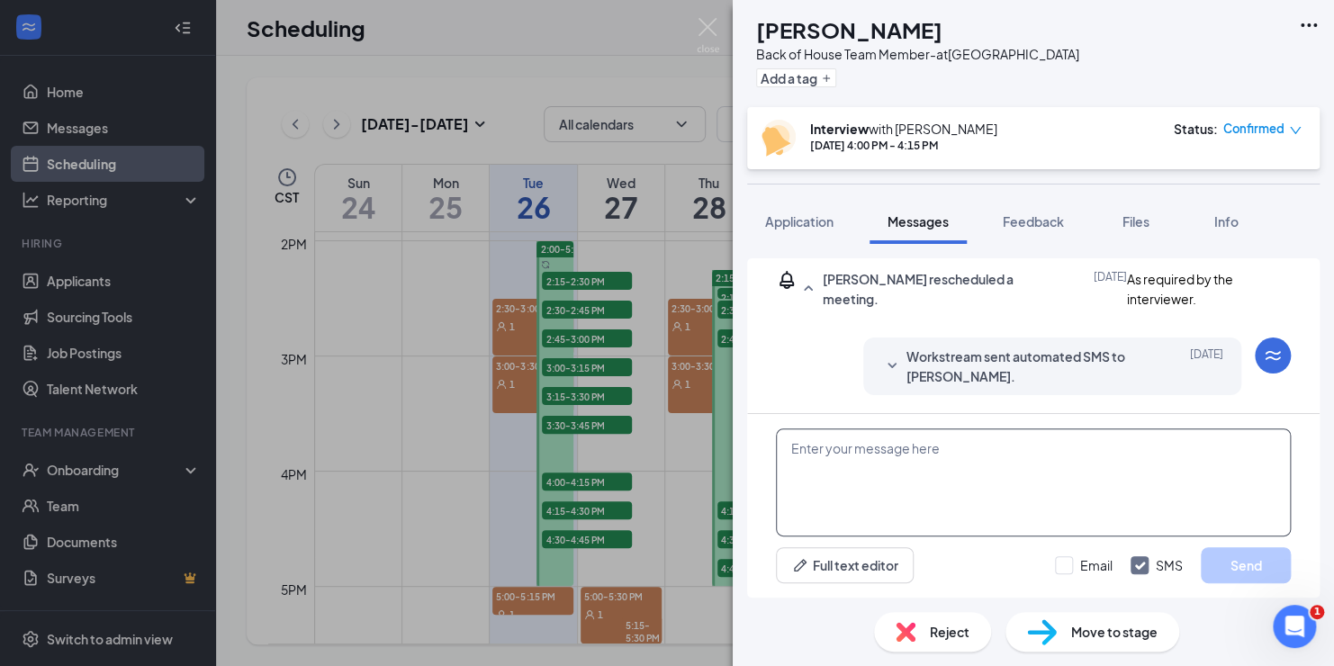
click at [897, 455] on textarea at bounding box center [1033, 483] width 515 height 108
paste textarea "Good Morning, I look forward to meeting you [DATE] via ZOOM. Please enter the m…"
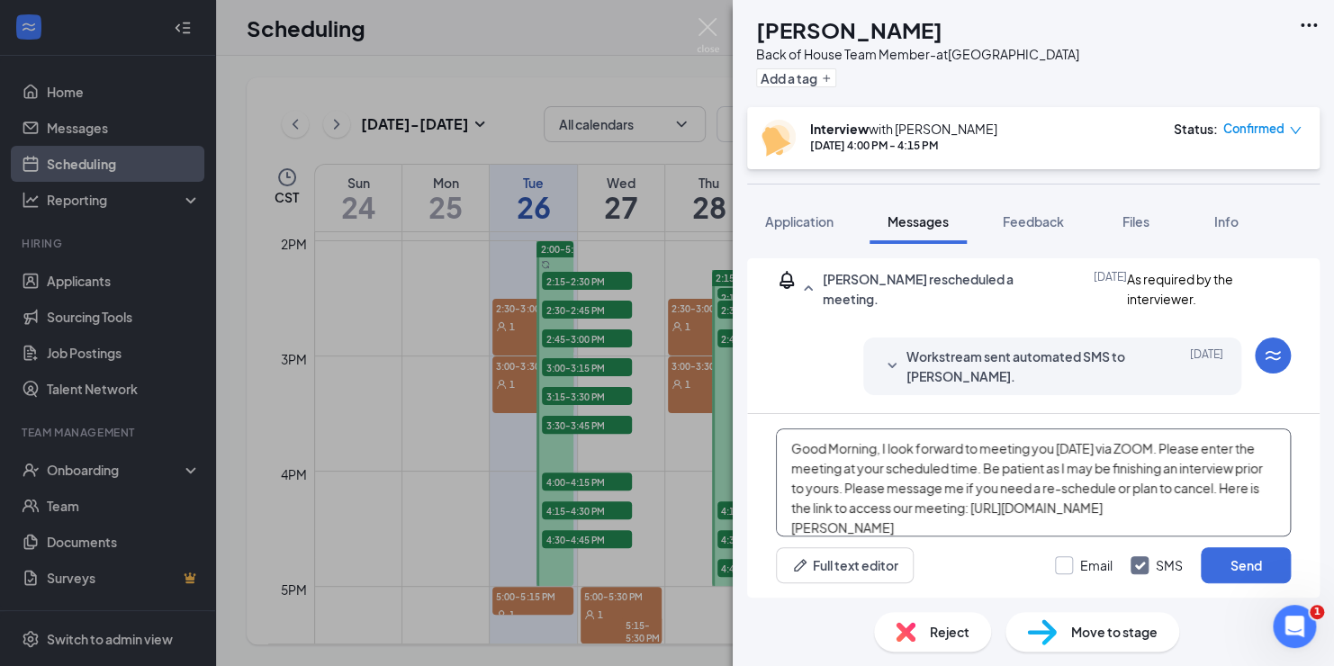
type textarea "Good Morning, I look forward to meeting you [DATE] via ZOOM. Please enter the m…"
click at [1060, 562] on input "Email" at bounding box center [1084, 565] width 58 height 18
checkbox input "true"
click at [1252, 562] on button "Send" at bounding box center [1246, 565] width 90 height 36
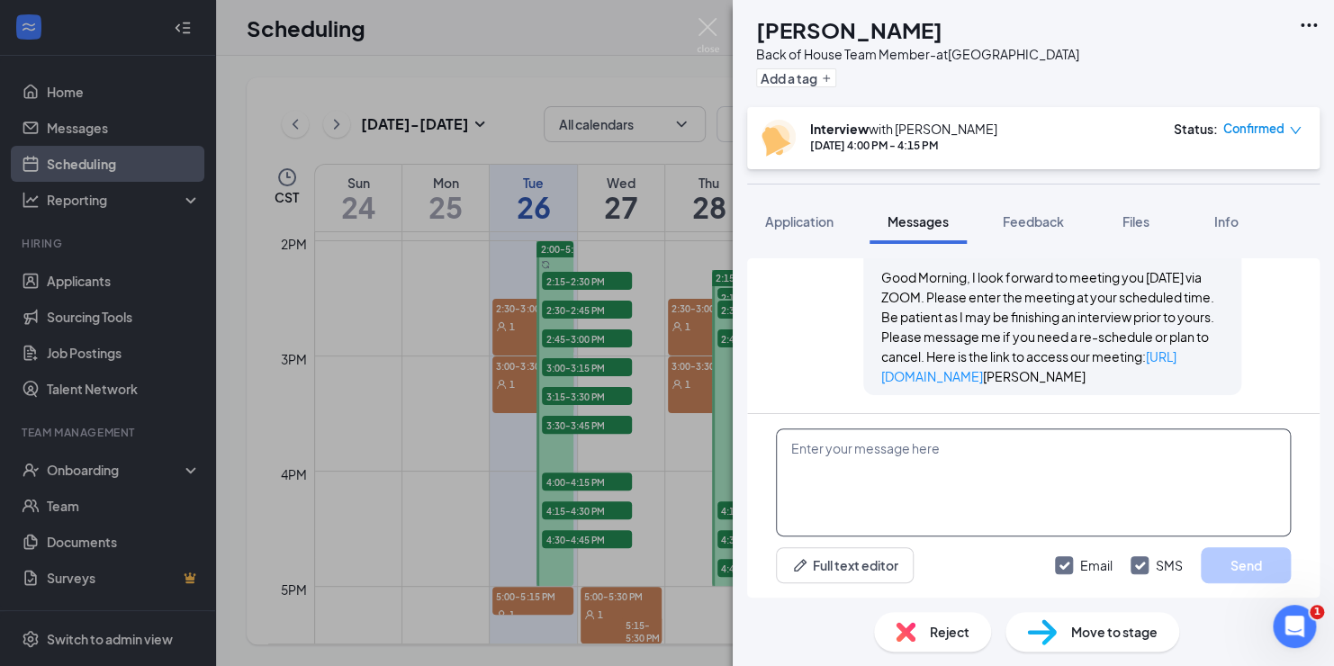
scroll to position [1397, 0]
click at [703, 29] on img at bounding box center [708, 35] width 23 height 35
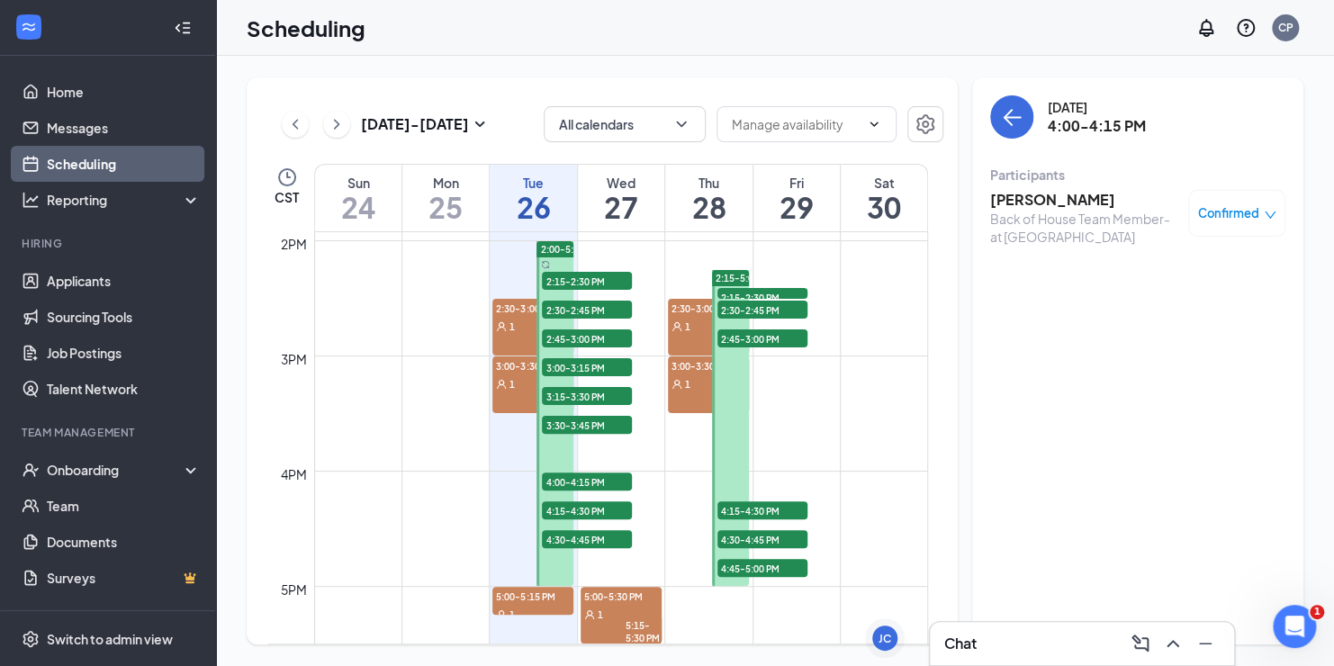
click at [583, 484] on span "4:00-4:15 PM" at bounding box center [587, 482] width 90 height 18
click at [583, 479] on span "4:00-4:15 PM" at bounding box center [587, 482] width 90 height 18
click at [583, 422] on span "3:30-3:45 PM" at bounding box center [587, 425] width 90 height 18
click at [580, 480] on span "4:00-4:15 PM" at bounding box center [587, 482] width 90 height 18
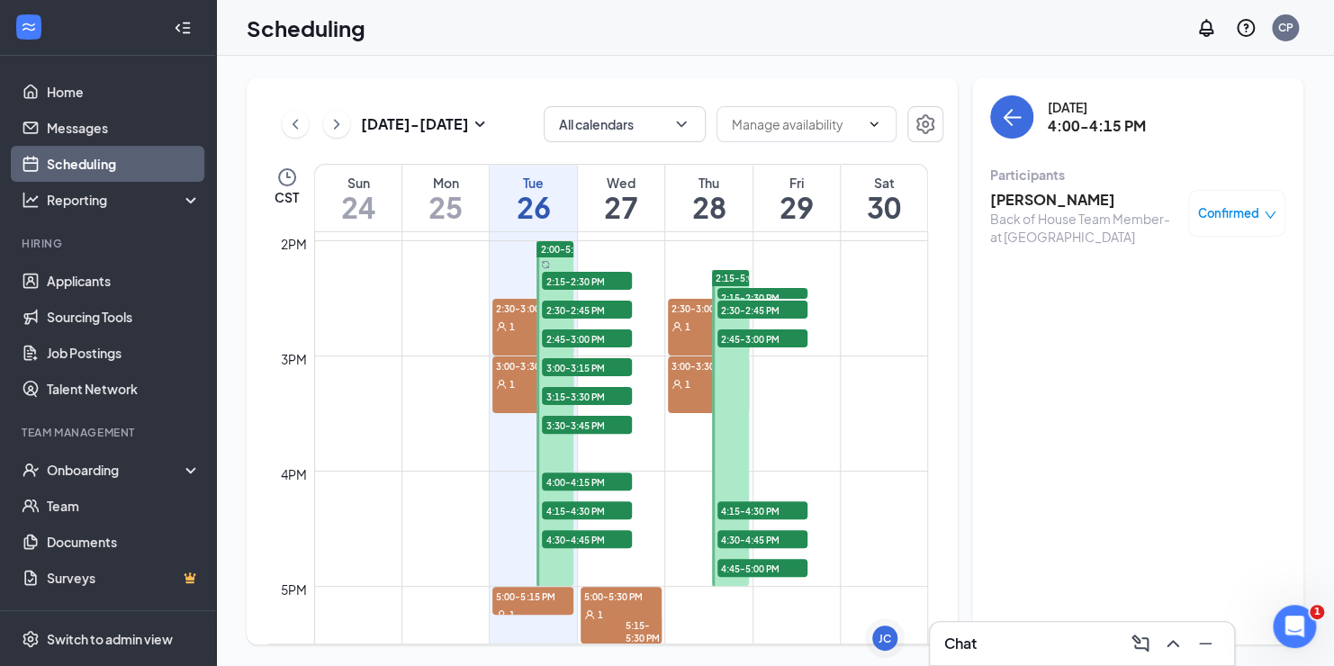
click at [1033, 205] on h3 "[PERSON_NAME]" at bounding box center [1084, 200] width 189 height 20
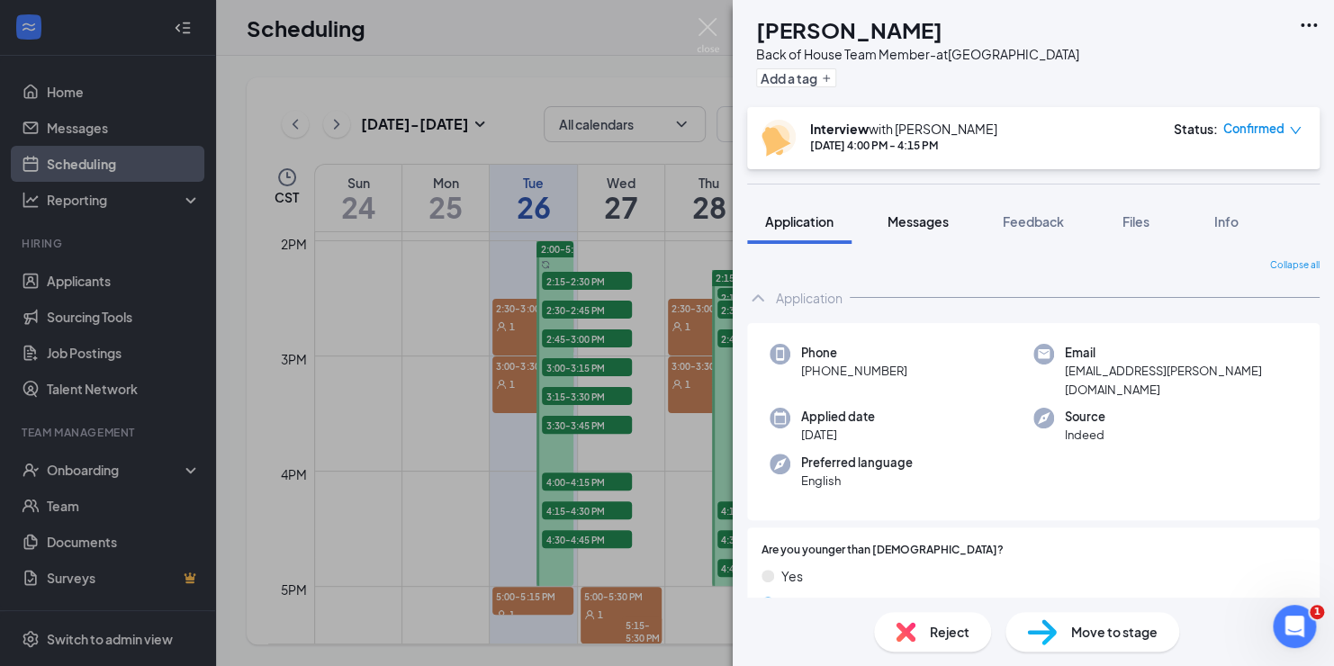
click at [923, 224] on span "Messages" at bounding box center [918, 221] width 61 height 16
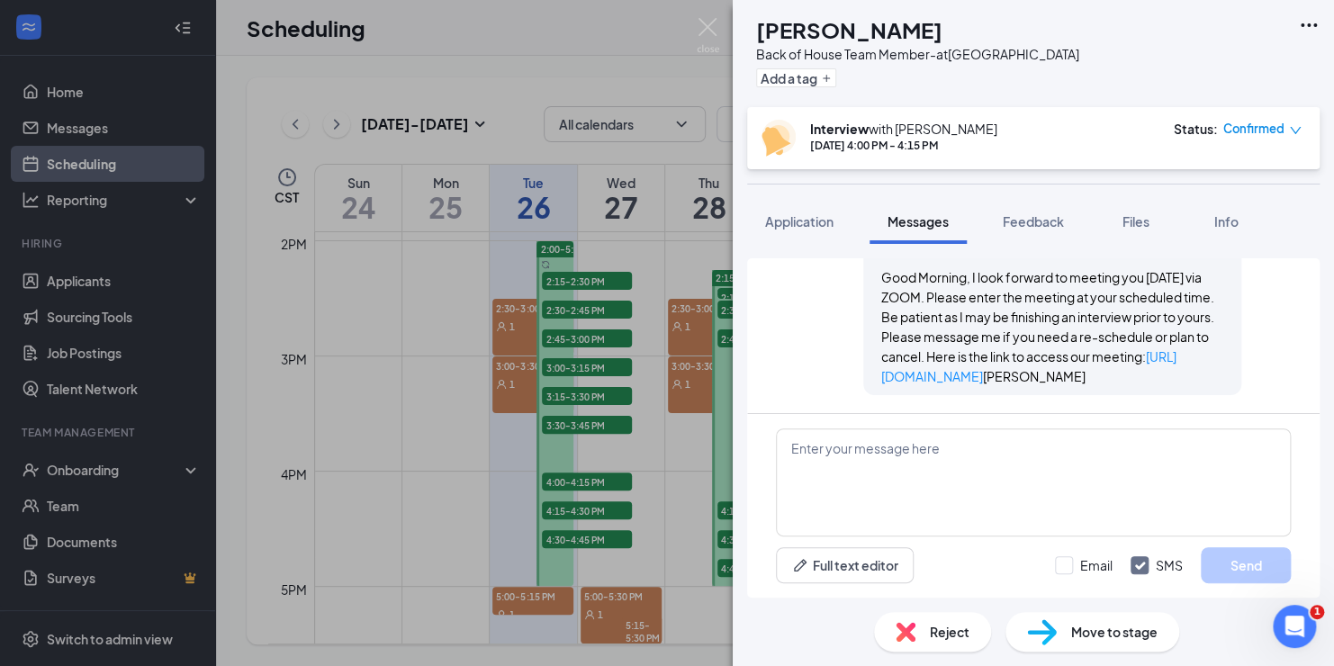
scroll to position [1085, 0]
click at [709, 28] on img at bounding box center [708, 35] width 23 height 35
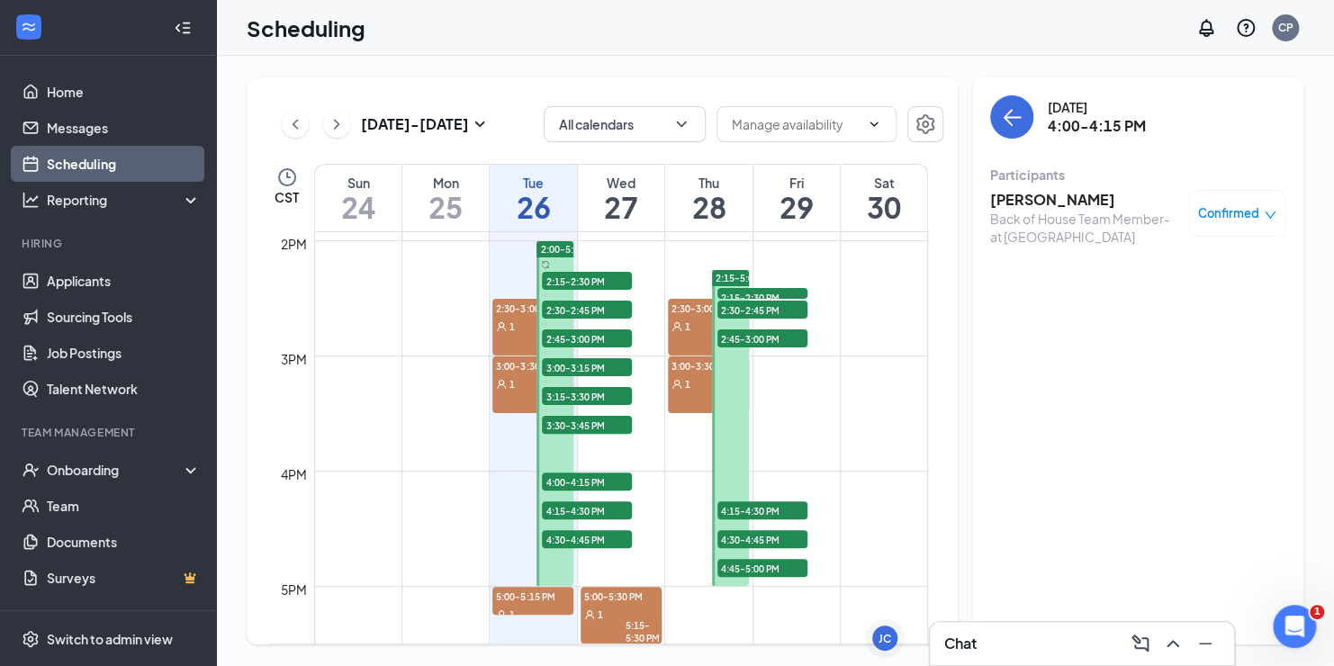
click at [575, 508] on span "4:15-4:30 PM" at bounding box center [587, 511] width 90 height 18
click at [1016, 205] on h3 "[PERSON_NAME]" at bounding box center [1084, 200] width 189 height 20
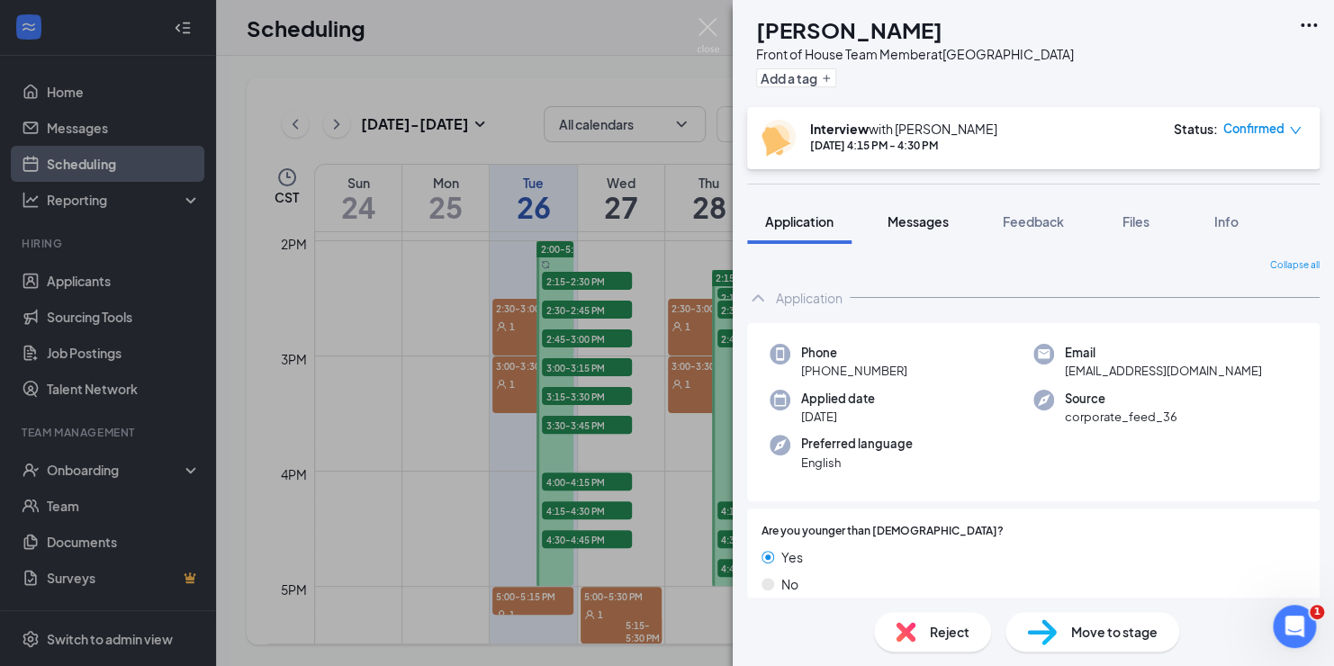
drag, startPoint x: 909, startPoint y: 215, endPoint x: 927, endPoint y: 227, distance: 21.5
click at [910, 215] on span "Messages" at bounding box center [918, 221] width 61 height 16
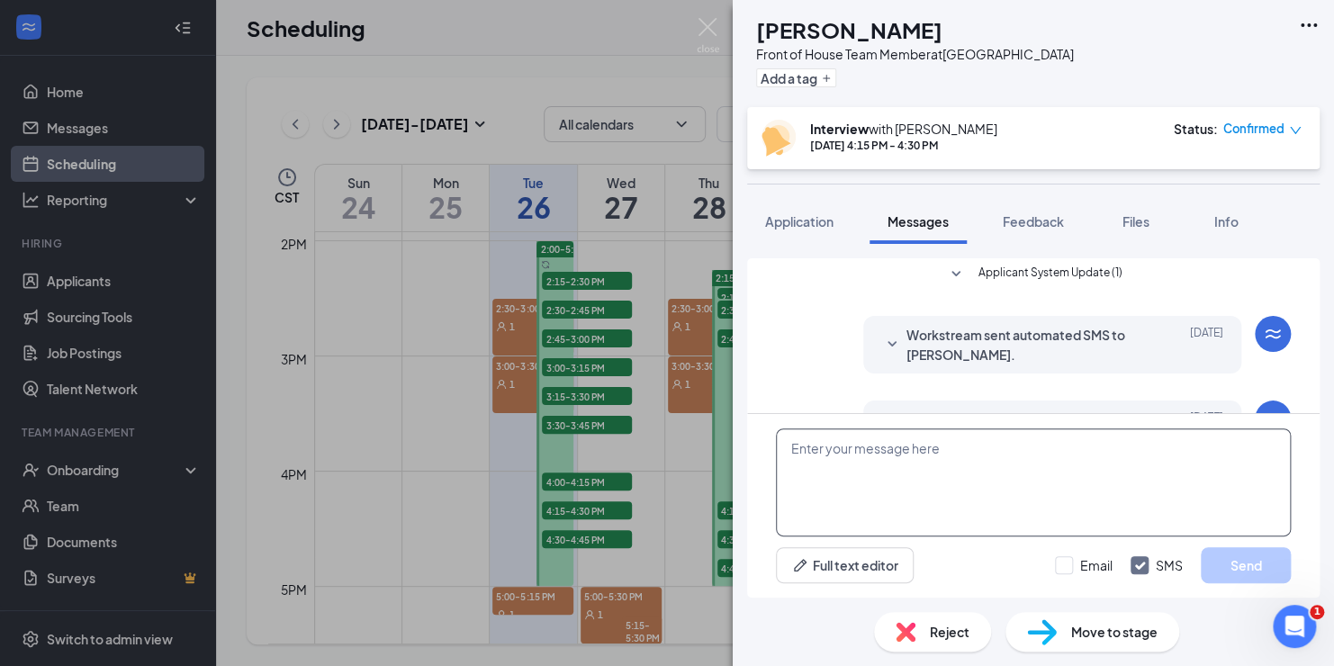
scroll to position [566, 0]
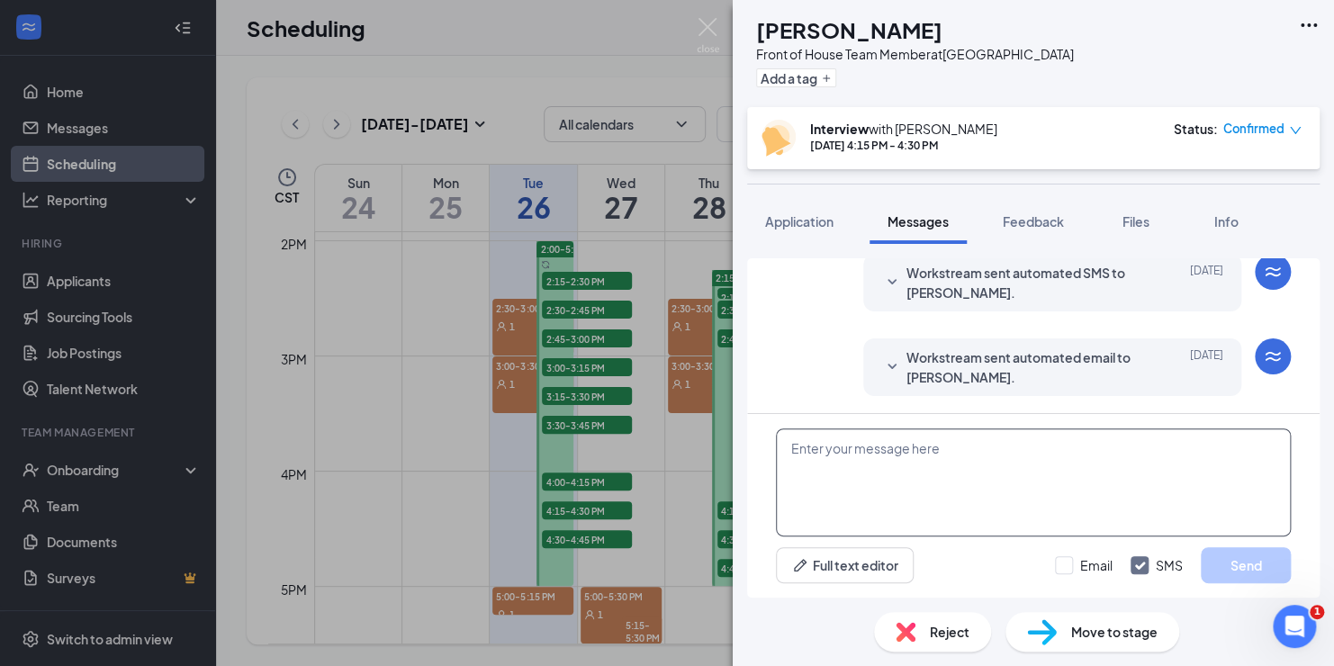
click at [894, 475] on textarea at bounding box center [1033, 483] width 515 height 108
paste textarea "Good Morning, I look forward to meeting you [DATE] via ZOOM. Please enter the m…"
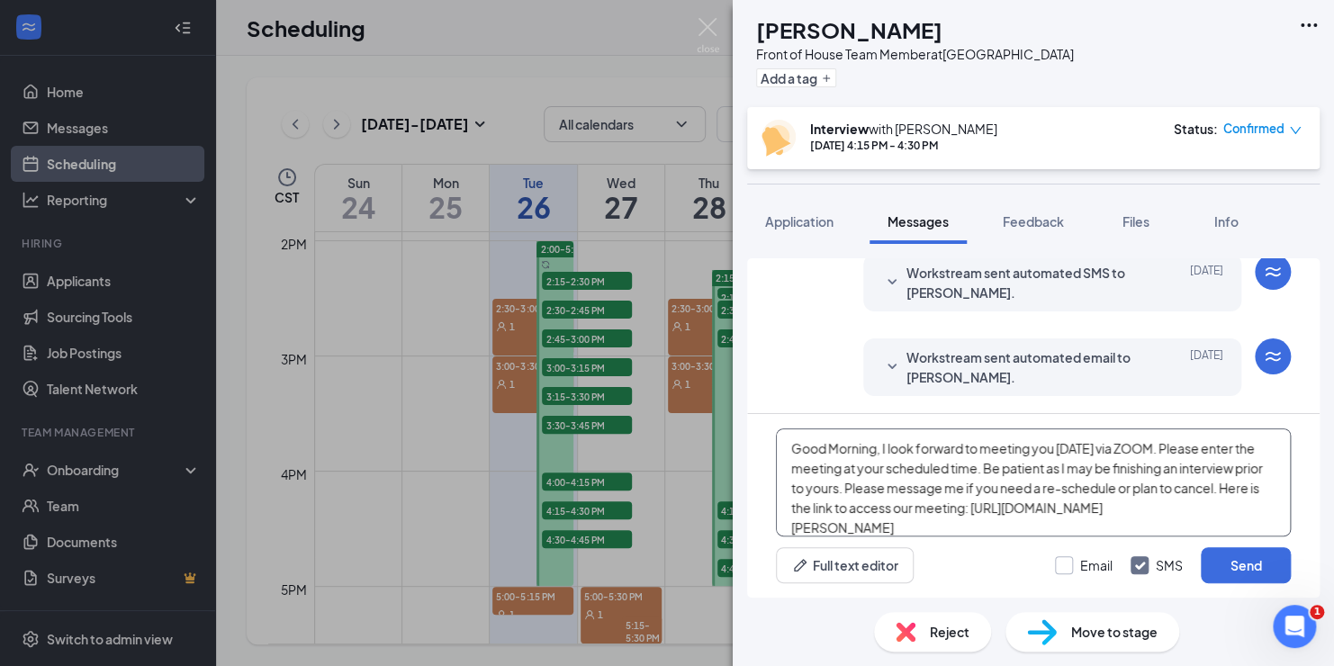
type textarea "Good Morning, I look forward to meeting you [DATE] via ZOOM. Please enter the m…"
drag, startPoint x: 1063, startPoint y: 568, endPoint x: 1125, endPoint y: 562, distance: 61.6
click at [1064, 565] on input "Email" at bounding box center [1084, 565] width 58 height 18
checkbox input "true"
click at [1237, 566] on button "Send" at bounding box center [1246, 565] width 90 height 36
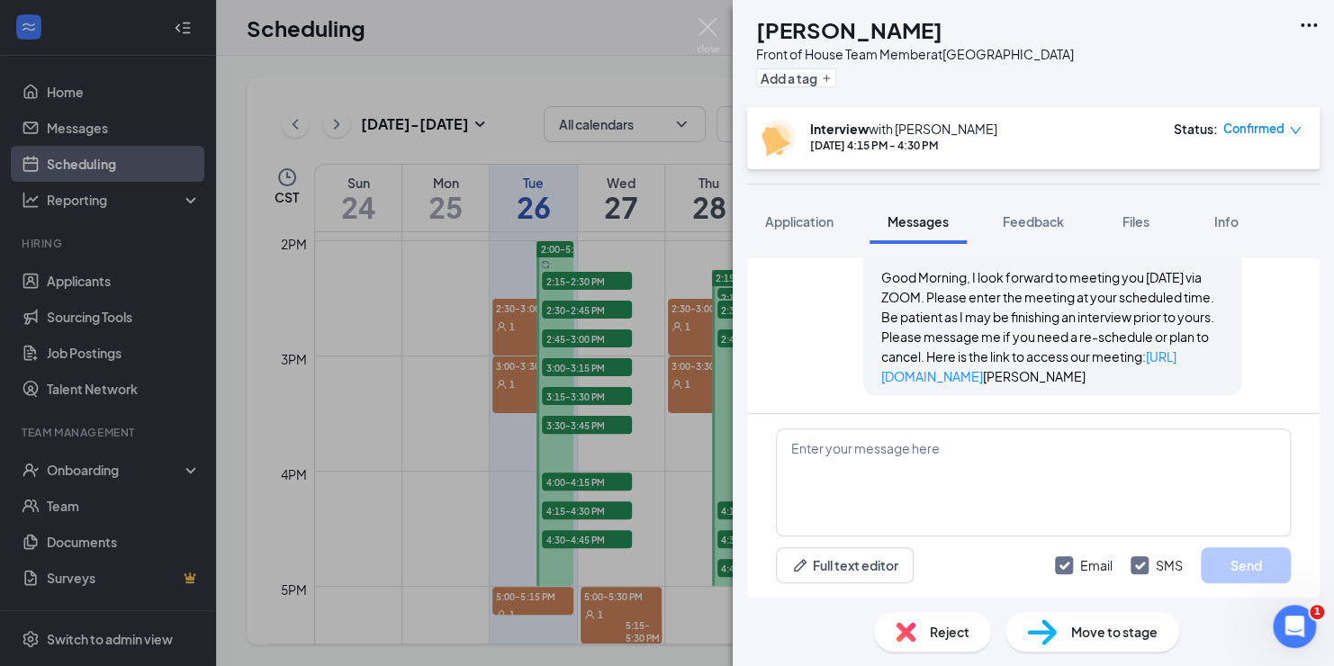
scroll to position [1035, 0]
click at [710, 27] on img at bounding box center [708, 35] width 23 height 35
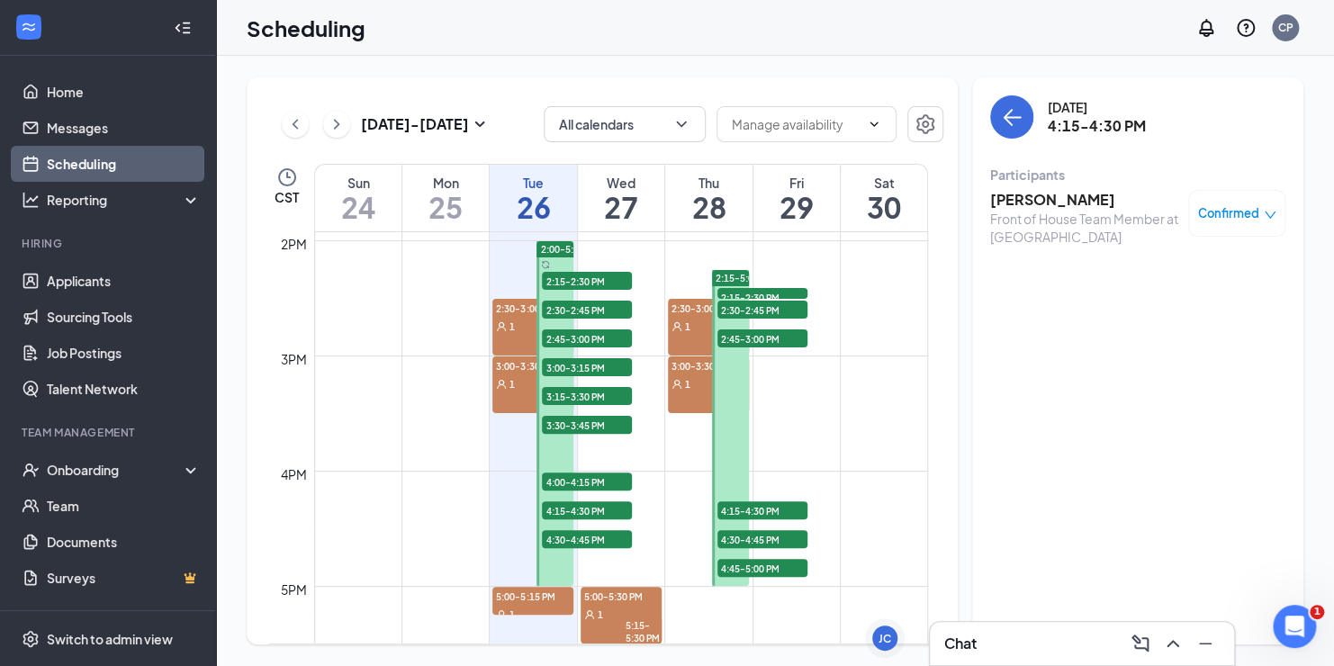
click at [584, 539] on span "4:30-4:45 PM" at bounding box center [587, 539] width 90 height 18
click at [1013, 201] on h3 "[PERSON_NAME]" at bounding box center [1084, 200] width 189 height 20
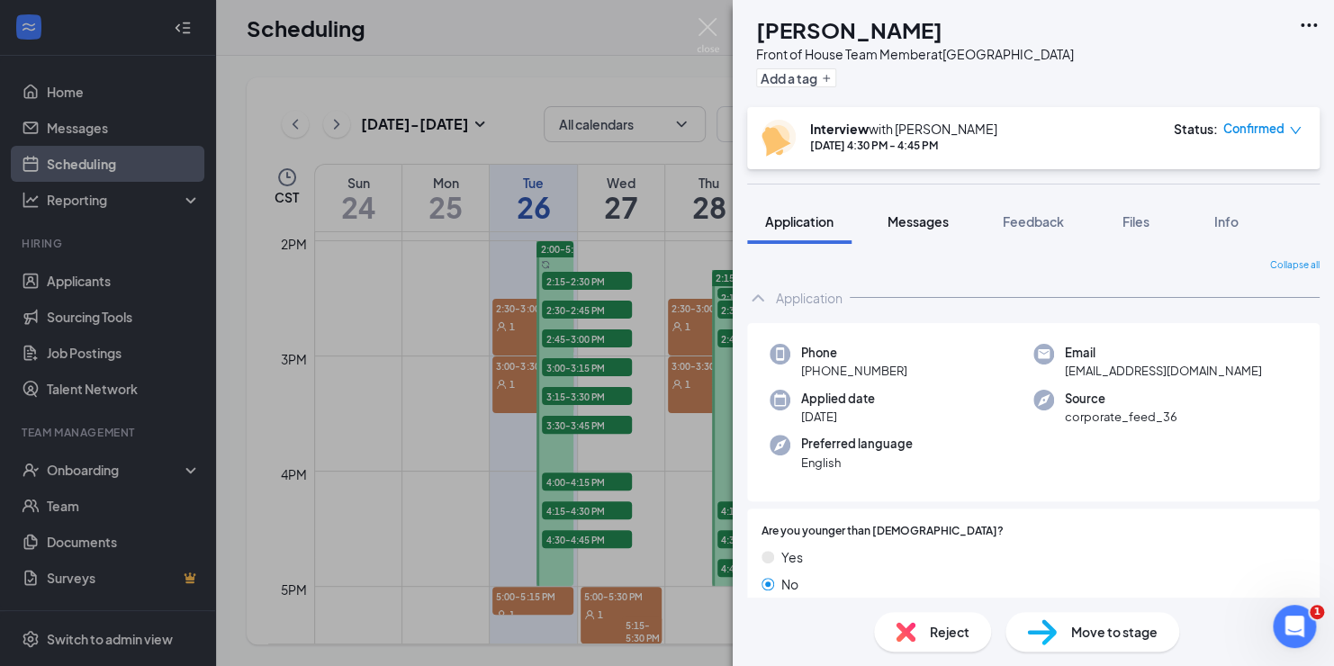
click at [918, 222] on span "Messages" at bounding box center [918, 221] width 61 height 16
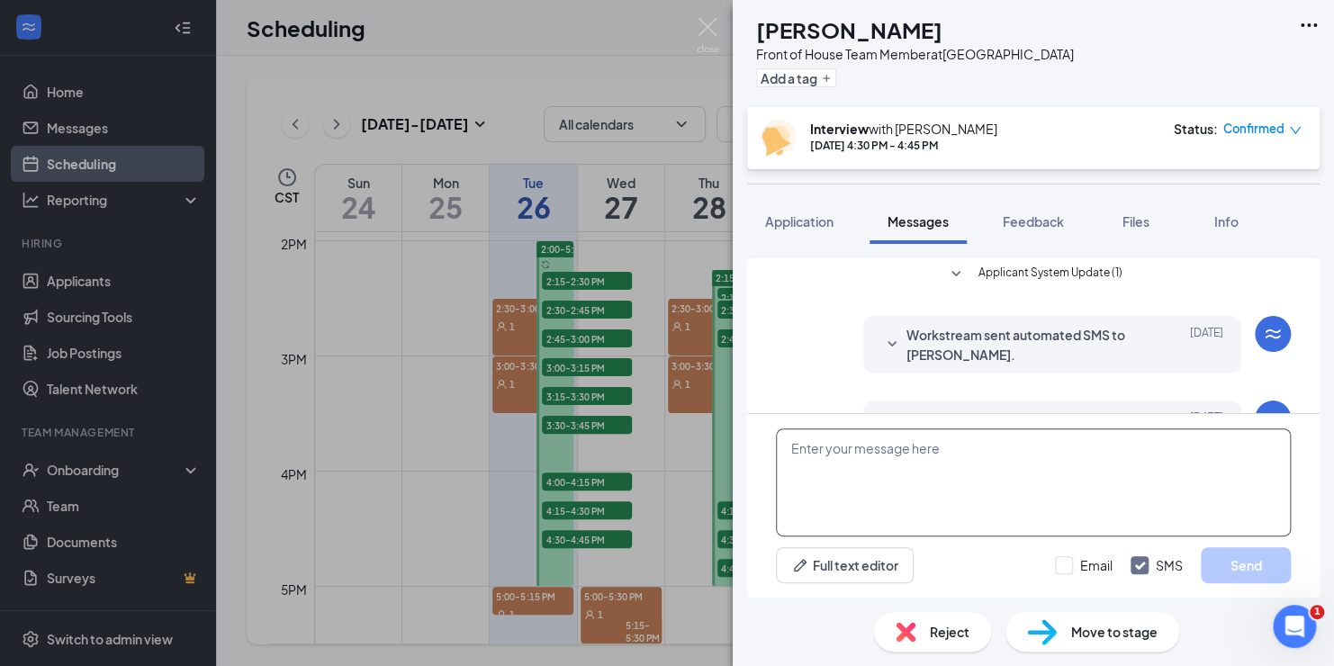
scroll to position [566, 0]
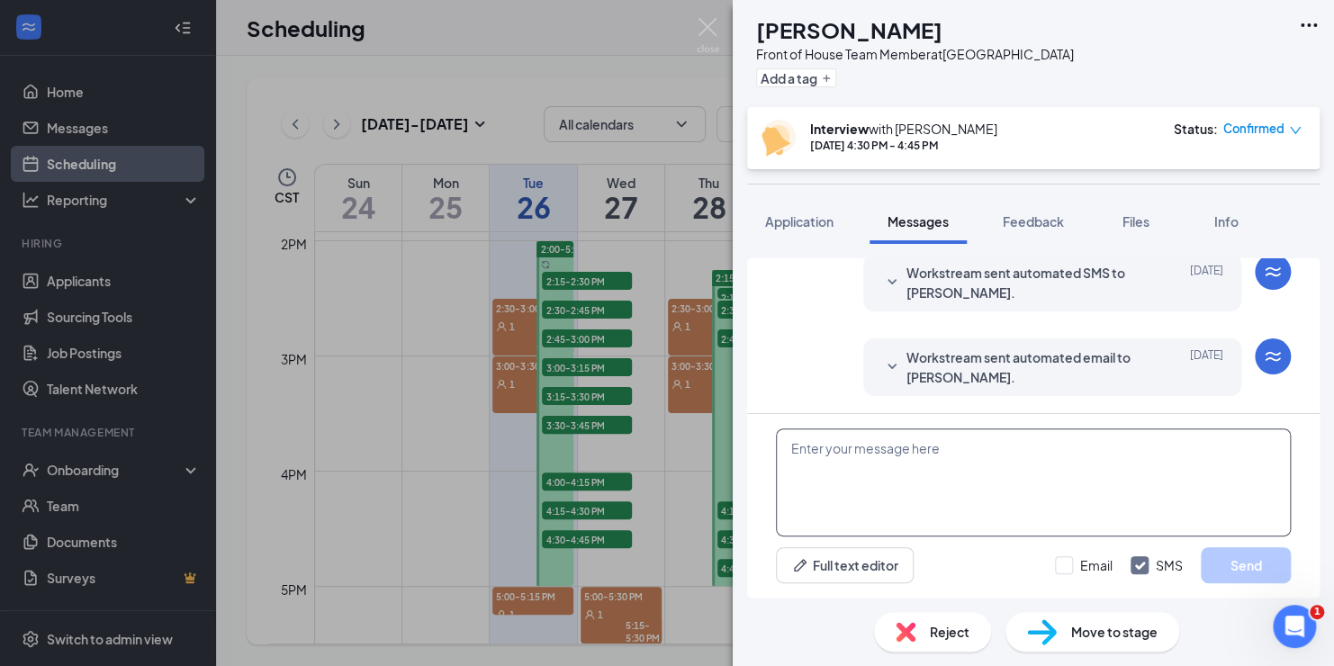
click at [890, 451] on textarea at bounding box center [1033, 483] width 515 height 108
paste textarea "Good Morning, I look forward to meeting you [DATE] via ZOOM. Please enter the m…"
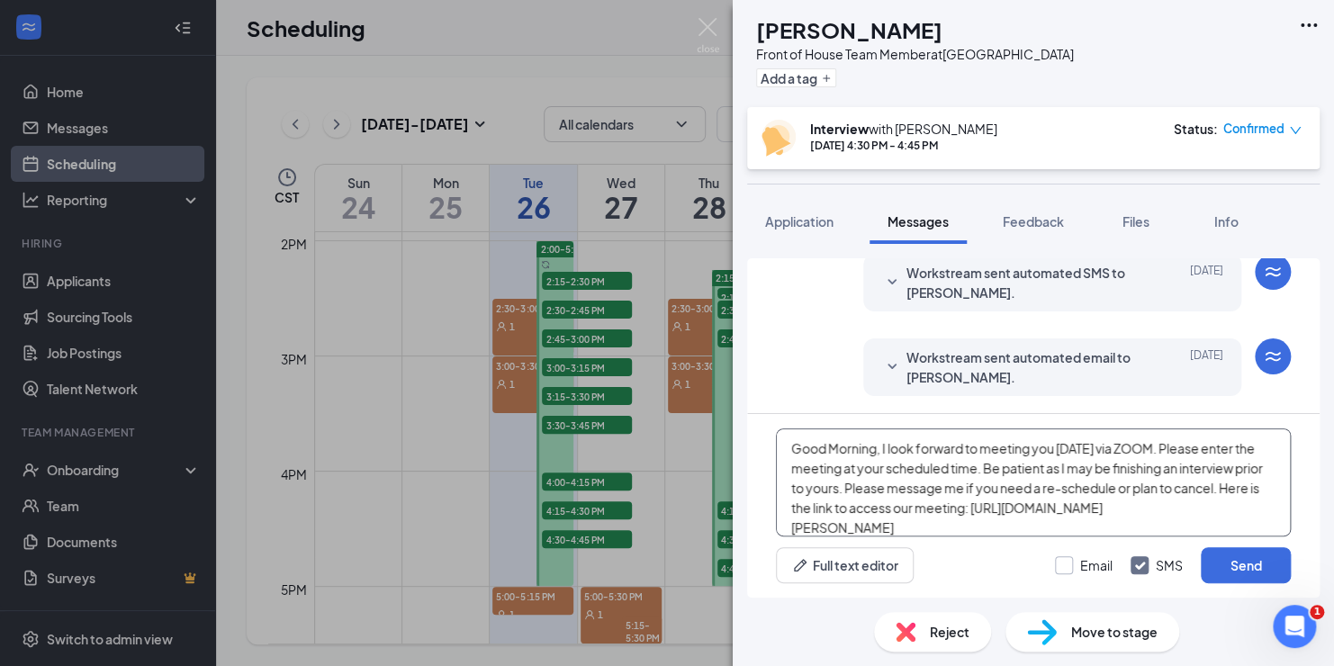
type textarea "Good Morning, I look forward to meeting you [DATE] via ZOOM. Please enter the m…"
click at [1062, 569] on input "Email" at bounding box center [1084, 565] width 58 height 18
checkbox input "true"
click at [1231, 569] on button "Send" at bounding box center [1246, 565] width 90 height 36
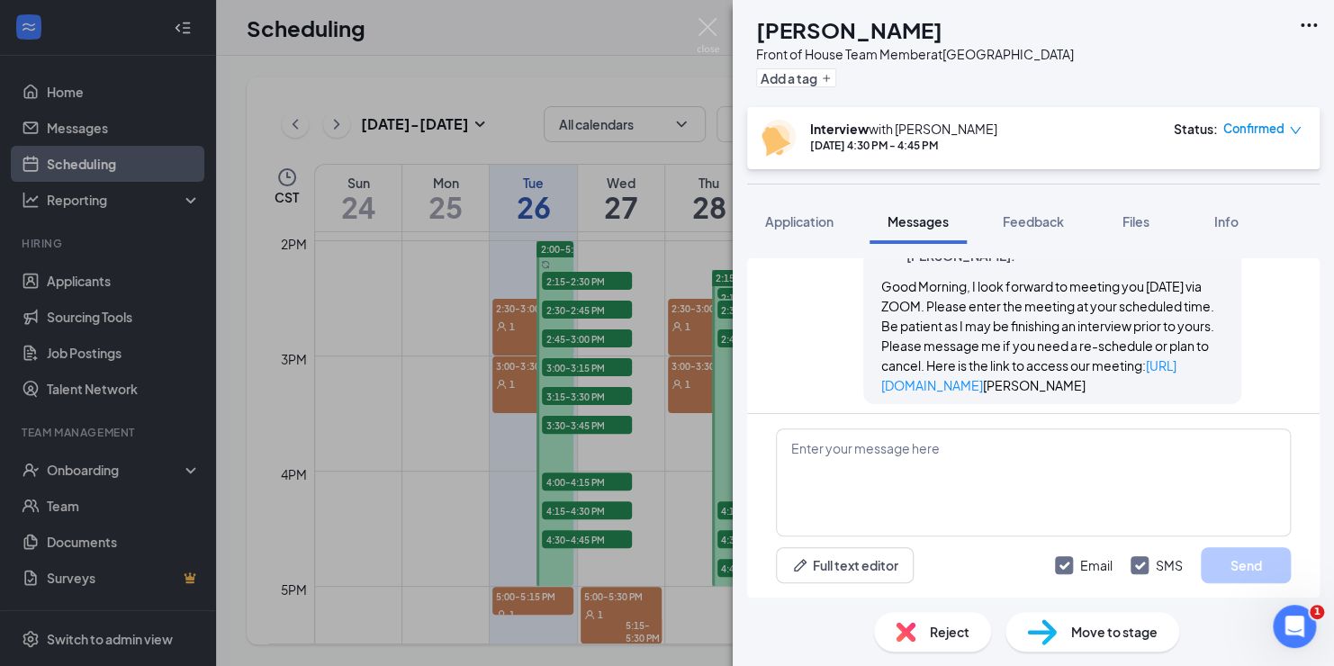
scroll to position [999, 0]
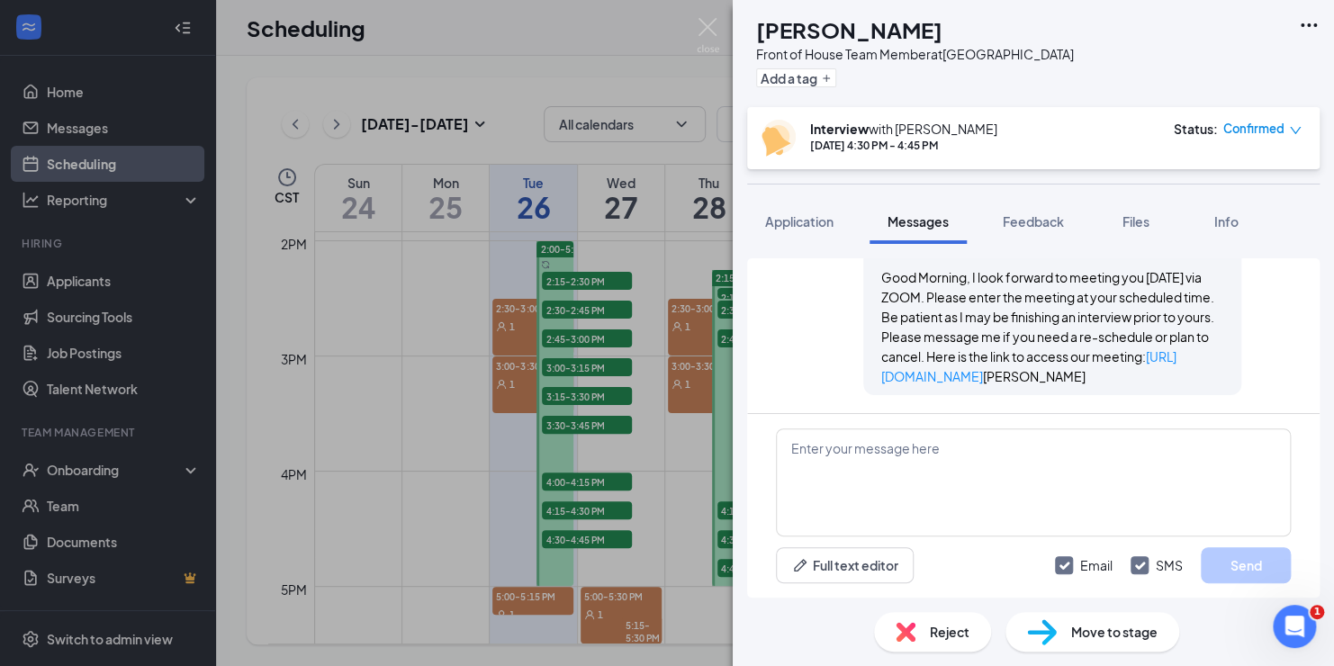
click at [536, 598] on div "MO [PERSON_NAME] Front of House Team Member at [GEOGRAPHIC_DATA] Add a tag Inte…" at bounding box center [667, 333] width 1334 height 666
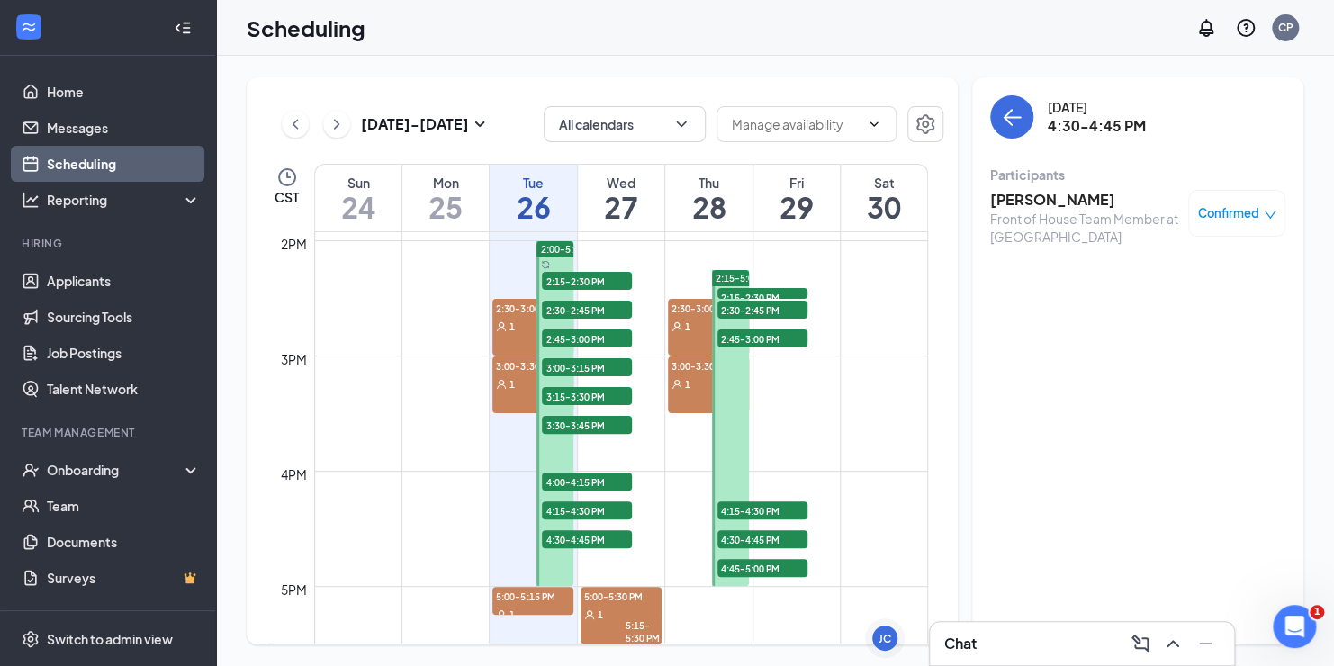
click at [1028, 203] on h3 "[PERSON_NAME]" at bounding box center [1084, 200] width 189 height 20
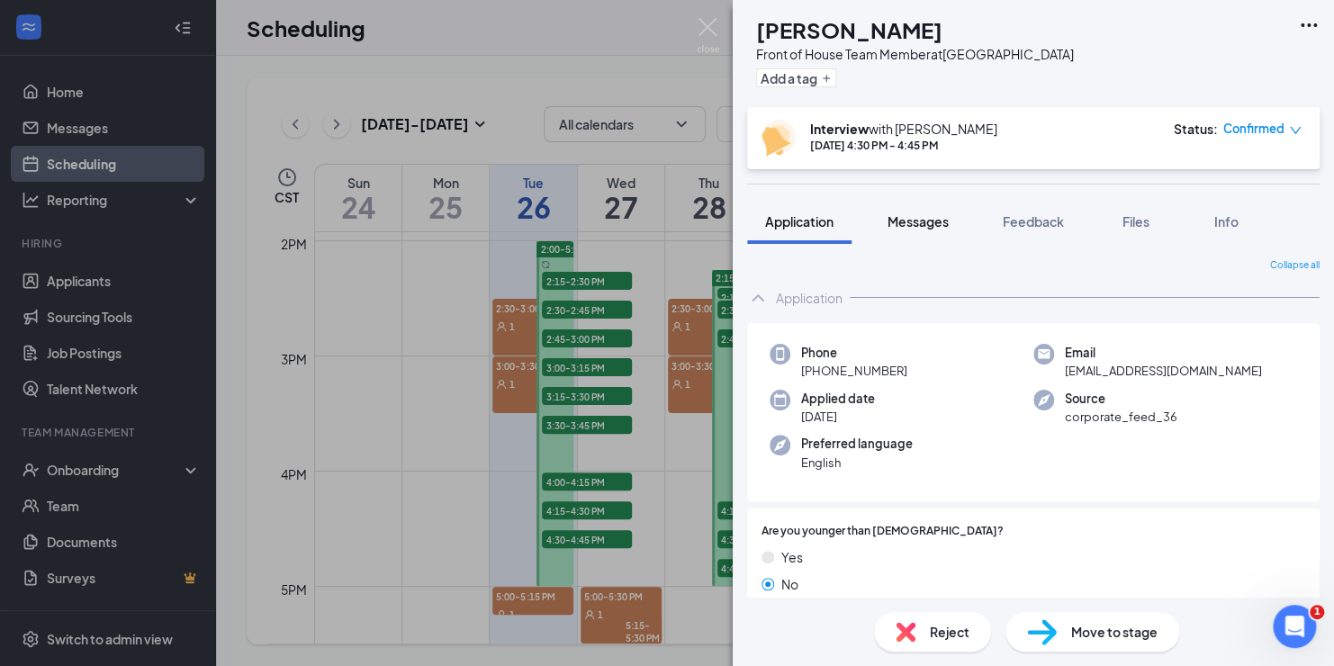
click at [919, 223] on span "Messages" at bounding box center [918, 221] width 61 height 16
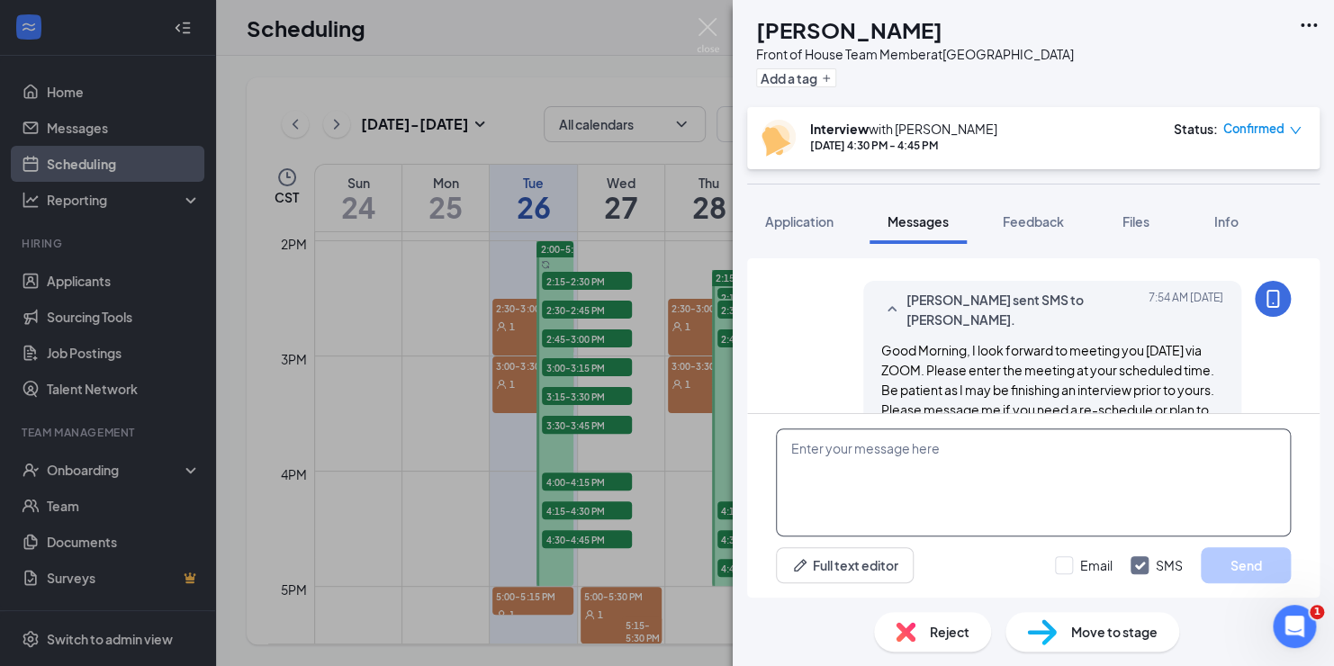
scroll to position [946, 0]
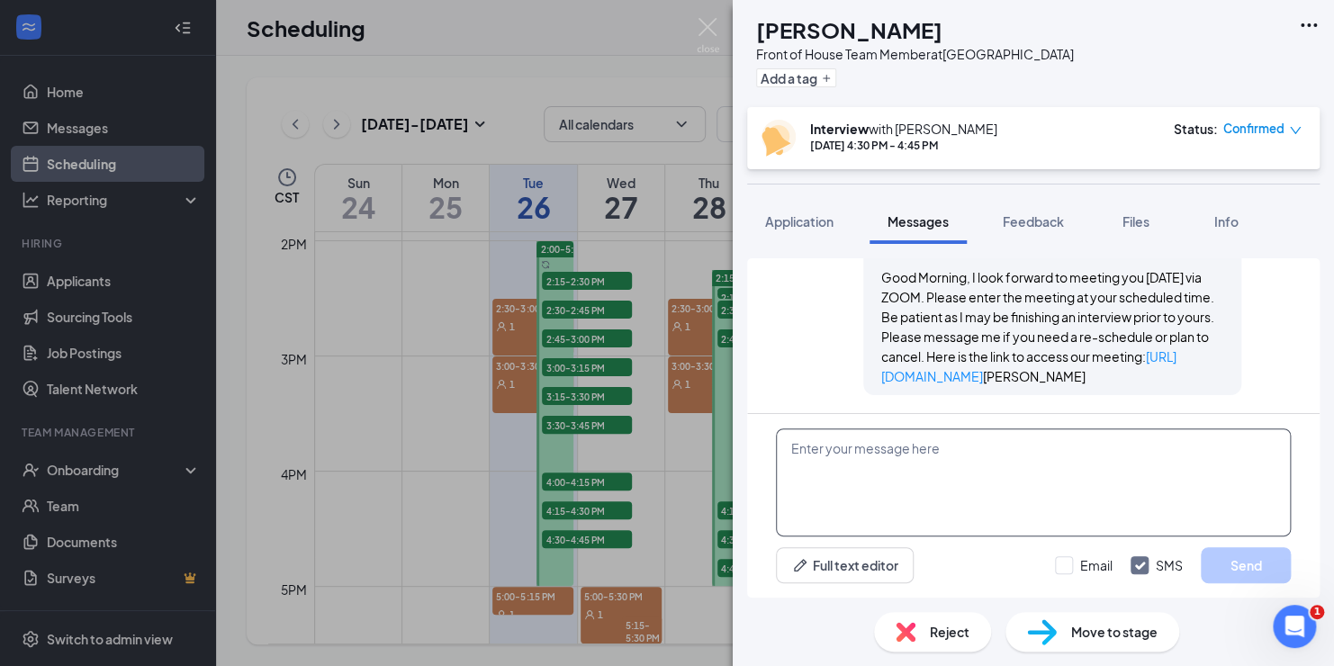
click at [896, 457] on textarea at bounding box center [1033, 483] width 515 height 108
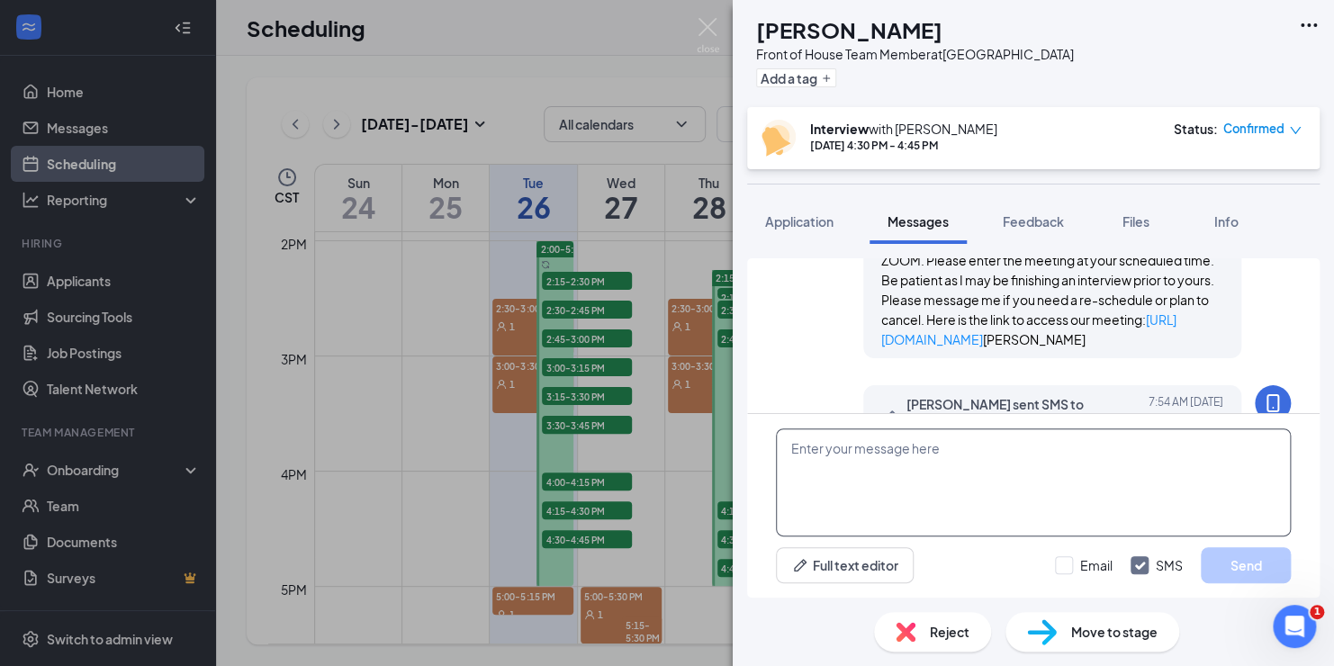
scroll to position [856, 0]
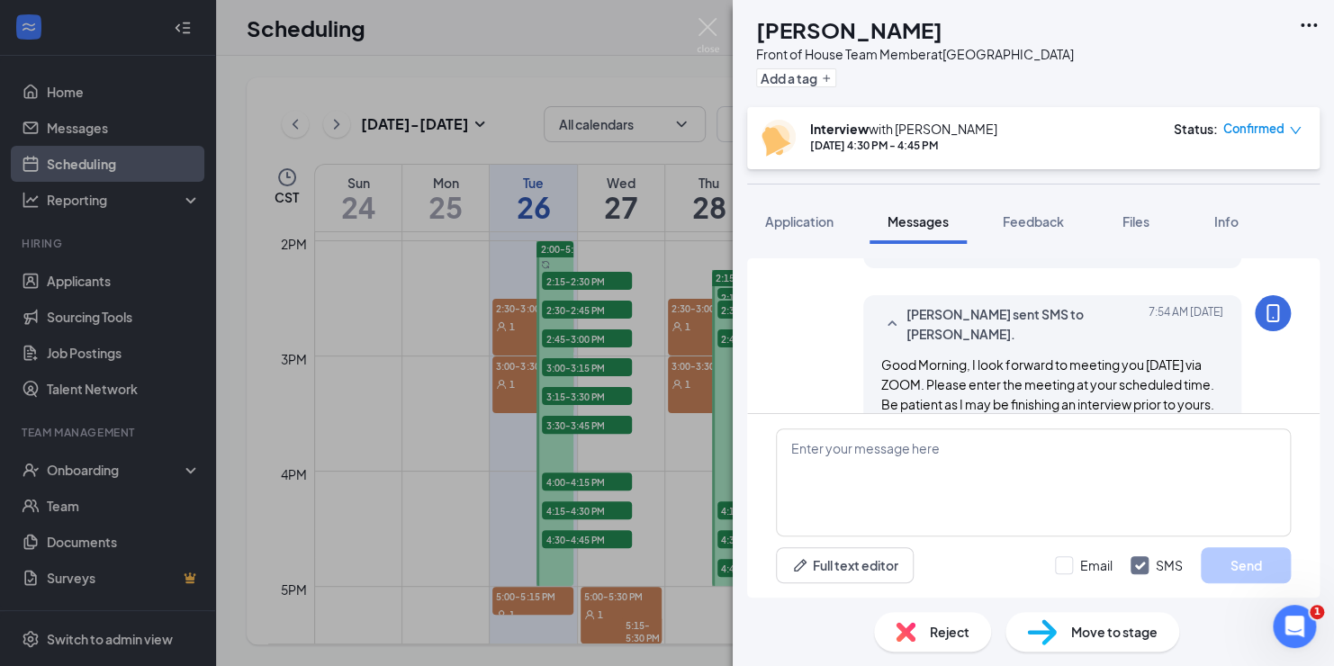
click at [593, 281] on div "MO [PERSON_NAME] Front of House Team Member at [GEOGRAPHIC_DATA] Add a tag Inte…" at bounding box center [667, 333] width 1334 height 666
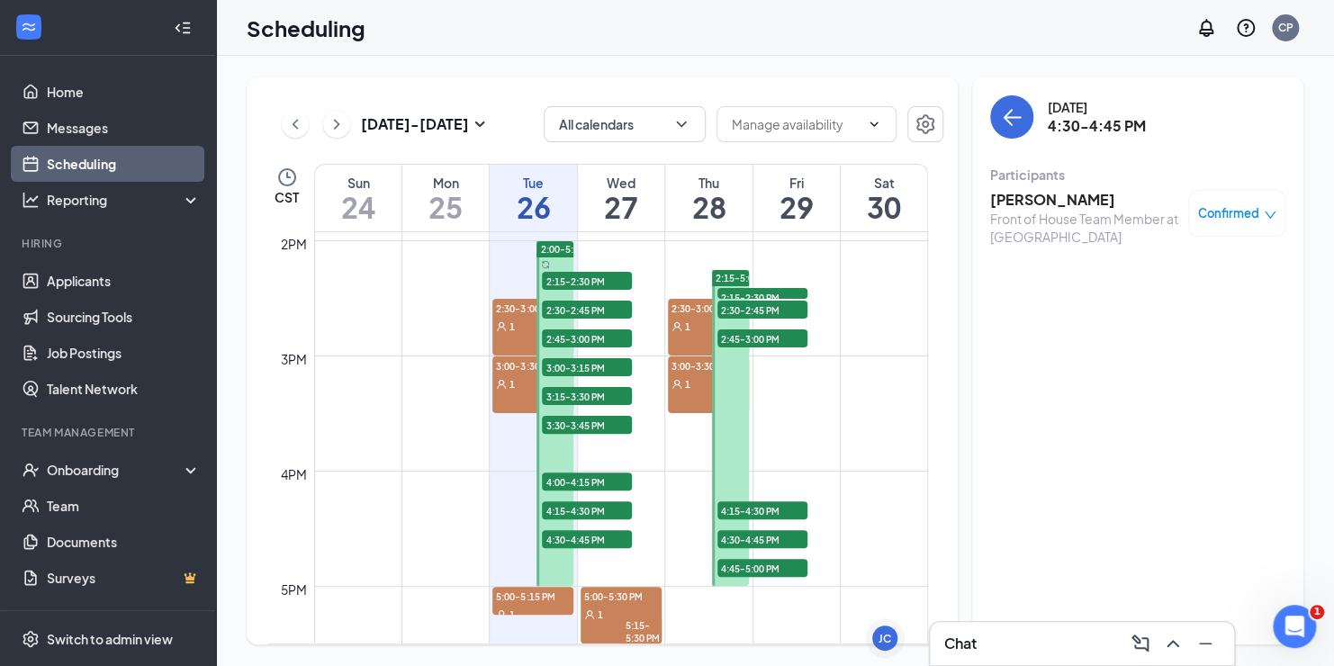
click at [593, 281] on span "2:15-2:30 PM" at bounding box center [587, 281] width 90 height 18
click at [588, 310] on span "2:30-2:45 PM" at bounding box center [587, 310] width 90 height 18
click at [583, 335] on span "2:45-3:00 PM" at bounding box center [587, 339] width 90 height 18
click at [583, 361] on span "3:00-3:15 PM" at bounding box center [587, 367] width 90 height 18
click at [585, 397] on span "3:15-3:30 PM" at bounding box center [587, 396] width 90 height 18
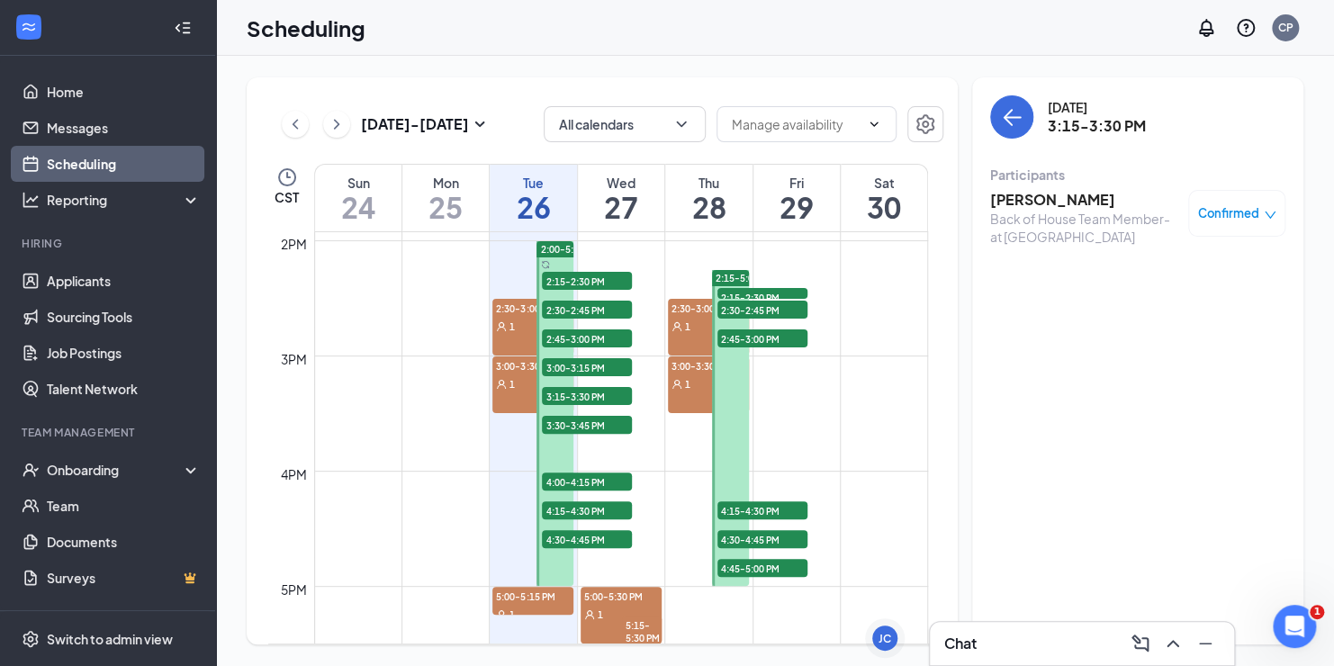
click at [587, 421] on span "3:30-3:45 PM" at bounding box center [587, 425] width 90 height 18
click at [589, 480] on span "4:00-4:15 PM" at bounding box center [587, 482] width 90 height 18
click at [592, 509] on span "4:15-4:30 PM" at bounding box center [587, 511] width 90 height 18
click at [592, 534] on span "4:30-4:45 PM" at bounding box center [587, 539] width 90 height 18
